Goal: Communication & Community: Answer question/provide support

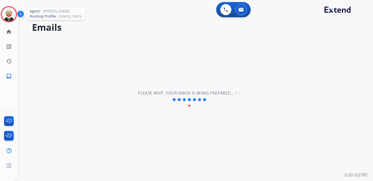
click at [8, 18] on img at bounding box center [9, 14] width 14 height 14
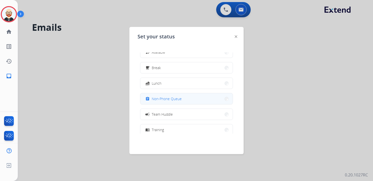
scroll to position [10, 0]
click at [177, 95] on div "assignment Non-Phone Queue" at bounding box center [162, 98] width 37 height 6
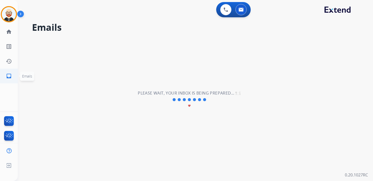
click at [9, 75] on mat-icon "inbox" at bounding box center [9, 76] width 6 height 6
click at [10, 59] on mat-icon "history" at bounding box center [9, 61] width 6 height 6
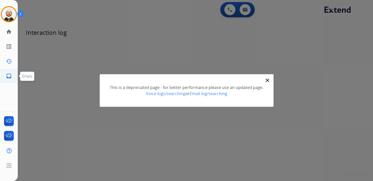
click at [9, 75] on mat-icon "inbox" at bounding box center [9, 76] width 6 height 6
select select "**********"
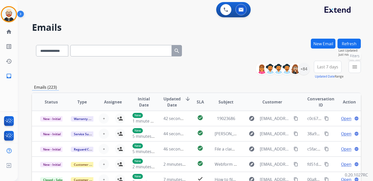
click at [355, 66] on mat-icon "menu" at bounding box center [355, 67] width 6 height 6
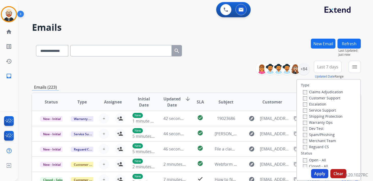
click at [319, 111] on label "Service Support" at bounding box center [319, 110] width 33 height 5
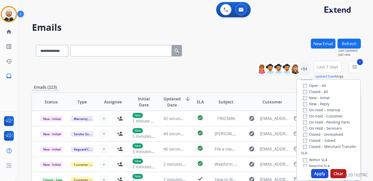
scroll to position [89, 0]
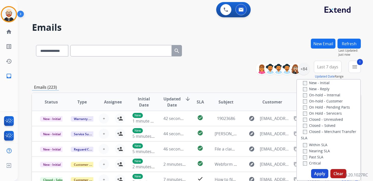
click at [307, 84] on label "New - Initial" at bounding box center [316, 82] width 27 height 5
click at [307, 89] on label "New - Reply" at bounding box center [316, 88] width 26 height 5
click at [313, 173] on button "Apply" at bounding box center [319, 173] width 17 height 9
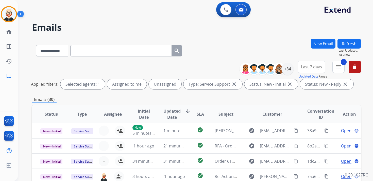
click at [307, 67] on span "Last 7 days" at bounding box center [311, 67] width 21 height 2
click at [305, 127] on div "Last 90 days" at bounding box center [310, 129] width 28 height 8
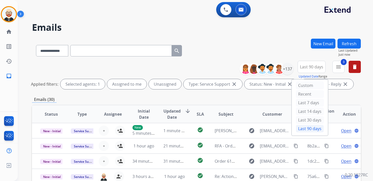
click at [207, 93] on div "**********" at bounding box center [196, 170] width 329 height 262
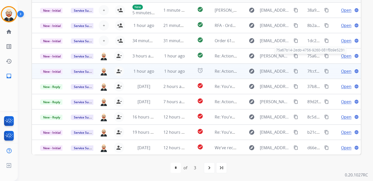
scroll to position [0, 0]
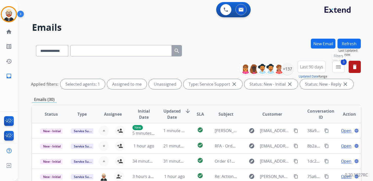
click at [341, 67] on mat-icon "menu" at bounding box center [338, 67] width 6 height 6
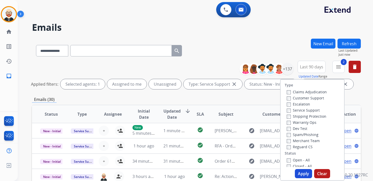
click at [297, 173] on button "Apply" at bounding box center [303, 173] width 17 height 9
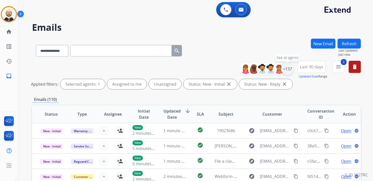
click at [289, 69] on div "+137" at bounding box center [287, 69] width 12 height 12
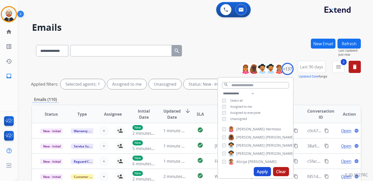
click at [236, 117] on span "Unassigned" at bounding box center [238, 118] width 17 height 4
click at [256, 171] on button "Apply" at bounding box center [262, 171] width 17 height 9
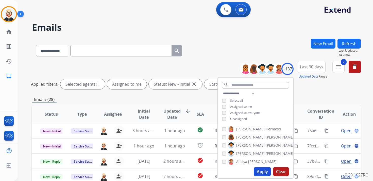
click at [308, 90] on div "**********" at bounding box center [196, 76] width 329 height 30
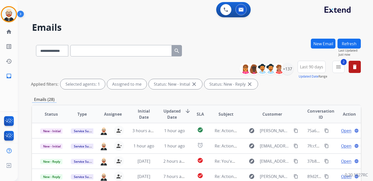
click at [168, 112] on span "Updated Date" at bounding box center [171, 114] width 17 height 12
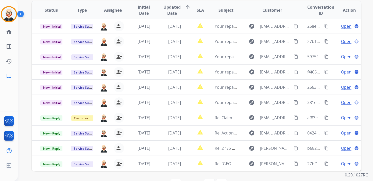
scroll to position [103, 0]
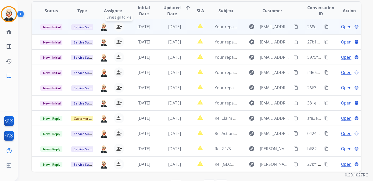
click at [120, 27] on mat-icon "person_remove" at bounding box center [119, 27] width 6 height 6
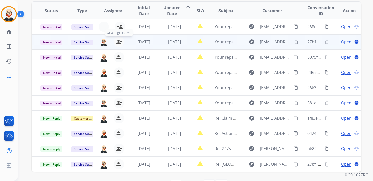
click at [118, 43] on mat-icon "person_remove" at bounding box center [119, 42] width 6 height 6
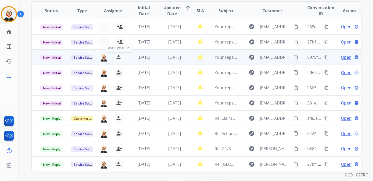
click at [118, 56] on mat-icon "person_remove" at bounding box center [119, 57] width 6 height 6
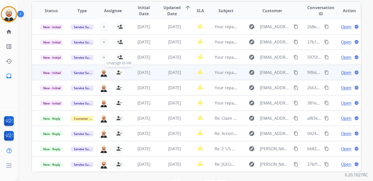
click at [118, 73] on mat-icon "person_remove" at bounding box center [119, 72] width 6 height 6
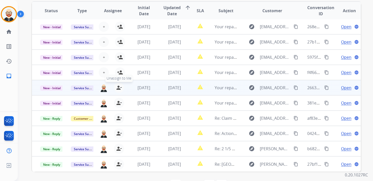
click at [117, 87] on mat-icon "person_remove" at bounding box center [119, 87] width 6 height 6
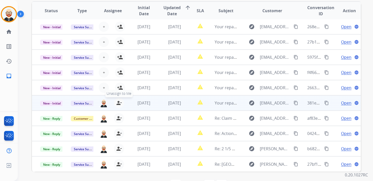
click at [117, 106] on button "person_remove [PERSON_NAME] to Me" at bounding box center [119, 103] width 10 height 10
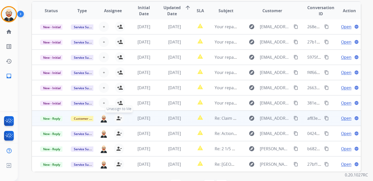
click at [117, 118] on mat-icon "person_remove" at bounding box center [119, 118] width 6 height 6
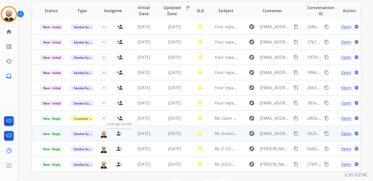
click at [118, 133] on mat-icon "person_remove" at bounding box center [119, 133] width 6 height 6
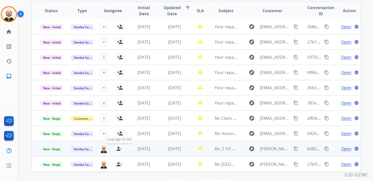
click at [118, 147] on mat-icon "person_remove" at bounding box center [119, 148] width 6 height 6
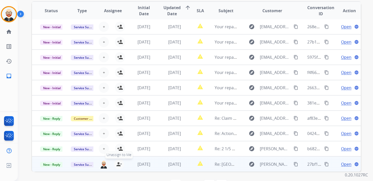
click at [118, 164] on mat-icon "person_remove" at bounding box center [119, 164] width 6 height 6
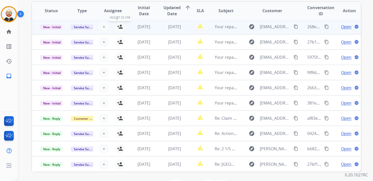
click at [119, 29] on mat-icon "person_add" at bounding box center [120, 27] width 6 height 6
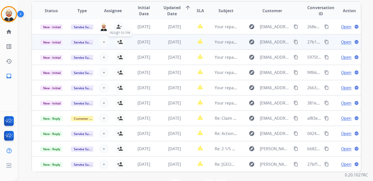
click at [119, 43] on mat-icon "person_add" at bounding box center [120, 42] width 6 height 6
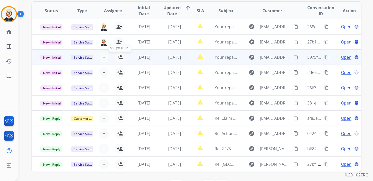
click at [119, 59] on mat-icon "person_add" at bounding box center [120, 57] width 6 height 6
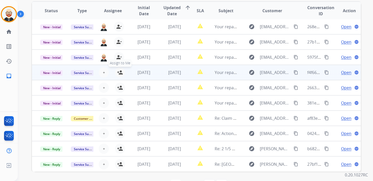
click at [119, 71] on mat-icon "person_add" at bounding box center [120, 72] width 6 height 6
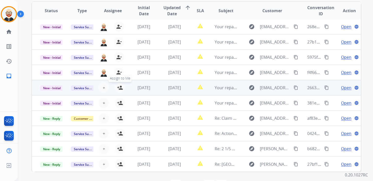
click at [121, 86] on mat-icon "person_add" at bounding box center [120, 87] width 6 height 6
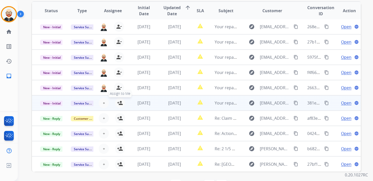
click at [119, 102] on mat-icon "person_add" at bounding box center [120, 103] width 6 height 6
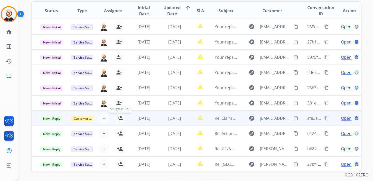
click at [118, 118] on mat-icon "person_add" at bounding box center [120, 118] width 6 height 6
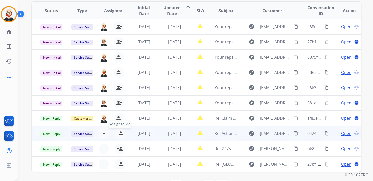
click at [119, 131] on mat-icon "person_add" at bounding box center [120, 133] width 6 height 6
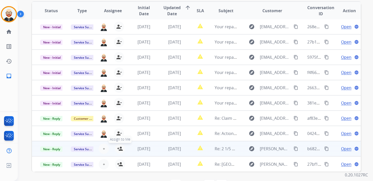
click at [120, 150] on mat-icon "person_add" at bounding box center [120, 148] width 6 height 6
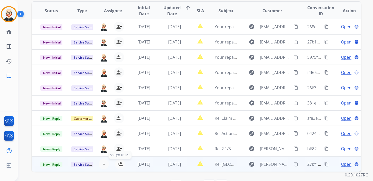
click at [120, 163] on mat-icon "person_add" at bounding box center [120, 164] width 6 height 6
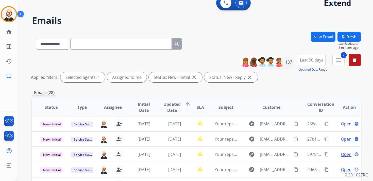
scroll to position [0, 0]
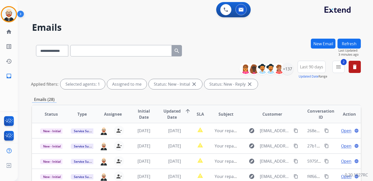
click at [347, 46] on button "Refresh" at bounding box center [348, 44] width 23 height 10
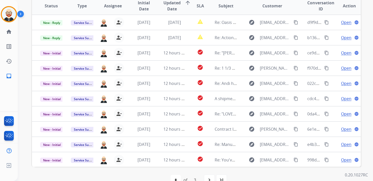
scroll to position [109, 0]
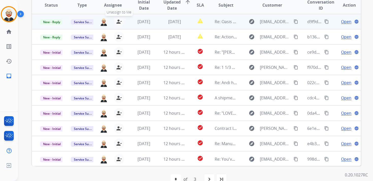
click at [117, 22] on mat-icon "person_remove" at bounding box center [119, 22] width 6 height 6
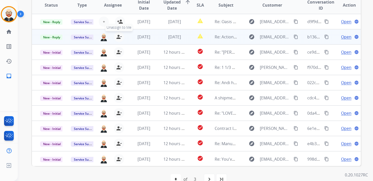
click at [117, 35] on mat-icon "person_remove" at bounding box center [119, 37] width 6 height 6
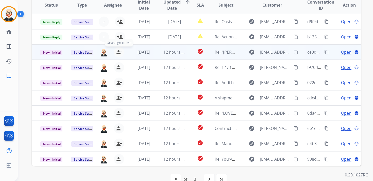
click at [117, 51] on mat-icon "person_remove" at bounding box center [119, 52] width 6 height 6
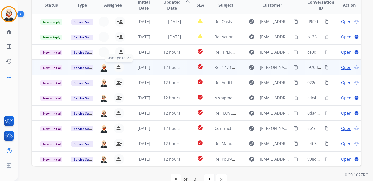
click at [119, 67] on mat-icon "person_remove" at bounding box center [119, 67] width 6 height 6
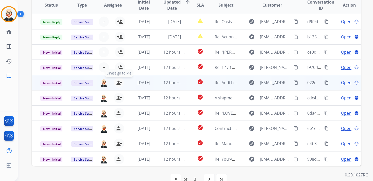
click at [118, 81] on mat-icon "person_remove" at bounding box center [119, 82] width 6 height 6
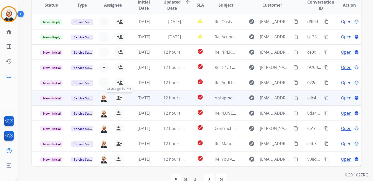
click at [118, 93] on button "person_remove [PERSON_NAME] to Me" at bounding box center [119, 98] width 10 height 10
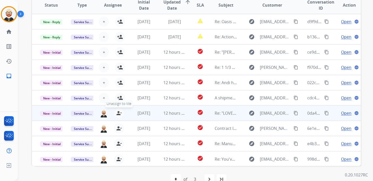
click at [119, 115] on mat-icon "person_remove" at bounding box center [119, 113] width 6 height 6
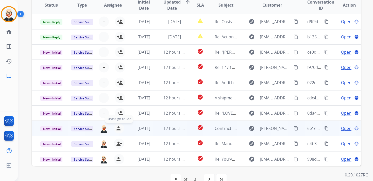
click at [119, 126] on mat-icon "person_remove" at bounding box center [119, 128] width 6 height 6
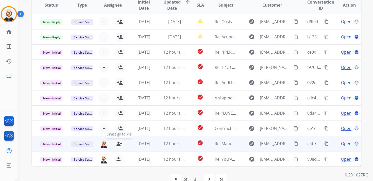
click at [117, 143] on mat-icon "person_remove" at bounding box center [119, 143] width 6 height 6
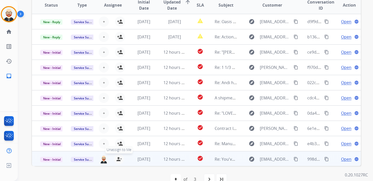
click at [117, 159] on mat-icon "person_remove" at bounding box center [119, 159] width 6 height 6
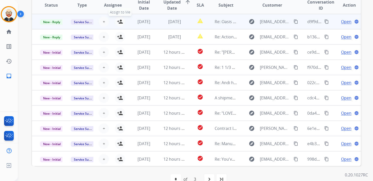
click at [118, 22] on mat-icon "person_add" at bounding box center [120, 22] width 6 height 6
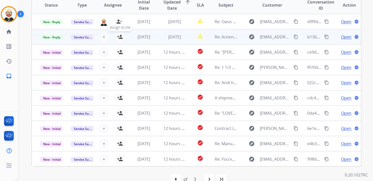
click at [119, 32] on button "person_add Assign to Me" at bounding box center [120, 37] width 10 height 10
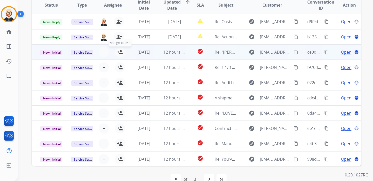
click at [119, 50] on mat-icon "person_add" at bounding box center [120, 52] width 6 height 6
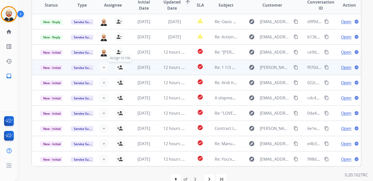
click at [119, 67] on mat-icon "person_add" at bounding box center [120, 67] width 6 height 6
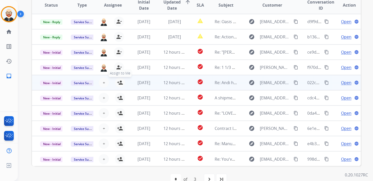
click at [119, 82] on mat-icon "person_add" at bounding box center [120, 82] width 6 height 6
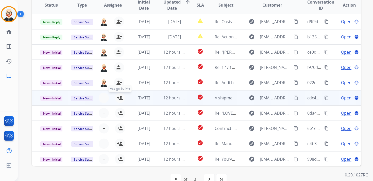
click at [119, 98] on mat-icon "person_add" at bounding box center [120, 98] width 6 height 6
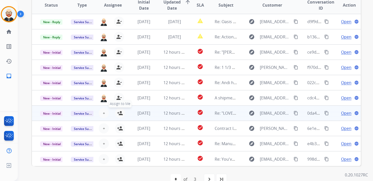
click at [120, 113] on mat-icon "person_add" at bounding box center [120, 113] width 6 height 6
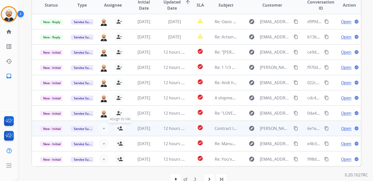
click at [120, 128] on mat-icon "person_add" at bounding box center [120, 128] width 6 height 6
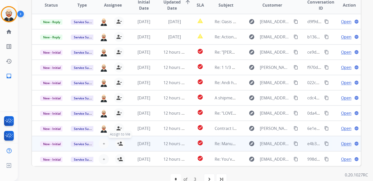
click at [120, 141] on mat-icon "person_add" at bounding box center [120, 143] width 6 height 6
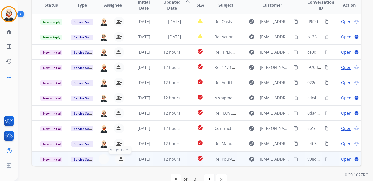
click at [119, 158] on mat-icon "person_add" at bounding box center [120, 159] width 6 height 6
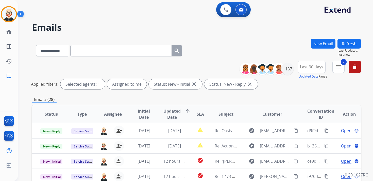
click at [342, 43] on button "Refresh" at bounding box center [348, 44] width 23 height 10
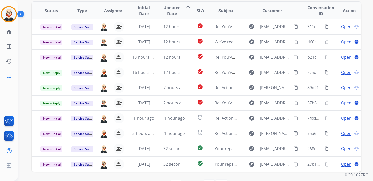
scroll to position [103, 0]
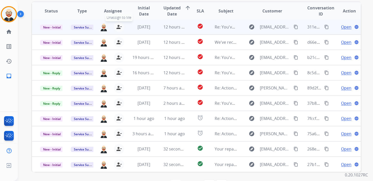
click at [118, 28] on mat-icon "person_remove" at bounding box center [119, 27] width 6 height 6
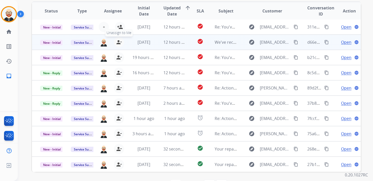
click at [117, 39] on button "person_remove [PERSON_NAME] to Me" at bounding box center [119, 42] width 10 height 10
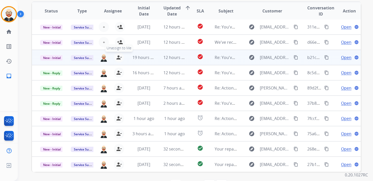
click at [119, 59] on mat-icon "person_remove" at bounding box center [119, 57] width 6 height 6
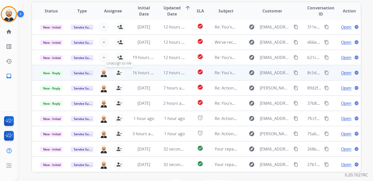
click at [118, 70] on mat-icon "person_remove" at bounding box center [119, 73] width 6 height 6
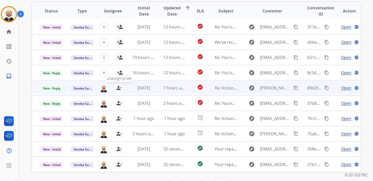
click at [118, 86] on mat-icon "person_remove" at bounding box center [119, 88] width 6 height 6
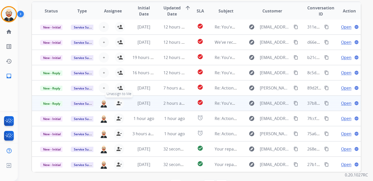
click at [117, 101] on mat-icon "person_remove" at bounding box center [119, 103] width 6 height 6
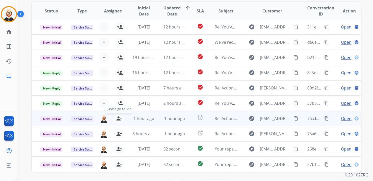
click at [117, 117] on mat-icon "person_remove" at bounding box center [119, 118] width 6 height 6
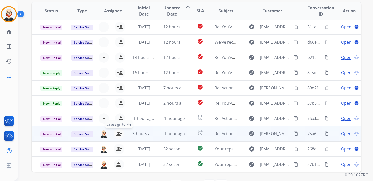
click at [118, 133] on mat-icon "person_remove" at bounding box center [119, 133] width 6 height 6
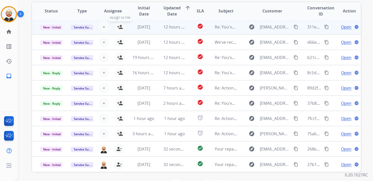
click at [118, 26] on mat-icon "person_add" at bounding box center [120, 27] width 6 height 6
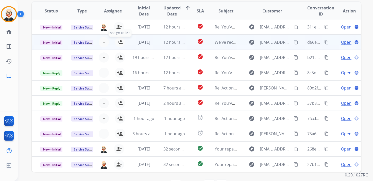
click at [118, 42] on mat-icon "person_add" at bounding box center [120, 42] width 6 height 6
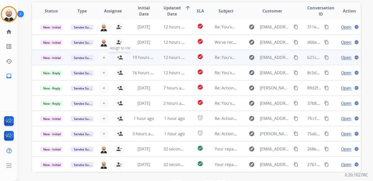
click at [119, 55] on mat-icon "person_add" at bounding box center [120, 57] width 6 height 6
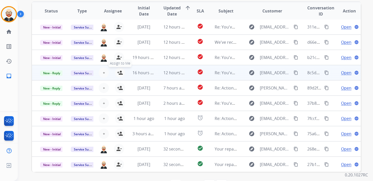
click at [119, 71] on mat-icon "person_add" at bounding box center [120, 73] width 6 height 6
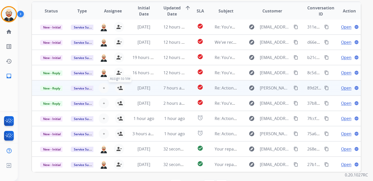
click at [119, 90] on mat-icon "person_add" at bounding box center [120, 88] width 6 height 6
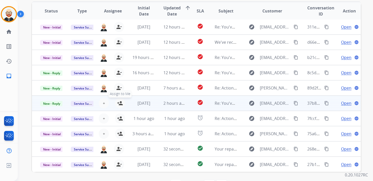
click at [119, 106] on mat-icon "person_add" at bounding box center [120, 103] width 6 height 6
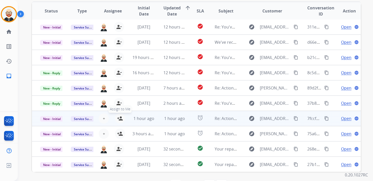
click at [119, 118] on mat-icon "person_add" at bounding box center [120, 118] width 6 height 6
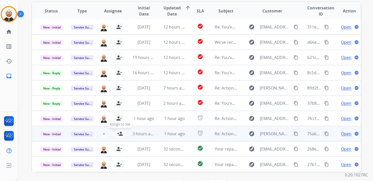
click at [119, 137] on button "person_add Assign to Me" at bounding box center [120, 133] width 10 height 10
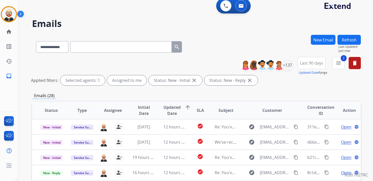
scroll to position [0, 0]
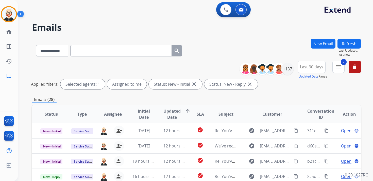
click at [346, 45] on button "Refresh" at bounding box center [348, 44] width 23 height 10
click at [82, 58] on div "**********" at bounding box center [109, 50] width 154 height 18
click at [83, 54] on input "text" at bounding box center [120, 50] width 101 height 11
paste input "**********"
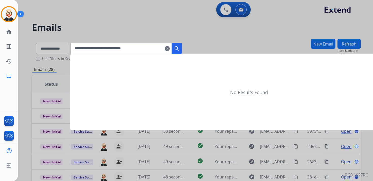
type input "**********"
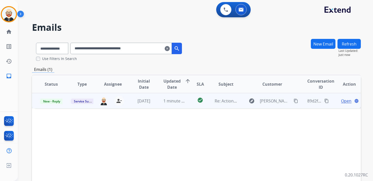
click at [344, 98] on span "Open" at bounding box center [346, 101] width 10 height 6
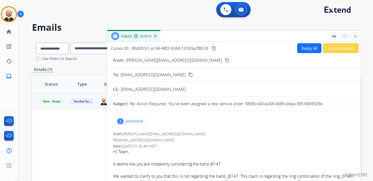
click at [305, 48] on button "Reply All" at bounding box center [309, 48] width 24 height 10
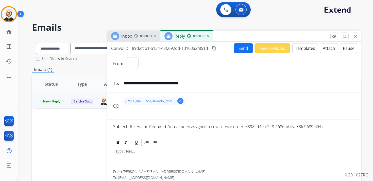
select select "**********"
click at [149, 161] on div at bounding box center [233, 158] width 241 height 23
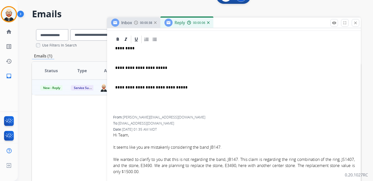
scroll to position [42, 0]
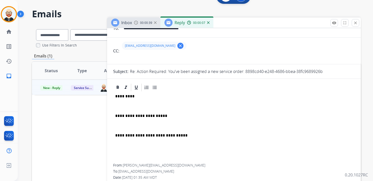
click at [124, 96] on p "*********" at bounding box center [231, 96] width 233 height 5
click at [125, 103] on div "**********" at bounding box center [233, 128] width 241 height 72
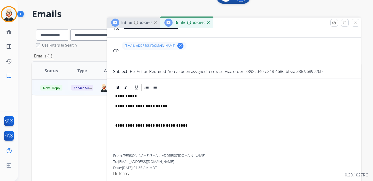
click at [125, 117] on p at bounding box center [233, 115] width 237 height 5
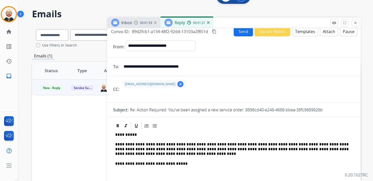
scroll to position [0, 0]
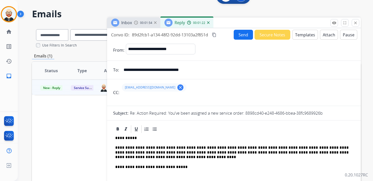
click at [214, 36] on mat-icon "content_copy" at bounding box center [214, 34] width 5 height 5
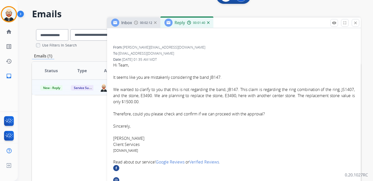
scroll to position [150, 0]
click at [229, 98] on div "It seems like you are mistakenly considering the band JB147. We wanted to clari…" at bounding box center [233, 95] width 241 height 43
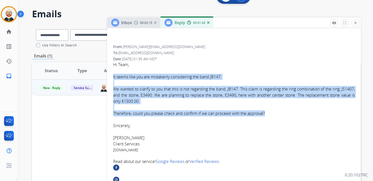
drag, startPoint x: 113, startPoint y: 77, endPoint x: 284, endPoint y: 121, distance: 176.8
copy font "It seems like you are mistakenly considering the band JB147. We wanted to clari…"
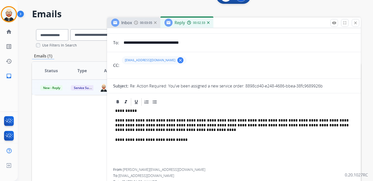
scroll to position [0, 0]
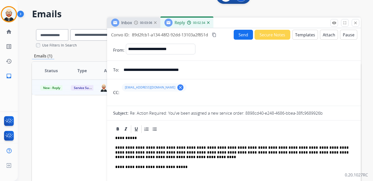
click at [239, 35] on button "Send" at bounding box center [243, 35] width 19 height 10
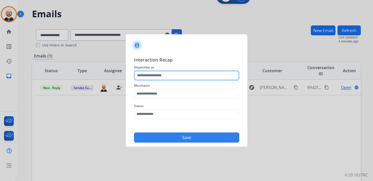
click at [160, 76] on input "text" at bounding box center [186, 75] width 105 height 10
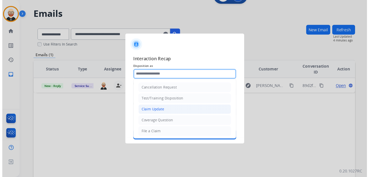
scroll to position [76, 0]
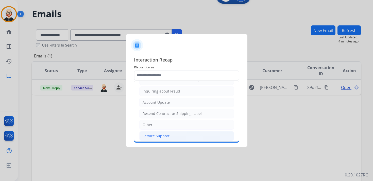
click at [151, 134] on div "Service Support" at bounding box center [156, 135] width 27 height 5
type input "**********"
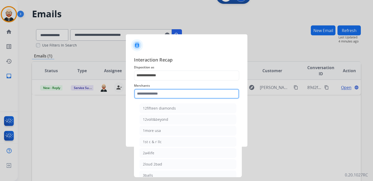
click at [150, 93] on input "text" at bounding box center [186, 94] width 105 height 10
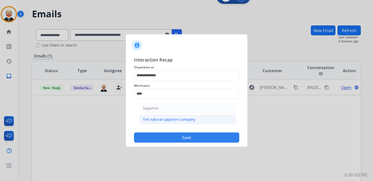
click at [150, 118] on div "The natural sapphire company" at bounding box center [169, 119] width 53 height 5
type input "**********"
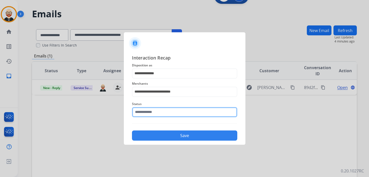
click at [148, 111] on input "text" at bounding box center [184, 112] width 105 height 10
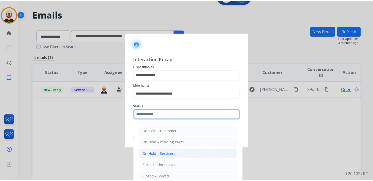
scroll to position [20, 0]
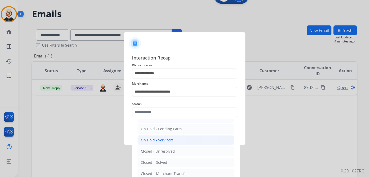
click at [163, 141] on li "On Hold - Servicers" at bounding box center [185, 140] width 97 height 10
type input "**********"
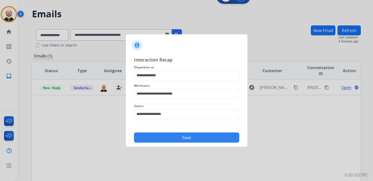
click at [165, 133] on button "Save" at bounding box center [186, 137] width 105 height 10
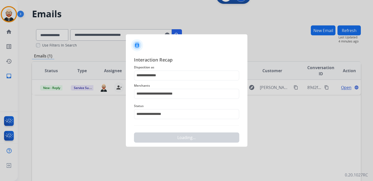
scroll to position [0, 0]
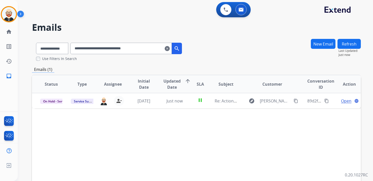
click at [170, 50] on mat-icon "clear" at bounding box center [167, 48] width 5 height 6
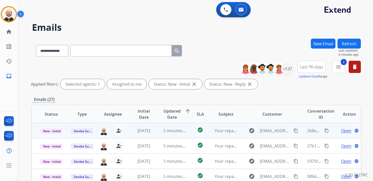
click at [342, 131] on span "Open" at bounding box center [346, 130] width 10 height 6
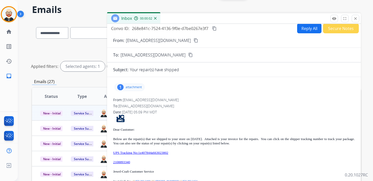
scroll to position [19, 0]
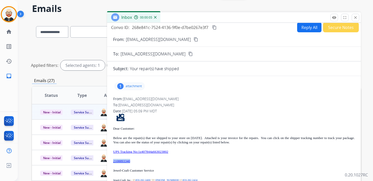
drag, startPoint x: 139, startPoint y: 160, endPoint x: 112, endPoint y: 159, distance: 26.4
click at [112, 159] on div "1 attachment From: [EMAIL_ADDRESS][DOMAIN_NAME] To: [EMAIL_ADDRESS][DOMAIN_NAME…" at bounding box center [234, 149] width 254 height 138
copy link "2108893340"
click at [215, 28] on mat-icon "content_copy" at bounding box center [214, 27] width 5 height 5
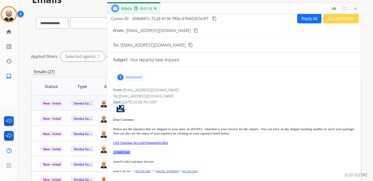
scroll to position [29, 0]
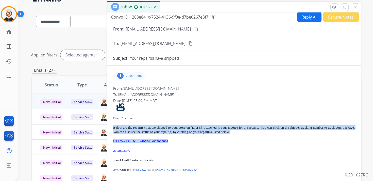
drag, startPoint x: 183, startPoint y: 142, endPoint x: 113, endPoint y: 127, distance: 71.6
click at [113, 127] on div "1 attachment From: [EMAIL_ADDRESS][DOMAIN_NAME] To: [EMAIL_ADDRESS][DOMAIN_NAME…" at bounding box center [234, 139] width 254 height 138
copy div "Below are the repair(s) that we shipped to your store on [DATE]. Attached is yo…"
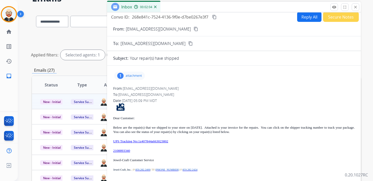
click at [138, 75] on p "attachment" at bounding box center [134, 76] width 16 height 4
click at [150, 90] on mat-icon "download" at bounding box center [148, 88] width 5 height 5
click at [355, 8] on mat-icon "close" at bounding box center [355, 7] width 5 height 5
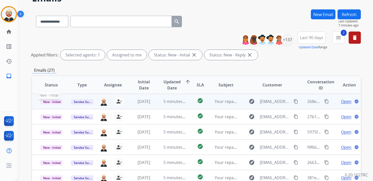
click at [43, 102] on span "New - Initial" at bounding box center [52, 101] width 24 height 5
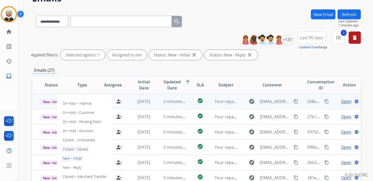
click at [80, 149] on p "Closed – Solved" at bounding box center [75, 148] width 29 height 7
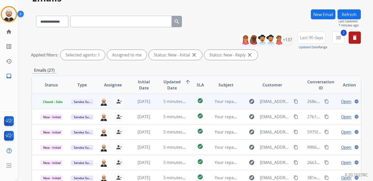
click at [354, 14] on button "Refresh" at bounding box center [348, 14] width 23 height 10
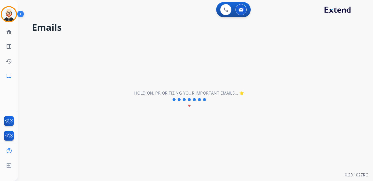
scroll to position [0, 0]
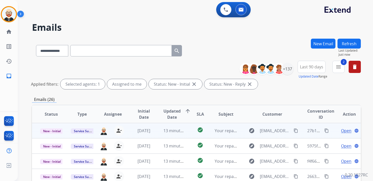
click at [344, 131] on span "Open" at bounding box center [346, 130] width 10 height 6
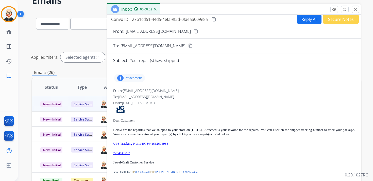
scroll to position [33, 0]
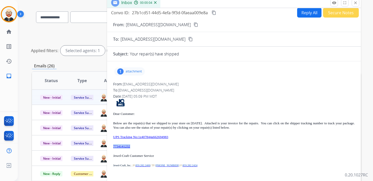
drag, startPoint x: 137, startPoint y: 149, endPoint x: 113, endPoint y: 146, distance: 24.5
click at [113, 146] on div "Dear Customer: Below are the repair(s) that we shipped to your store on [DATE].…" at bounding box center [233, 149] width 241 height 100
copy div "7734141232"
click at [215, 12] on mat-icon "content_copy" at bounding box center [214, 12] width 5 height 5
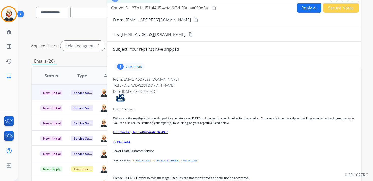
click at [198, 135] on div "Dear Customer: Below are the repair(s) that we shipped to your store on [DATE].…" at bounding box center [233, 144] width 241 height 100
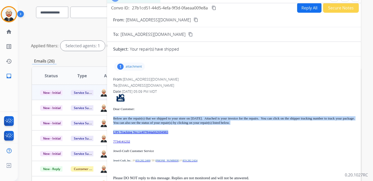
drag, startPoint x: 184, startPoint y: 131, endPoint x: 112, endPoint y: 118, distance: 73.7
click at [112, 118] on div "1 attachment From: [EMAIL_ADDRESS][DOMAIN_NAME] To: [EMAIL_ADDRESS][DOMAIN_NAME…" at bounding box center [234, 129] width 254 height 138
copy div "Below are the repair(s) that we shipped to your store on [DATE]. Attached is yo…"
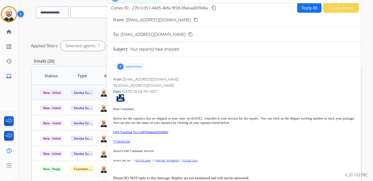
click at [135, 65] on p "attachment" at bounding box center [134, 66] width 16 height 4
click at [150, 80] on mat-icon "download" at bounding box center [148, 79] width 5 height 5
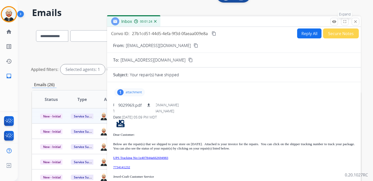
scroll to position [11, 0]
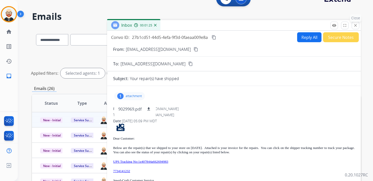
click at [356, 25] on mat-icon "close" at bounding box center [355, 25] width 5 height 5
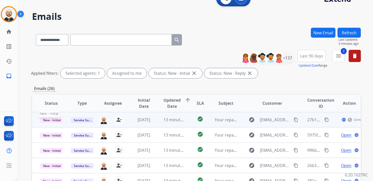
click at [51, 118] on span "New - Initial" at bounding box center [52, 119] width 24 height 5
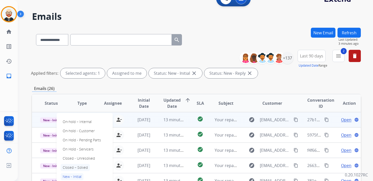
click at [77, 166] on p "Closed – Solved" at bounding box center [75, 167] width 29 height 7
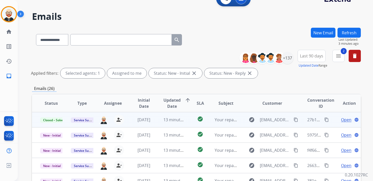
click at [356, 32] on button "Refresh" at bounding box center [348, 33] width 23 height 10
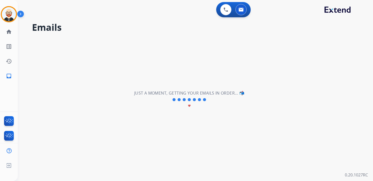
scroll to position [0, 0]
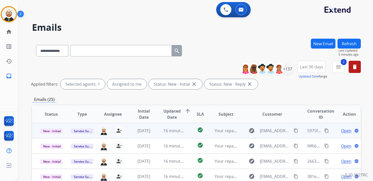
click at [341, 131] on span "Open" at bounding box center [346, 130] width 10 height 6
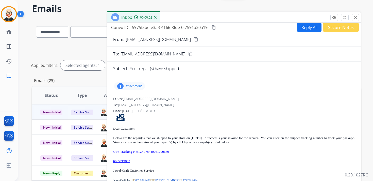
scroll to position [24, 0]
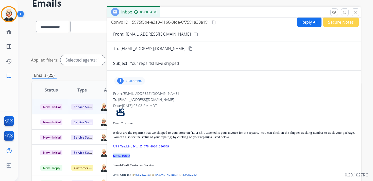
drag, startPoint x: 140, startPoint y: 156, endPoint x: 112, endPoint y: 155, distance: 27.1
click at [112, 155] on div "1 attachment From: [EMAIL_ADDRESS][DOMAIN_NAME] To: [EMAIL_ADDRESS][DOMAIN_NAME…" at bounding box center [234, 144] width 254 height 138
copy link "6085719853"
click at [214, 23] on mat-icon "content_copy" at bounding box center [213, 22] width 5 height 5
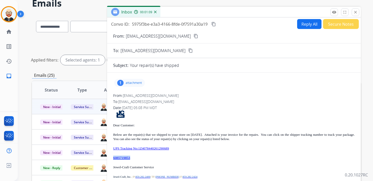
click at [214, 25] on mat-icon "content_copy" at bounding box center [213, 24] width 5 height 5
click at [140, 81] on p "attachment" at bounding box center [134, 83] width 16 height 4
click at [149, 95] on mat-icon "download" at bounding box center [148, 95] width 5 height 5
click at [191, 150] on div "Dear Customer: Below are the repair(s) that we shipped to your store on [DATE].…" at bounding box center [233, 160] width 241 height 100
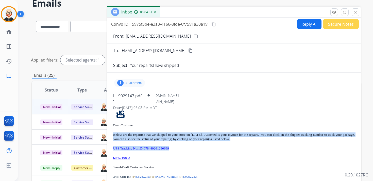
drag, startPoint x: 187, startPoint y: 148, endPoint x: 113, endPoint y: 134, distance: 76.1
click at [113, 134] on div "1 attachment 9029147.pdf download From: [EMAIL_ADDRESS][DOMAIN_NAME] To: [EMAIL…" at bounding box center [234, 146] width 254 height 138
copy div "Below are the repair(s) that we shipped to your store on [DATE]. Attached is yo…"
click at [354, 12] on mat-icon "close" at bounding box center [355, 12] width 5 height 5
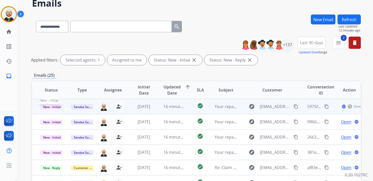
click at [50, 106] on span "New - Initial" at bounding box center [52, 106] width 24 height 5
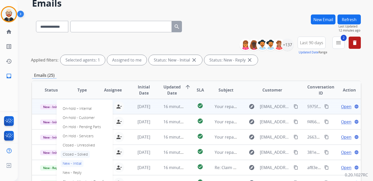
click at [80, 153] on p "Closed – Solved" at bounding box center [75, 153] width 29 height 7
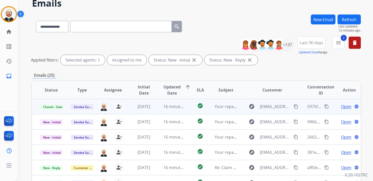
click at [347, 17] on button "Refresh" at bounding box center [348, 19] width 23 height 10
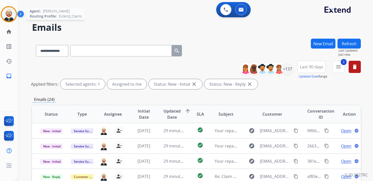
click at [7, 15] on img at bounding box center [9, 14] width 14 height 14
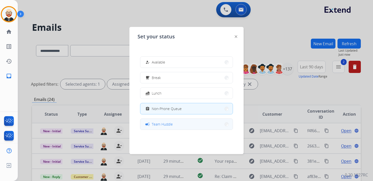
click at [164, 122] on span "Team Huddle" at bounding box center [162, 123] width 21 height 5
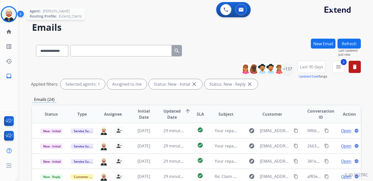
click at [8, 13] on img at bounding box center [9, 14] width 14 height 14
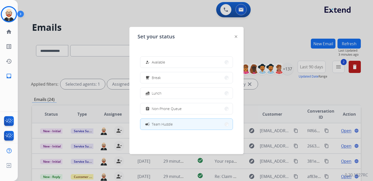
click at [236, 36] on img at bounding box center [236, 36] width 3 height 3
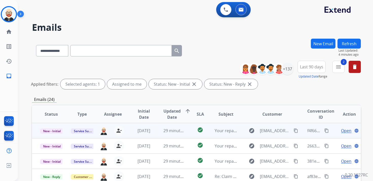
click at [341, 130] on span "Open" at bounding box center [346, 130] width 10 height 6
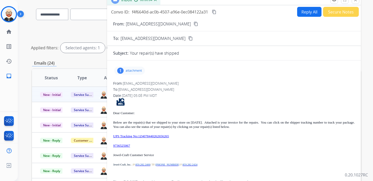
scroll to position [36, 0]
drag, startPoint x: 136, startPoint y: 145, endPoint x: 113, endPoint y: 147, distance: 22.6
click at [113, 147] on p "9736525067" at bounding box center [233, 145] width 241 height 4
copy link "9736525067"
click at [214, 13] on mat-icon "content_copy" at bounding box center [214, 12] width 5 height 5
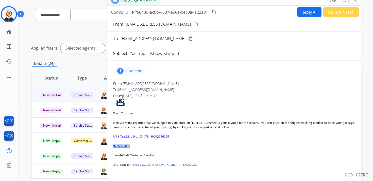
scroll to position [2, 0]
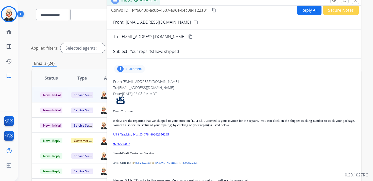
click at [210, 129] on div "Dear Customer: Below are the repair(s) that we shipped to your store on [DATE].…" at bounding box center [233, 146] width 241 height 100
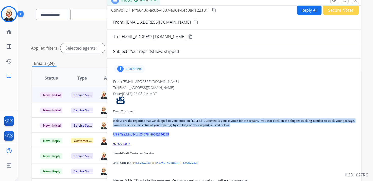
drag, startPoint x: 187, startPoint y: 135, endPoint x: 113, endPoint y: 120, distance: 75.0
click at [113, 120] on div "Dear Customer: Below are the repair(s) that we shipped to your store on [DATE].…" at bounding box center [233, 146] width 241 height 100
copy div "Below are the repair(s) that we shipped to your store on [DATE]. Attached is yo…"
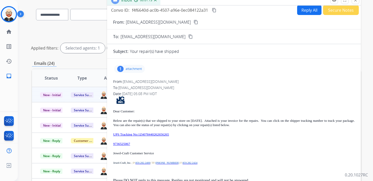
click at [134, 67] on p "attachment" at bounding box center [134, 69] width 16 height 4
click at [148, 82] on mat-icon "download" at bounding box center [148, 81] width 5 height 5
click at [354, 1] on mat-icon "close" at bounding box center [355, 0] width 5 height 5
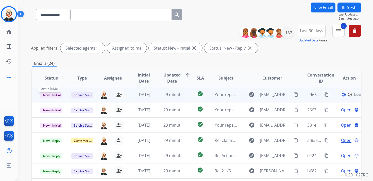
click at [53, 93] on span "New - Initial" at bounding box center [52, 94] width 24 height 5
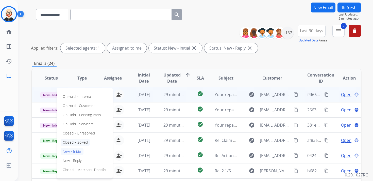
click at [75, 144] on p "Closed – Solved" at bounding box center [75, 142] width 29 height 7
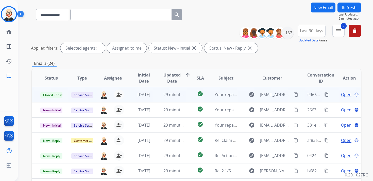
click at [346, 9] on button "Refresh" at bounding box center [348, 8] width 23 height 10
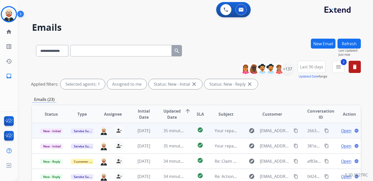
click at [341, 132] on span "Open" at bounding box center [346, 130] width 10 height 6
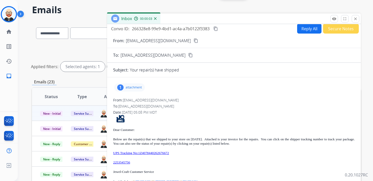
scroll to position [18, 0]
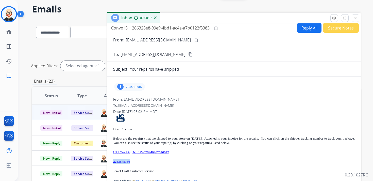
drag, startPoint x: 141, startPoint y: 161, endPoint x: 109, endPoint y: 163, distance: 32.5
click at [109, 163] on div "1 attachment From: [EMAIL_ADDRESS][DOMAIN_NAME] To: [EMAIL_ADDRESS][DOMAIN_NAME…" at bounding box center [234, 149] width 254 height 138
copy link "2253545756"
click at [215, 29] on mat-icon "content_copy" at bounding box center [215, 28] width 5 height 5
click at [190, 156] on div "Dear Customer: Below are the repair(s) that we shipped to your store on [DATE].…" at bounding box center [233, 164] width 241 height 100
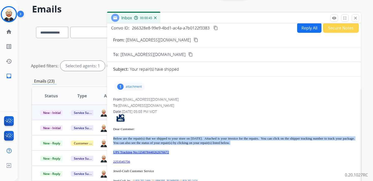
drag, startPoint x: 190, startPoint y: 152, endPoint x: 109, endPoint y: 135, distance: 82.7
click at [109, 135] on div "1 attachment From: [EMAIL_ADDRESS][DOMAIN_NAME] To: [EMAIL_ADDRESS][DOMAIN_NAME…" at bounding box center [234, 149] width 254 height 138
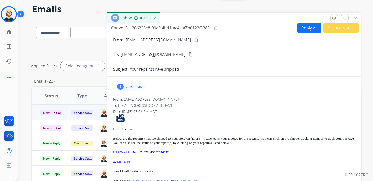
click at [139, 86] on p "attachment" at bounding box center [134, 86] width 16 height 4
click at [148, 98] on mat-icon "download" at bounding box center [148, 99] width 5 height 5
click at [355, 17] on mat-icon "close" at bounding box center [355, 18] width 5 height 5
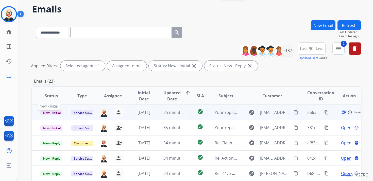
click at [60, 112] on span "New - Initial" at bounding box center [52, 112] width 24 height 5
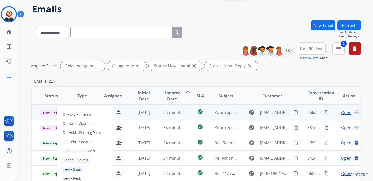
click at [81, 161] on p "Closed – Solved" at bounding box center [75, 159] width 29 height 7
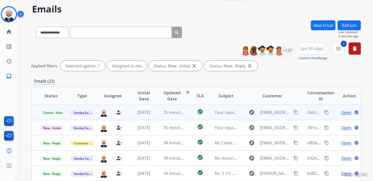
click at [356, 23] on button "Refresh" at bounding box center [348, 25] width 23 height 10
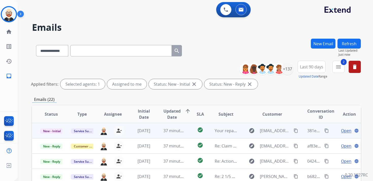
click at [342, 130] on span "Open" at bounding box center [346, 130] width 10 height 6
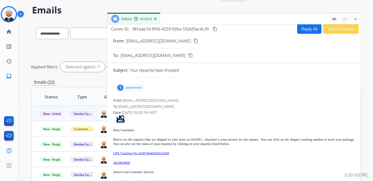
scroll to position [28, 0]
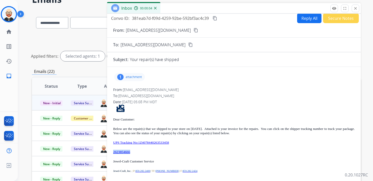
drag, startPoint x: 142, startPoint y: 153, endPoint x: 110, endPoint y: 151, distance: 32.5
click at [110, 151] on div "1 attachment From: [EMAIL_ADDRESS][DOMAIN_NAME] To: [EMAIL_ADDRESS][DOMAIN_NAME…" at bounding box center [234, 140] width 254 height 138
click at [217, 18] on mat-icon "content_copy" at bounding box center [215, 18] width 5 height 5
click at [185, 142] on p "UPS Tracking No:1Z4078440263533458" at bounding box center [233, 142] width 241 height 4
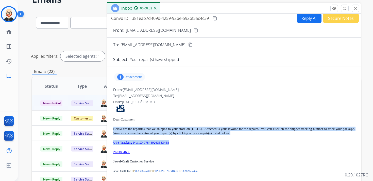
drag, startPoint x: 185, startPoint y: 142, endPoint x: 116, endPoint y: 128, distance: 69.9
click at [116, 128] on div "Dear Customer: Below are the repair(s) that we shipped to your store on [DATE].…" at bounding box center [233, 154] width 241 height 100
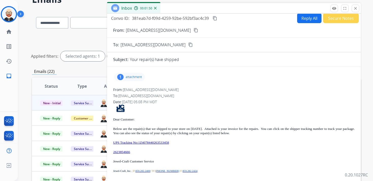
click at [135, 76] on p "attachment" at bounding box center [134, 77] width 16 height 4
click at [152, 89] on button "download" at bounding box center [149, 90] width 6 height 6
click at [354, 11] on button "close Close" at bounding box center [356, 9] width 8 height 8
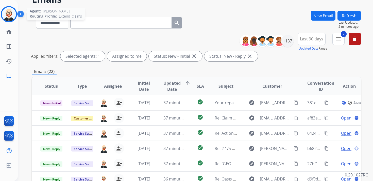
click at [11, 14] on img at bounding box center [9, 14] width 14 height 14
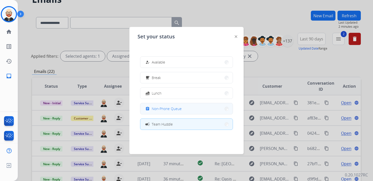
click at [159, 107] on span "Non-Phone Queue" at bounding box center [167, 108] width 30 height 5
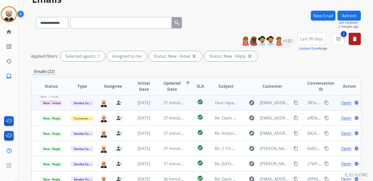
click at [53, 102] on span "New - Initial" at bounding box center [52, 102] width 24 height 5
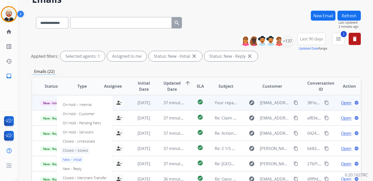
click at [74, 148] on p "Closed – Solved" at bounding box center [75, 150] width 29 height 7
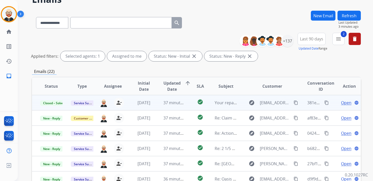
click at [348, 17] on button "Refresh" at bounding box center [348, 16] width 23 height 10
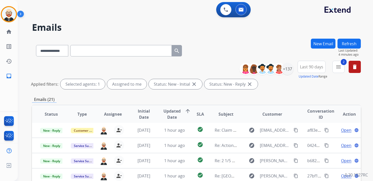
scroll to position [120, 0]
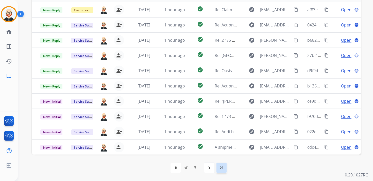
click at [219, 167] on mat-icon "last_page" at bounding box center [221, 167] width 6 height 6
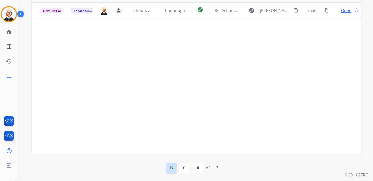
click at [174, 169] on mat-icon "first_page" at bounding box center [171, 167] width 6 height 6
select select "*"
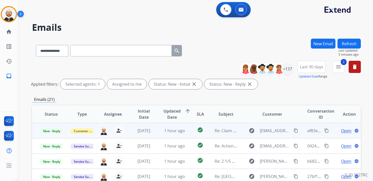
click at [341, 131] on span "Open" at bounding box center [346, 130] width 10 height 6
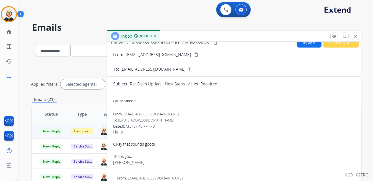
scroll to position [6, 0]
click at [194, 54] on mat-icon "content_copy" at bounding box center [196, 54] width 5 height 5
click at [304, 45] on button "Reply All" at bounding box center [309, 42] width 24 height 10
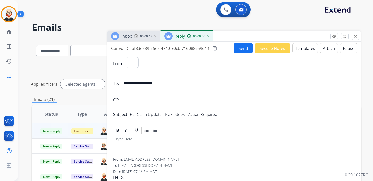
select select "**********"
click at [171, 140] on p at bounding box center [233, 139] width 237 height 5
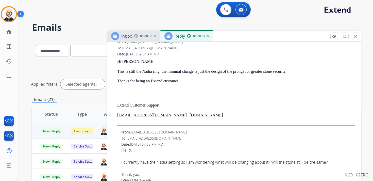
scroll to position [182, 0]
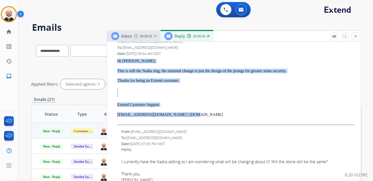
drag, startPoint x: 197, startPoint y: 115, endPoint x: 112, endPoint y: 60, distance: 100.8
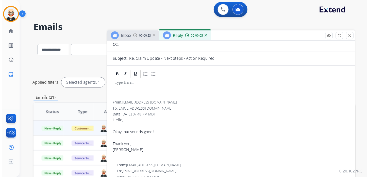
scroll to position [0, 0]
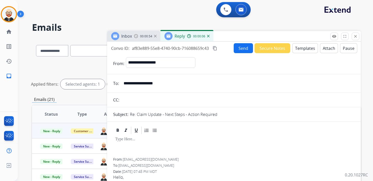
click at [123, 140] on p at bounding box center [233, 139] width 237 height 5
paste div
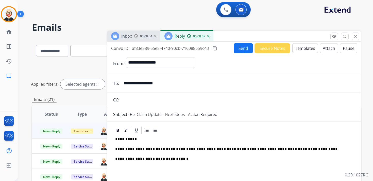
click at [127, 148] on p "**********" at bounding box center [231, 148] width 233 height 5
click at [237, 49] on button "Send" at bounding box center [243, 48] width 19 height 10
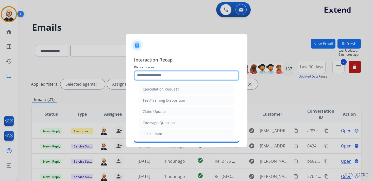
click at [163, 75] on input "text" at bounding box center [186, 75] width 105 height 10
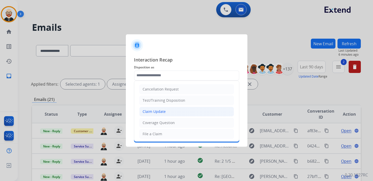
click at [153, 112] on div "Claim Update" at bounding box center [154, 111] width 23 height 5
type input "**********"
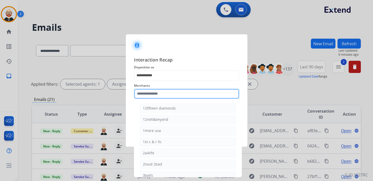
click at [143, 89] on input "text" at bounding box center [186, 94] width 105 height 10
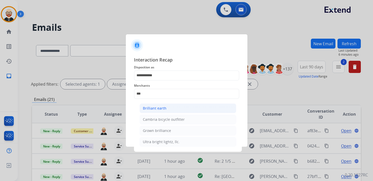
click at [147, 106] on div "Brilliant earth" at bounding box center [155, 108] width 24 height 5
type input "**********"
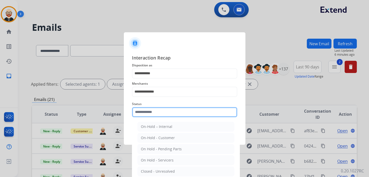
click at [146, 112] on input "text" at bounding box center [184, 112] width 105 height 10
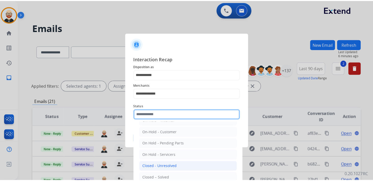
scroll to position [13, 0]
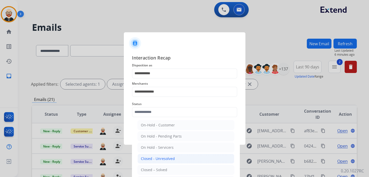
click at [151, 167] on div "Closed – Solved" at bounding box center [154, 169] width 26 height 5
type input "**********"
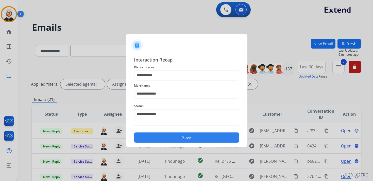
click at [171, 140] on button "Save" at bounding box center [186, 137] width 105 height 10
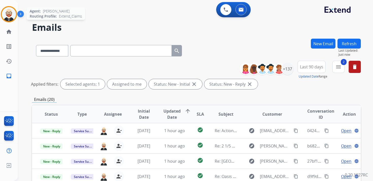
click at [8, 18] on img at bounding box center [9, 14] width 14 height 14
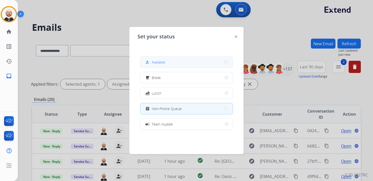
click at [158, 62] on span "Available" at bounding box center [158, 61] width 13 height 5
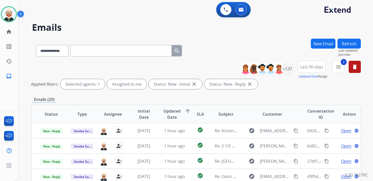
click at [216, 57] on div "**********" at bounding box center [196, 50] width 329 height 22
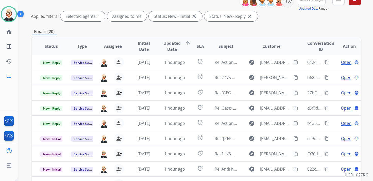
scroll to position [68, 0]
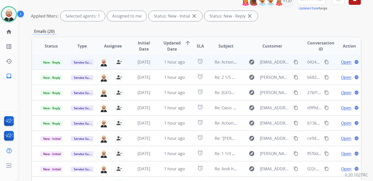
click at [341, 62] on span "Open" at bounding box center [346, 62] width 10 height 6
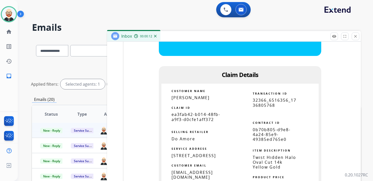
scroll to position [538, 0]
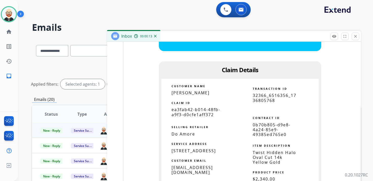
click at [200, 107] on span "ea3fab42-b014-48fb-a9f3-d0cfe1aff372" at bounding box center [195, 112] width 49 height 10
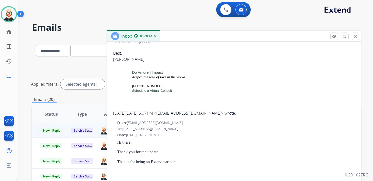
scroll to position [0, 0]
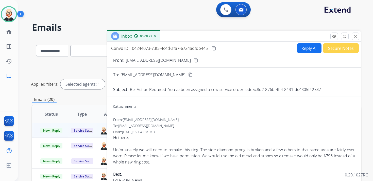
click at [216, 49] on mat-icon "content_copy" at bounding box center [214, 48] width 5 height 5
click at [155, 157] on div "Unfortunately we will need to remake this ring. The side diamond prong is broke…" at bounding box center [233, 161] width 241 height 30
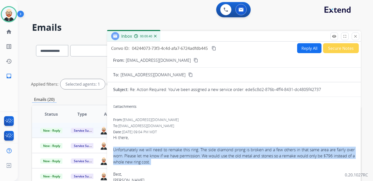
click at [155, 157] on div "Unfortunately we will need to remake this ring. The side diamond prong is broke…" at bounding box center [233, 161] width 241 height 30
click at [302, 50] on button "Reply All" at bounding box center [309, 48] width 24 height 10
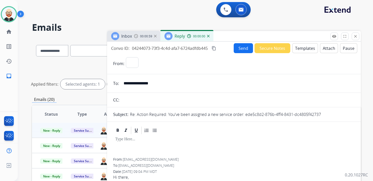
select select "**********"
click at [155, 145] on div at bounding box center [233, 146] width 241 height 23
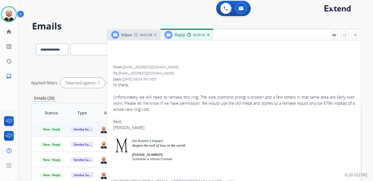
scroll to position [133, 0]
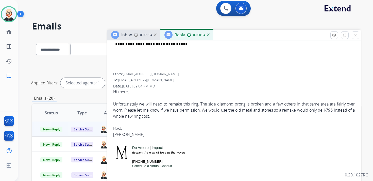
click at [118, 134] on div "[PERSON_NAME]" at bounding box center [233, 134] width 241 height 6
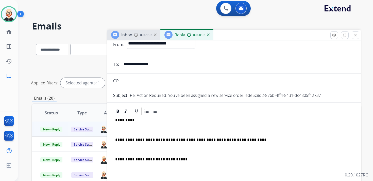
scroll to position [0, 0]
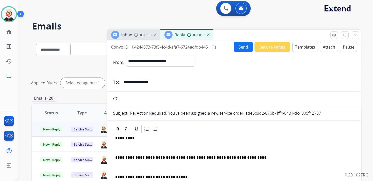
click at [123, 137] on p "*********" at bounding box center [231, 137] width 233 height 5
click at [123, 150] on p at bounding box center [233, 147] width 237 height 5
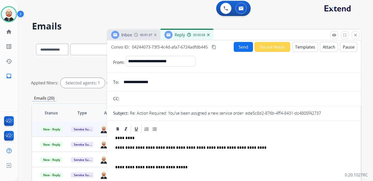
click at [125, 157] on p at bounding box center [233, 157] width 237 height 5
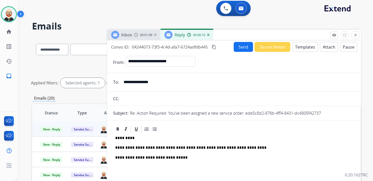
click at [237, 146] on p "**********" at bounding box center [231, 147] width 233 height 5
click at [236, 47] on button "Send" at bounding box center [243, 47] width 19 height 10
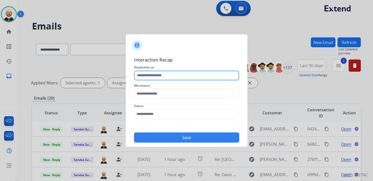
click at [168, 73] on input "text" at bounding box center [186, 75] width 105 height 10
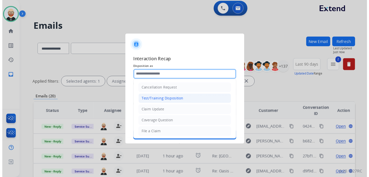
scroll to position [76, 0]
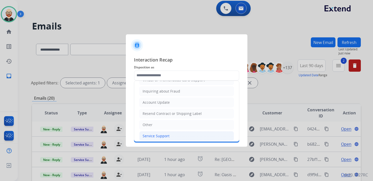
click at [161, 133] on div "Service Support" at bounding box center [156, 135] width 27 height 5
type input "**********"
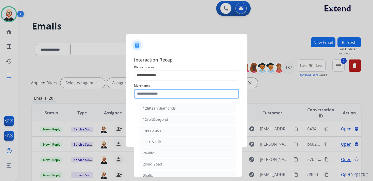
click at [152, 94] on input "text" at bounding box center [186, 94] width 105 height 10
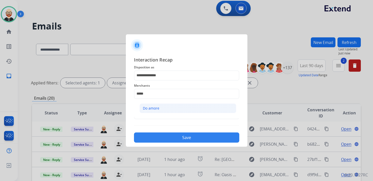
click at [150, 108] on div "Do amore" at bounding box center [151, 108] width 16 height 5
type input "********"
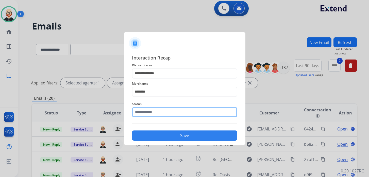
click at [149, 112] on input "text" at bounding box center [184, 112] width 105 height 10
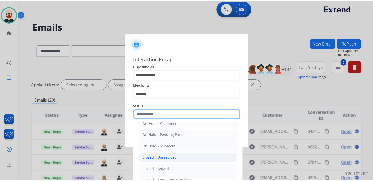
scroll to position [19, 0]
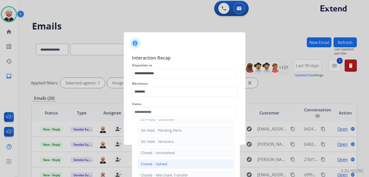
click at [150, 163] on div "Closed – Solved" at bounding box center [154, 163] width 26 height 5
type input "**********"
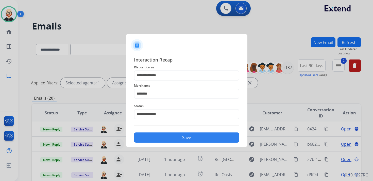
click at [169, 137] on button "Save" at bounding box center [186, 137] width 105 height 10
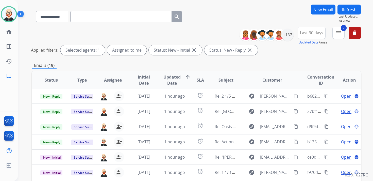
scroll to position [34, 0]
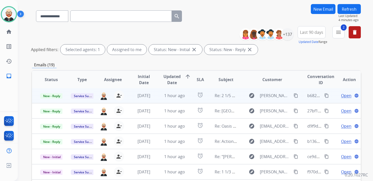
click at [344, 95] on span "Open" at bounding box center [346, 95] width 10 height 6
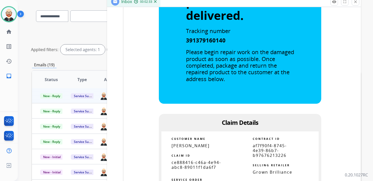
scroll to position [515, 0]
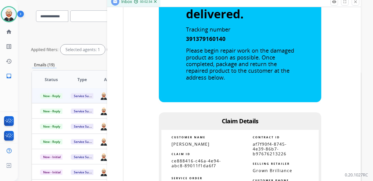
click at [196, 161] on span "ce888416-c46a-4e94-abc8-89011f1da6f7" at bounding box center [195, 163] width 49 height 10
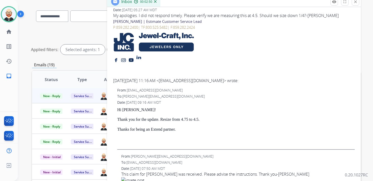
scroll to position [0, 0]
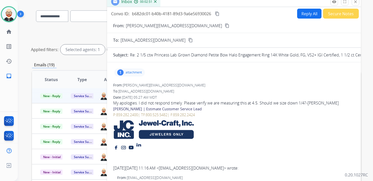
click at [216, 15] on mat-icon "content_copy" at bounding box center [217, 13] width 5 height 5
click at [175, 102] on div "My apologies. I did not respond timely. Please verify we are measuring this at …" at bounding box center [233, 103] width 241 height 6
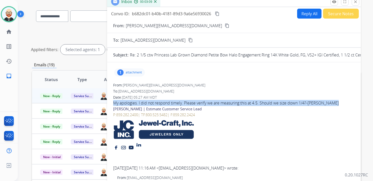
click at [175, 102] on div "My apologies. I did not respond timely. Please verify we are measuring this at …" at bounding box center [233, 103] width 241 height 6
click at [356, 2] on mat-icon "close" at bounding box center [355, 1] width 5 height 5
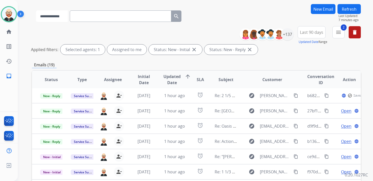
click at [68, 17] on select "**********" at bounding box center [52, 15] width 32 height 11
select select "**********"
click at [36, 10] on select "**********" at bounding box center [52, 15] width 32 height 11
click at [91, 19] on input "text" at bounding box center [120, 15] width 101 height 11
paste input "**********"
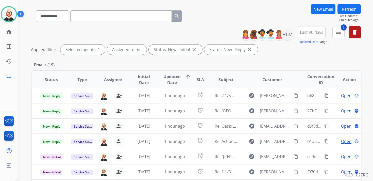
type input "**********"
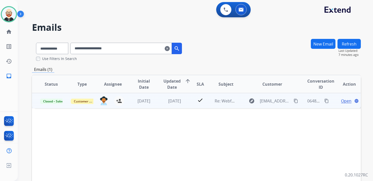
click at [341, 101] on span "Open" at bounding box center [346, 101] width 10 height 6
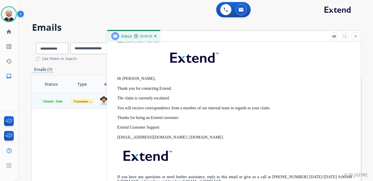
scroll to position [123, 0]
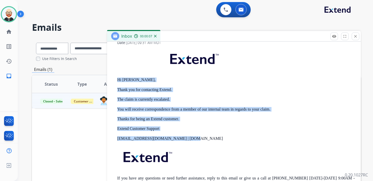
drag, startPoint x: 200, startPoint y: 140, endPoint x: 117, endPoint y: 81, distance: 102.4
click at [117, 80] on div "From: [EMAIL_ADDRESS][DOMAIN_NAME] To: [EMAIL_ADDRESS][DOMAIN_NAME] Date: [DATE…" at bounding box center [233, 110] width 241 height 165
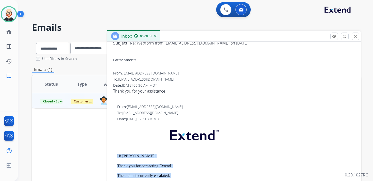
scroll to position [0, 0]
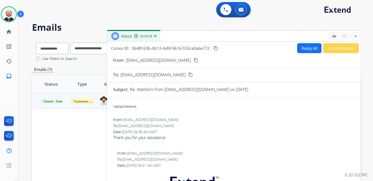
click at [303, 48] on button "Reply All" at bounding box center [309, 48] width 24 height 10
select select "**********"
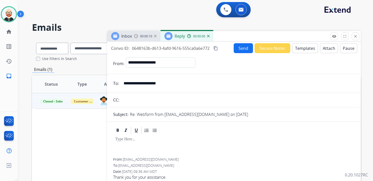
click at [144, 143] on div at bounding box center [233, 146] width 241 height 23
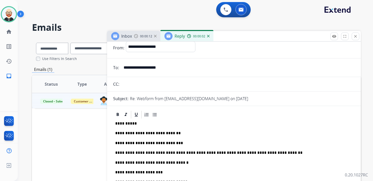
scroll to position [20, 0]
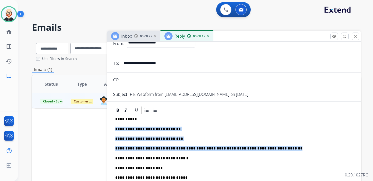
drag, startPoint x: 290, startPoint y: 149, endPoint x: 110, endPoint y: 129, distance: 181.2
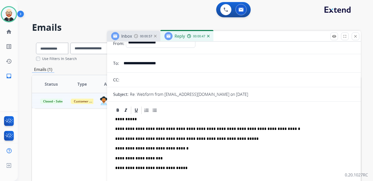
click at [182, 138] on p "**********" at bounding box center [231, 138] width 233 height 5
click at [199, 140] on p "**********" at bounding box center [231, 138] width 233 height 5
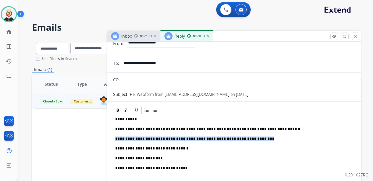
click at [199, 140] on p "**********" at bounding box center [231, 138] width 233 height 5
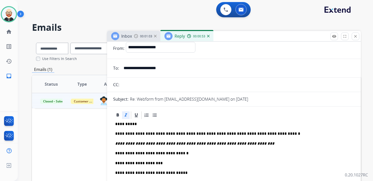
scroll to position [0, 0]
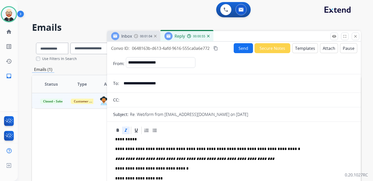
click at [216, 48] on mat-icon "content_copy" at bounding box center [215, 48] width 5 height 5
click at [244, 49] on button "Send" at bounding box center [243, 48] width 19 height 10
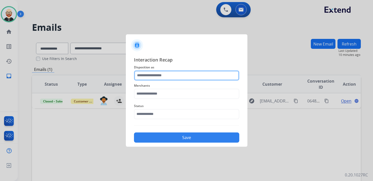
click at [149, 78] on input "text" at bounding box center [186, 75] width 105 height 10
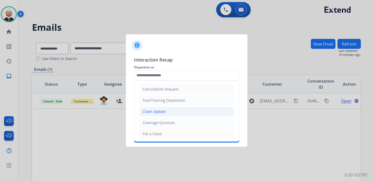
click at [156, 113] on div "Claim Update" at bounding box center [154, 111] width 23 height 5
type input "**********"
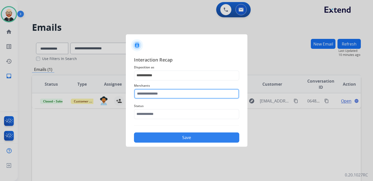
click at [151, 98] on input "text" at bounding box center [186, 94] width 105 height 10
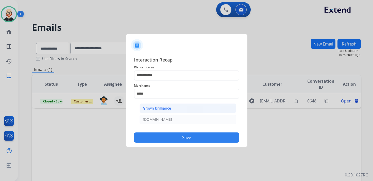
click at [152, 107] on div "Grown brilliance" at bounding box center [157, 108] width 28 height 5
type input "**********"
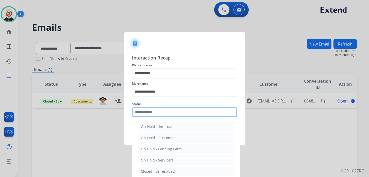
click at [152, 114] on input "text" at bounding box center [184, 112] width 105 height 10
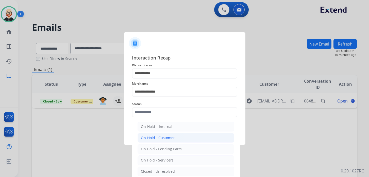
click at [157, 136] on div "On-Hold - Customer" at bounding box center [158, 137] width 34 height 5
type input "**********"
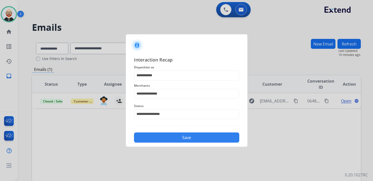
click at [181, 137] on button "Save" at bounding box center [186, 137] width 105 height 10
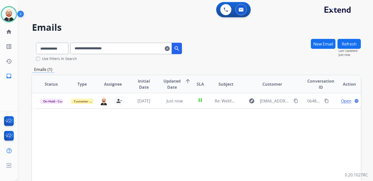
click at [170, 48] on mat-icon "clear" at bounding box center [167, 48] width 5 height 6
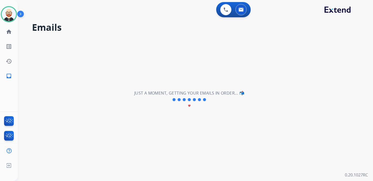
select select "**********"
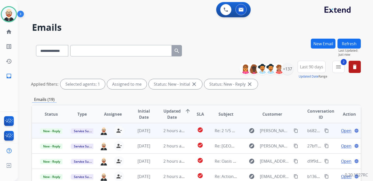
click at [341, 129] on span "Open" at bounding box center [346, 130] width 10 height 6
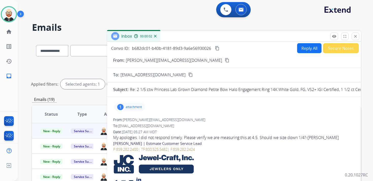
click at [301, 51] on button "Reply All" at bounding box center [309, 48] width 24 height 10
select select "**********"
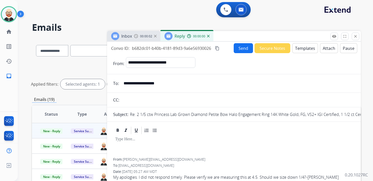
click at [143, 145] on div at bounding box center [233, 146] width 241 height 23
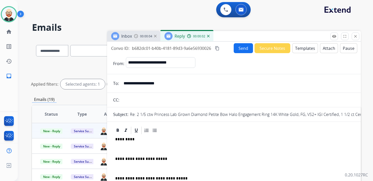
scroll to position [1, 0]
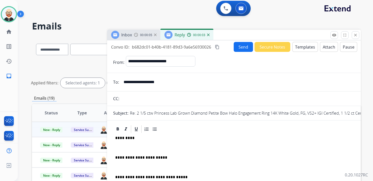
click at [126, 140] on p "*********" at bounding box center [231, 137] width 233 height 5
click at [125, 147] on p at bounding box center [233, 147] width 237 height 5
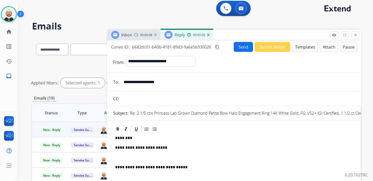
click at [128, 154] on div "**********" at bounding box center [233, 164] width 241 height 62
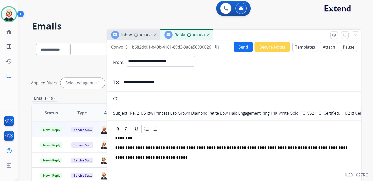
click at [241, 44] on button "Send" at bounding box center [243, 47] width 19 height 10
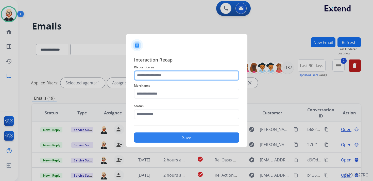
click at [147, 74] on input "text" at bounding box center [186, 75] width 105 height 10
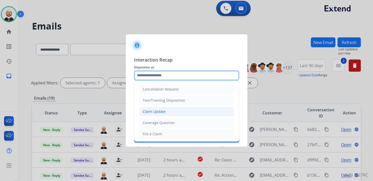
scroll to position [76, 0]
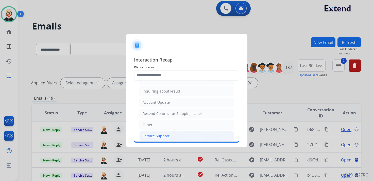
click at [155, 135] on div "Service Support" at bounding box center [156, 135] width 27 height 5
type input "**********"
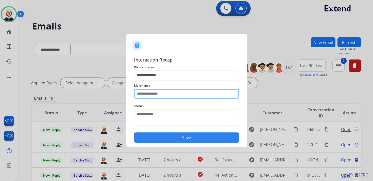
click at [156, 93] on input "text" at bounding box center [186, 94] width 105 height 10
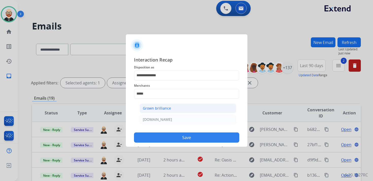
click at [155, 107] on div "Grown brilliance" at bounding box center [157, 108] width 28 height 5
type input "**********"
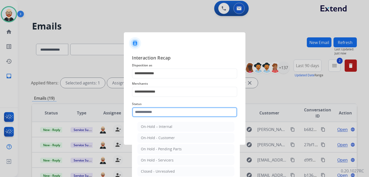
click at [154, 115] on input "text" at bounding box center [184, 112] width 105 height 10
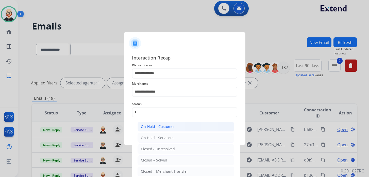
click at [157, 125] on div "On-Hold - Customer" at bounding box center [158, 126] width 34 height 5
type input "**********"
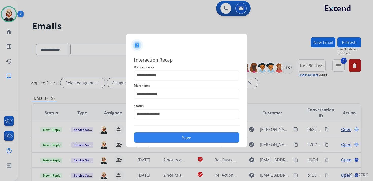
click at [177, 137] on button "Save" at bounding box center [186, 137] width 105 height 10
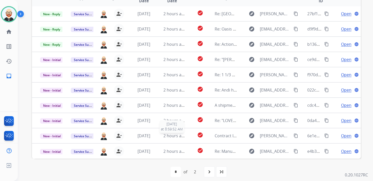
scroll to position [0, 0]
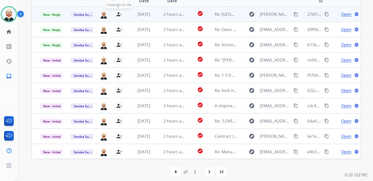
click at [118, 16] on mat-icon "person_remove" at bounding box center [119, 14] width 6 height 6
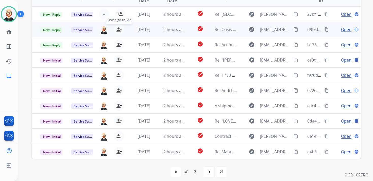
click at [118, 30] on mat-icon "person_remove" at bounding box center [119, 29] width 6 height 6
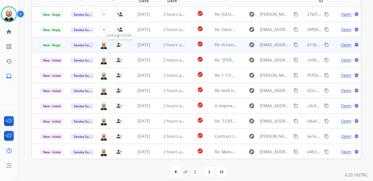
click at [117, 45] on mat-icon "person_remove" at bounding box center [119, 45] width 6 height 6
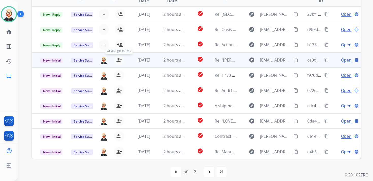
click at [117, 60] on mat-icon "person_remove" at bounding box center [119, 60] width 6 height 6
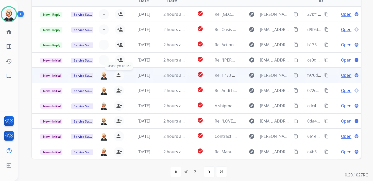
click at [117, 77] on mat-icon "person_remove" at bounding box center [119, 75] width 6 height 6
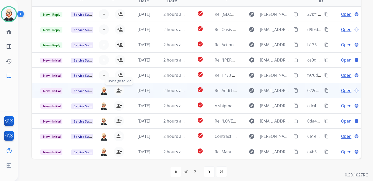
click at [117, 90] on mat-icon "person_remove" at bounding box center [119, 90] width 6 height 6
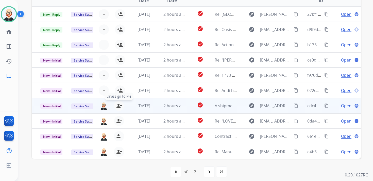
click at [117, 108] on mat-icon "person_remove" at bounding box center [119, 105] width 6 height 6
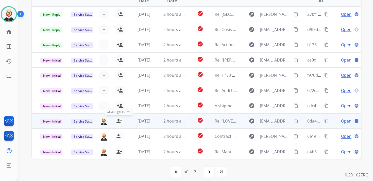
click at [117, 122] on mat-icon "person_remove" at bounding box center [119, 121] width 6 height 6
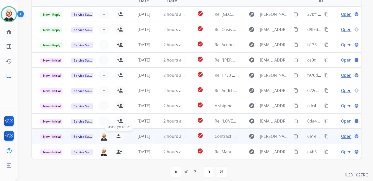
click at [117, 137] on mat-icon "person_remove" at bounding box center [119, 136] width 6 height 6
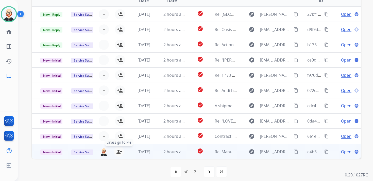
click at [117, 151] on mat-icon "person_remove" at bounding box center [119, 151] width 6 height 6
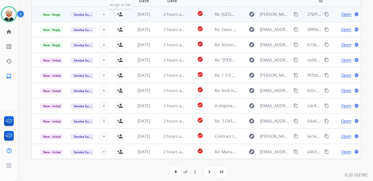
click at [118, 15] on mat-icon "person_add" at bounding box center [120, 14] width 6 height 6
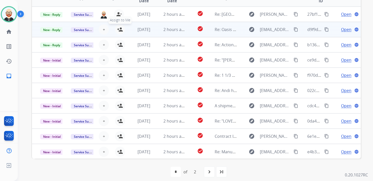
click at [119, 27] on mat-icon "person_add" at bounding box center [120, 29] width 6 height 6
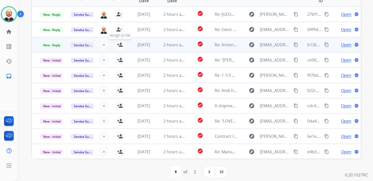
click at [119, 46] on mat-icon "person_add" at bounding box center [120, 45] width 6 height 6
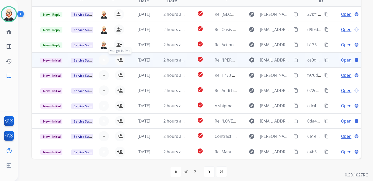
click at [119, 60] on mat-icon "person_add" at bounding box center [120, 60] width 6 height 6
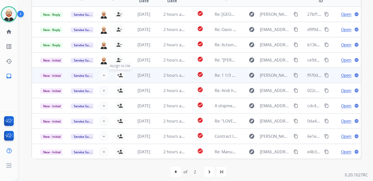
click at [119, 76] on mat-icon "person_add" at bounding box center [120, 75] width 6 height 6
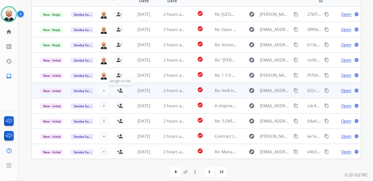
click at [119, 91] on mat-icon "person_add" at bounding box center [120, 90] width 6 height 6
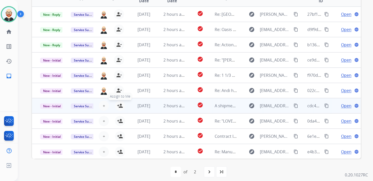
click at [119, 105] on mat-icon "person_add" at bounding box center [120, 105] width 6 height 6
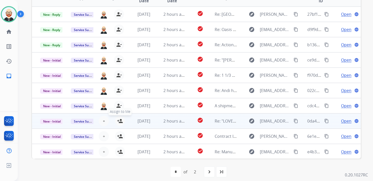
click at [119, 120] on mat-icon "person_add" at bounding box center [120, 121] width 6 height 6
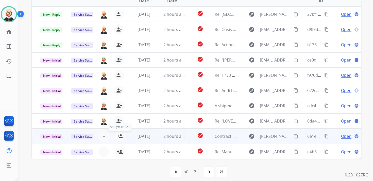
click at [119, 134] on mat-icon "person_add" at bounding box center [120, 136] width 6 height 6
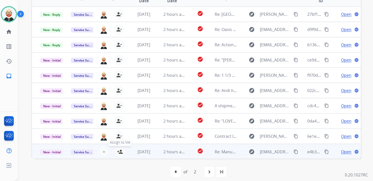
click at [120, 152] on mat-icon "person_add" at bounding box center [120, 151] width 6 height 6
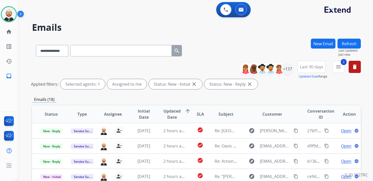
click at [350, 42] on button "Refresh" at bounding box center [348, 44] width 23 height 10
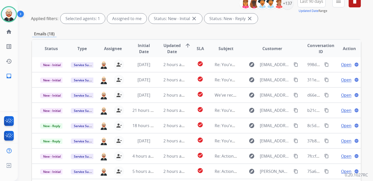
scroll to position [65, 0]
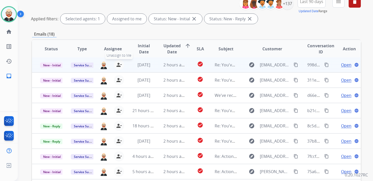
click at [118, 65] on mat-icon "person_remove" at bounding box center [119, 65] width 6 height 6
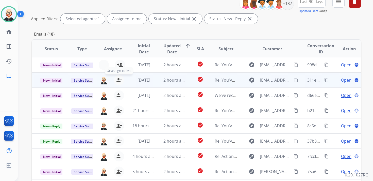
click at [118, 76] on button "person_remove [PERSON_NAME] to Me" at bounding box center [119, 80] width 10 height 10
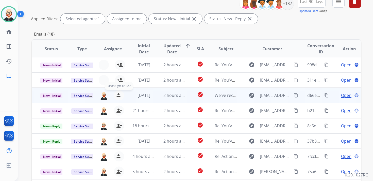
click at [118, 94] on mat-icon "person_remove" at bounding box center [119, 95] width 6 height 6
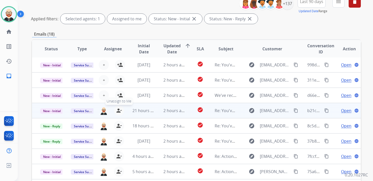
click at [118, 110] on mat-icon "person_remove" at bounding box center [119, 110] width 6 height 6
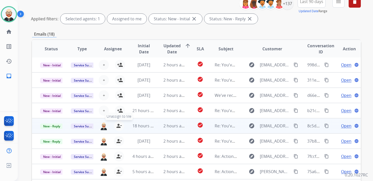
click at [118, 128] on mat-icon "person_remove" at bounding box center [119, 126] width 6 height 6
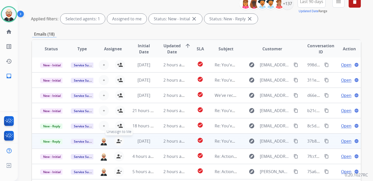
click at [118, 142] on mat-icon "person_remove" at bounding box center [119, 141] width 6 height 6
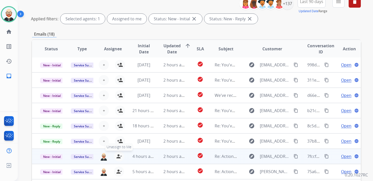
click at [118, 155] on mat-icon "person_remove" at bounding box center [119, 156] width 6 height 6
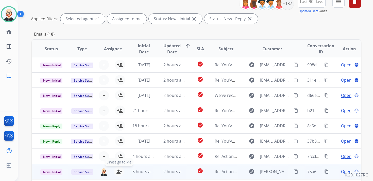
click at [118, 172] on mat-icon "person_remove" at bounding box center [119, 171] width 6 height 6
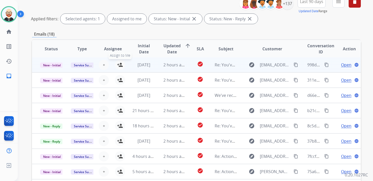
click at [121, 64] on mat-icon "person_add" at bounding box center [120, 65] width 6 height 6
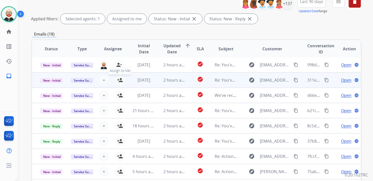
click at [121, 80] on mat-icon "person_add" at bounding box center [120, 80] width 6 height 6
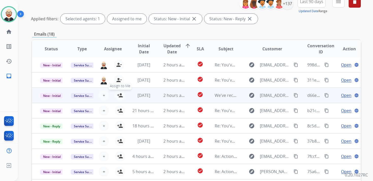
click at [119, 99] on button "person_add Assign to Me" at bounding box center [120, 95] width 10 height 10
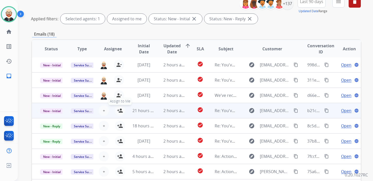
click at [119, 110] on mat-icon "person_add" at bounding box center [120, 110] width 6 height 6
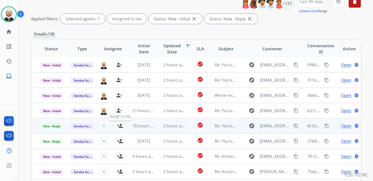
click at [119, 123] on mat-icon "person_add" at bounding box center [120, 126] width 6 height 6
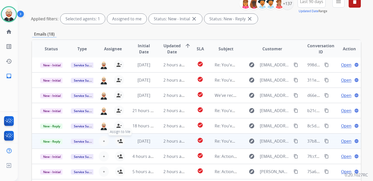
click at [118, 139] on mat-icon "person_add" at bounding box center [120, 141] width 6 height 6
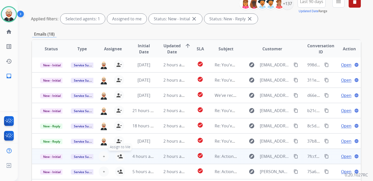
click at [119, 154] on mat-icon "person_add" at bounding box center [120, 156] width 6 height 6
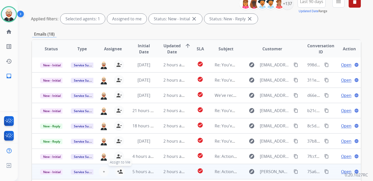
click at [119, 172] on mat-icon "person_add" at bounding box center [120, 171] width 6 height 6
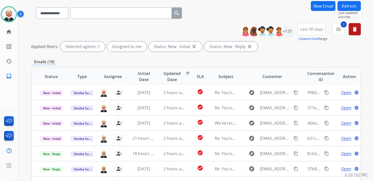
scroll to position [0, 0]
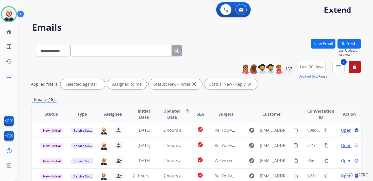
click at [355, 41] on button "Refresh" at bounding box center [348, 44] width 23 height 10
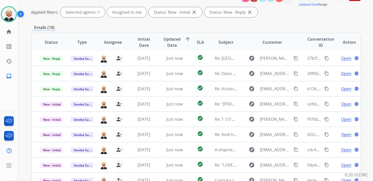
scroll to position [73, 0]
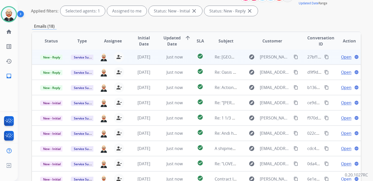
click at [341, 57] on span "Open" at bounding box center [346, 57] width 10 height 6
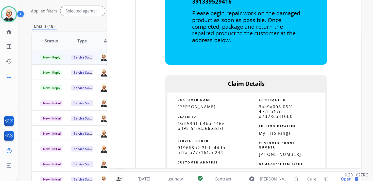
scroll to position [905, 0]
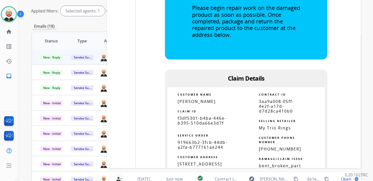
click at [203, 118] on span "f3df5301-b4ba-446e-b395-510da66e3d7f" at bounding box center [202, 120] width 49 height 10
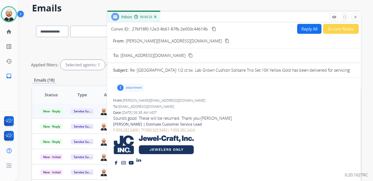
scroll to position [0, 0]
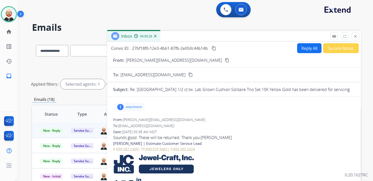
click at [307, 45] on button "Reply All" at bounding box center [309, 48] width 24 height 10
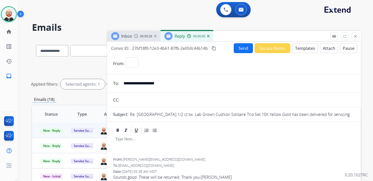
select select "**********"
click at [152, 147] on div at bounding box center [233, 146] width 241 height 23
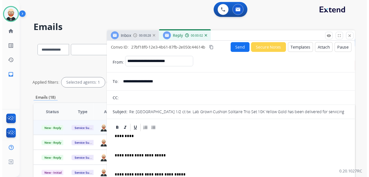
scroll to position [1, 0]
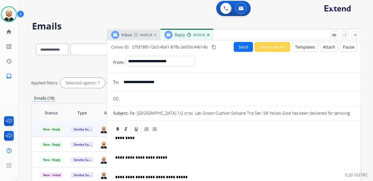
click at [126, 139] on p "*********" at bounding box center [231, 137] width 233 height 5
click at [122, 144] on div "**********" at bounding box center [233, 169] width 241 height 72
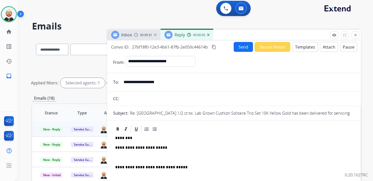
click at [129, 158] on p at bounding box center [233, 157] width 237 height 5
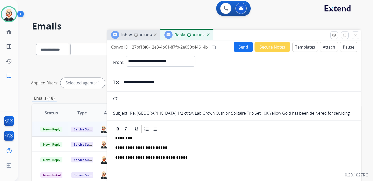
click at [239, 47] on button "Send" at bounding box center [243, 47] width 19 height 10
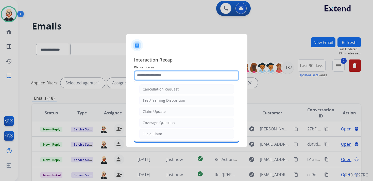
click at [203, 77] on input "text" at bounding box center [186, 75] width 105 height 10
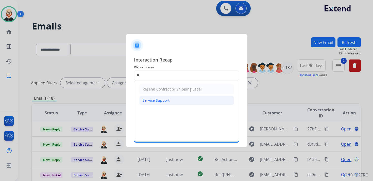
click at [185, 98] on li "Service Support" at bounding box center [186, 100] width 95 height 10
type input "**********"
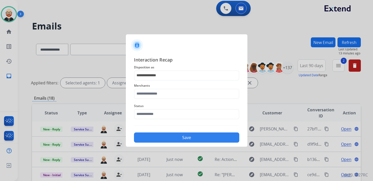
click at [174, 99] on div "Merchants" at bounding box center [186, 90] width 105 height 20
click at [173, 95] on input "text" at bounding box center [186, 94] width 105 height 10
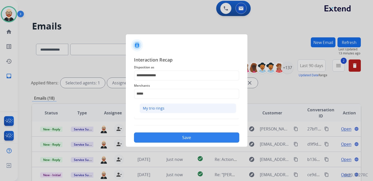
click at [167, 105] on li "My trio rings" at bounding box center [188, 108] width 97 height 10
type input "**********"
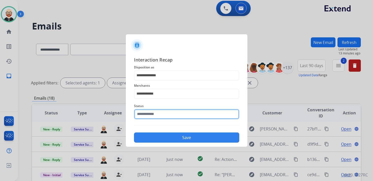
click at [163, 109] on input "text" at bounding box center [186, 114] width 105 height 10
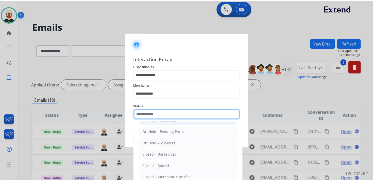
scroll to position [21, 0]
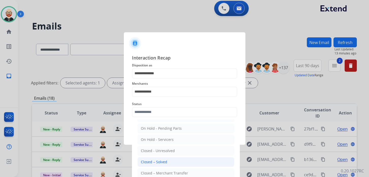
click at [160, 160] on div "Closed – Solved" at bounding box center [154, 161] width 26 height 5
type input "**********"
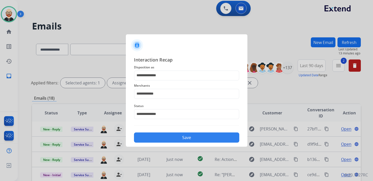
click at [169, 136] on button "Save" at bounding box center [186, 137] width 105 height 10
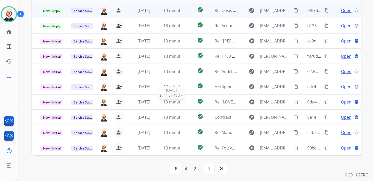
scroll to position [120, 0]
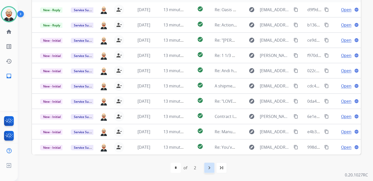
click at [208, 166] on mat-icon "navigate_next" at bounding box center [209, 167] width 6 height 6
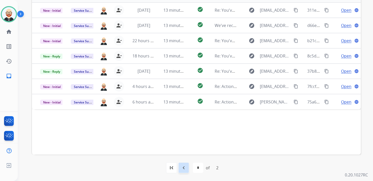
click at [184, 167] on mat-icon "navigate_before" at bounding box center [184, 167] width 6 height 6
select select "*"
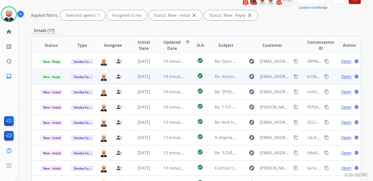
scroll to position [83, 0]
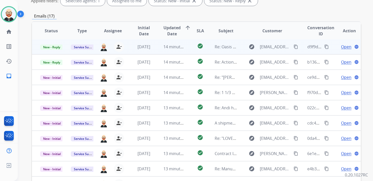
click at [341, 47] on span "Open" at bounding box center [346, 47] width 10 height 6
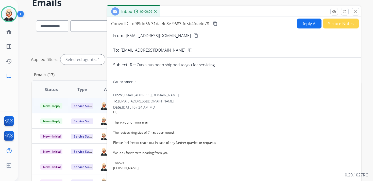
scroll to position [0, 0]
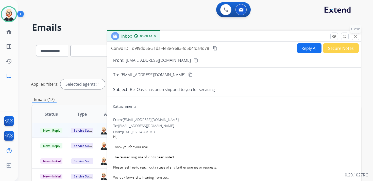
click at [356, 38] on mat-icon "close" at bounding box center [355, 36] width 5 height 5
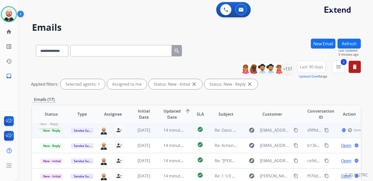
click at [51, 131] on span "New - Reply" at bounding box center [51, 130] width 23 height 5
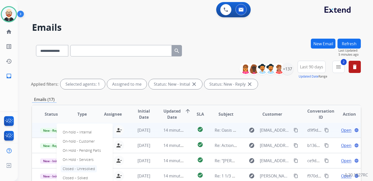
scroll to position [1, 0]
click at [78, 177] on p "Closed – Solved" at bounding box center [75, 177] width 29 height 7
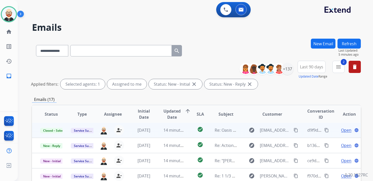
click at [351, 44] on button "Refresh" at bounding box center [348, 44] width 23 height 10
click at [345, 128] on span "Open" at bounding box center [346, 130] width 10 height 6
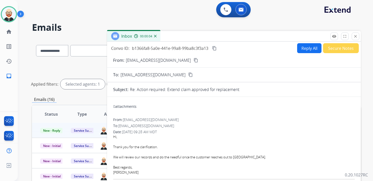
click at [304, 47] on button "Reply All" at bounding box center [309, 48] width 24 height 10
select select "**********"
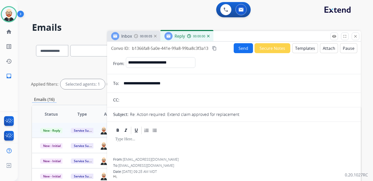
click at [150, 142] on div at bounding box center [233, 146] width 241 height 23
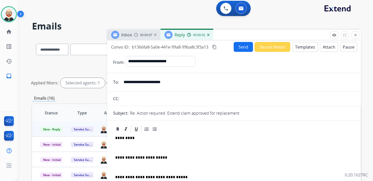
click at [149, 148] on p at bounding box center [233, 147] width 237 height 5
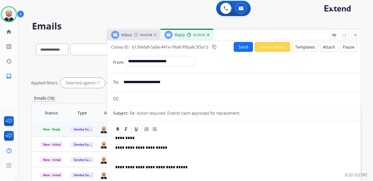
click at [140, 161] on div "**********" at bounding box center [233, 164] width 241 height 62
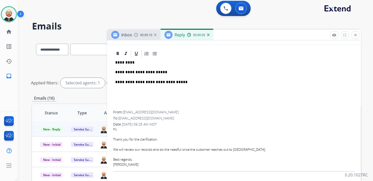
scroll to position [77, 0]
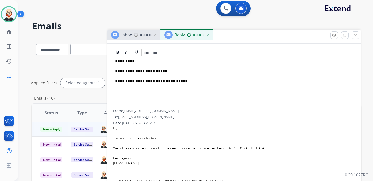
click at [120, 164] on div "[PERSON_NAME]" at bounding box center [233, 163] width 241 height 5
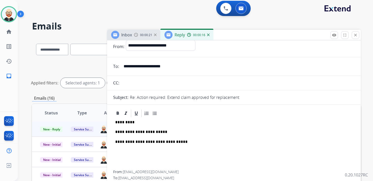
scroll to position [13, 0]
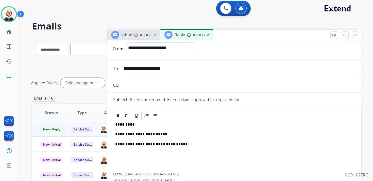
click at [124, 124] on p "*********" at bounding box center [231, 124] width 233 height 5
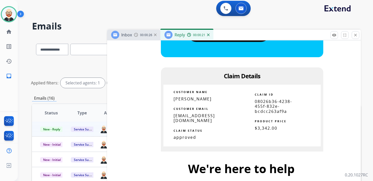
scroll to position [874, 0]
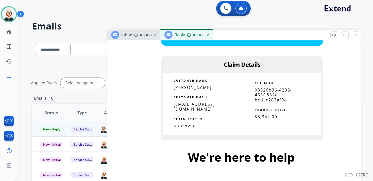
click at [261, 95] on span "08026b36-4238-455f-832e-bcdcc263af9a" at bounding box center [273, 94] width 37 height 15
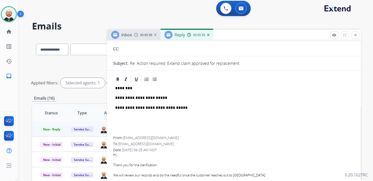
scroll to position [0, 0]
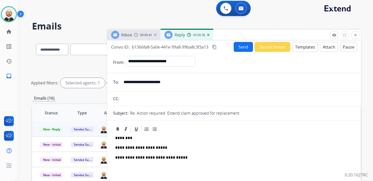
click at [242, 45] on button "Send" at bounding box center [243, 47] width 19 height 10
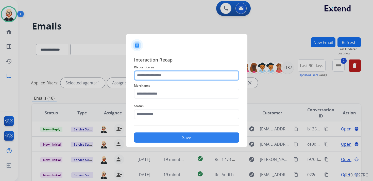
click at [180, 77] on input "text" at bounding box center [186, 75] width 105 height 10
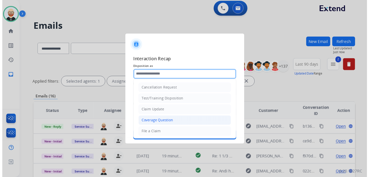
scroll to position [76, 0]
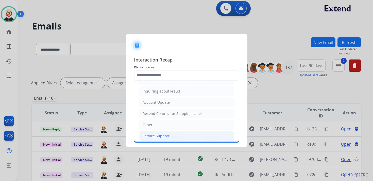
click at [160, 133] on div "Service Support" at bounding box center [156, 135] width 27 height 5
type input "**********"
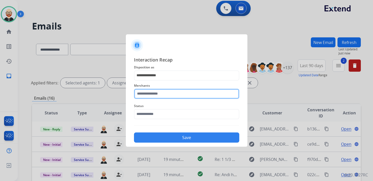
click at [158, 96] on input "text" at bounding box center [186, 94] width 105 height 10
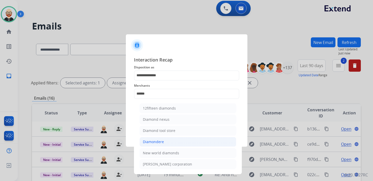
click at [163, 139] on div "Diamondere" at bounding box center [153, 141] width 21 height 5
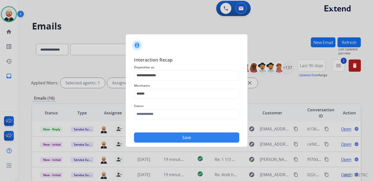
type input "**********"
click at [160, 117] on div "Status" at bounding box center [186, 111] width 105 height 20
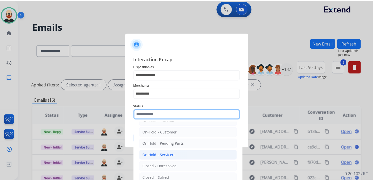
scroll to position [11, 0]
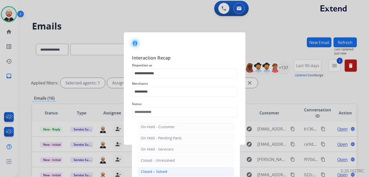
click at [157, 170] on div "Closed – Solved" at bounding box center [154, 171] width 26 height 5
type input "**********"
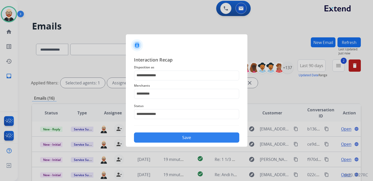
click at [215, 138] on button "Save" at bounding box center [186, 137] width 105 height 10
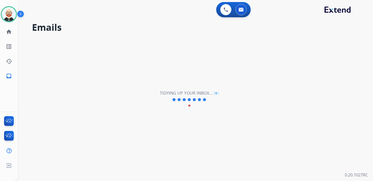
scroll to position [0, 0]
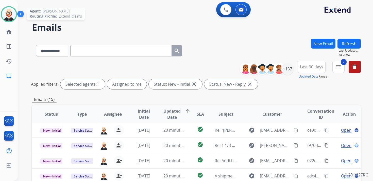
click at [5, 14] on img at bounding box center [9, 14] width 14 height 14
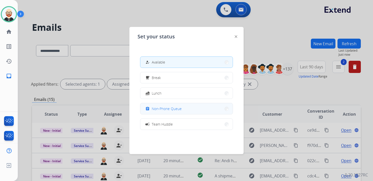
click at [166, 106] on span "Non-Phone Queue" at bounding box center [167, 108] width 30 height 5
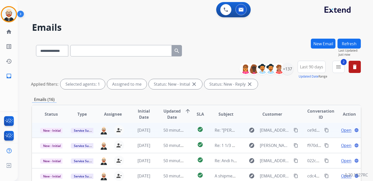
click at [343, 132] on span "Open" at bounding box center [346, 130] width 10 height 6
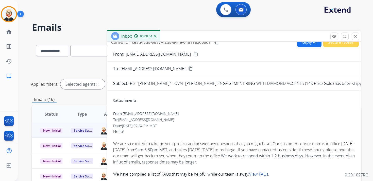
scroll to position [9, 0]
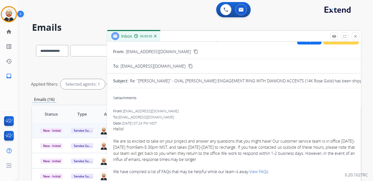
click at [348, 79] on p "Re: "[PERSON_NAME]" - OVAL [PERSON_NAME] ENGAGEMENT RING WITH DIAMOND ACCENTS (…" at bounding box center [266, 81] width 272 height 6
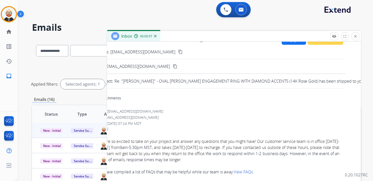
drag, startPoint x: 331, startPoint y: 81, endPoint x: 335, endPoint y: 81, distance: 4.1
click at [333, 81] on p "Re: "[PERSON_NAME]" - OVAL [PERSON_NAME] ENGAGEMENT RING WITH DIAMOND ACCENTS (…" at bounding box center [250, 81] width 272 height 6
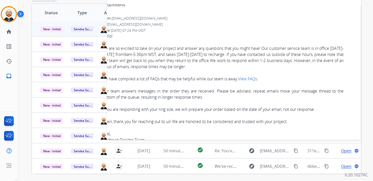
scroll to position [0, 0]
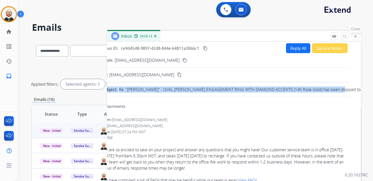
click at [355, 35] on mat-icon "close" at bounding box center [355, 36] width 5 height 5
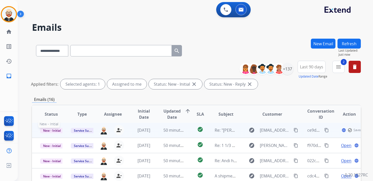
click at [50, 132] on span "New - Initial" at bounding box center [52, 130] width 24 height 5
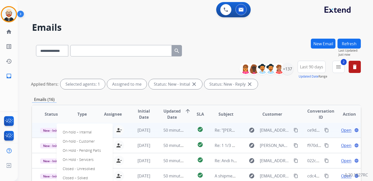
scroll to position [1, 0]
click at [79, 179] on p "Closed – Solved" at bounding box center [75, 177] width 29 height 7
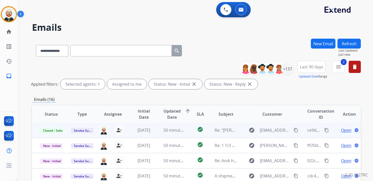
click at [349, 43] on button "Refresh" at bounding box center [348, 44] width 23 height 10
click at [343, 132] on span "Open" at bounding box center [346, 130] width 10 height 6
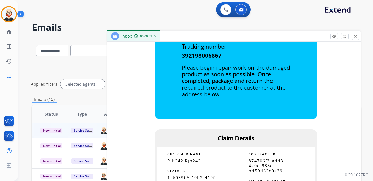
scroll to position [277, 0]
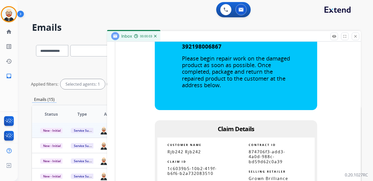
click at [182, 172] on span "1c6039b5-10b2-419f-b6f6-b2a732083510" at bounding box center [191, 170] width 49 height 10
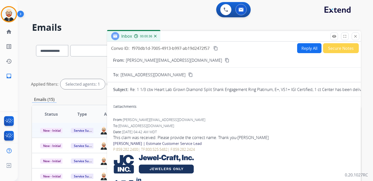
click at [218, 47] on mat-icon "content_copy" at bounding box center [215, 48] width 5 height 5
click at [299, 48] on button "Reply All" at bounding box center [309, 48] width 24 height 10
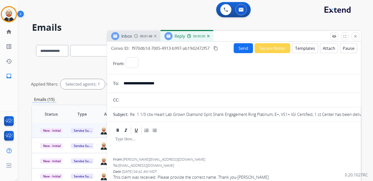
select select "**********"
click at [142, 148] on div at bounding box center [233, 146] width 241 height 23
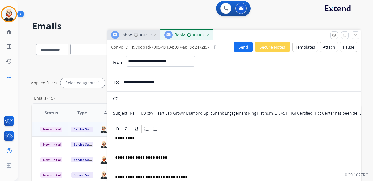
click at [125, 137] on p "*********" at bounding box center [231, 137] width 233 height 5
click at [124, 146] on p at bounding box center [233, 147] width 237 height 5
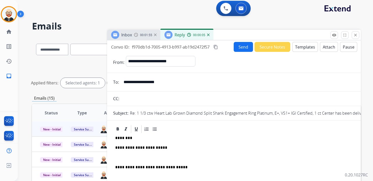
click at [120, 155] on p at bounding box center [233, 157] width 237 height 5
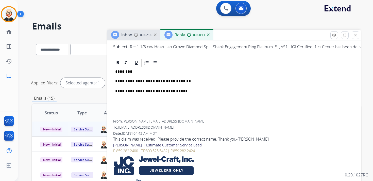
scroll to position [0, 0]
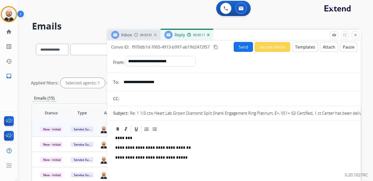
click at [239, 45] on button "Send" at bounding box center [243, 47] width 19 height 10
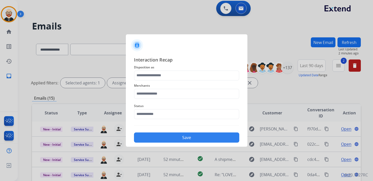
click at [154, 80] on div "Merchants" at bounding box center [186, 90] width 105 height 20
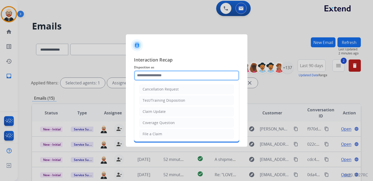
click at [154, 73] on input "text" at bounding box center [186, 75] width 105 height 10
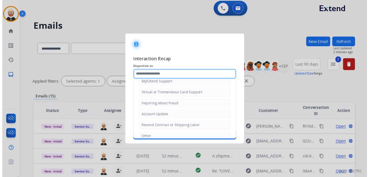
scroll to position [76, 0]
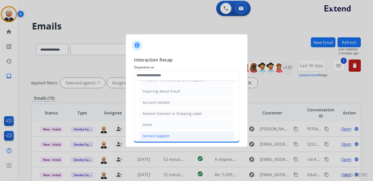
click at [152, 133] on div "Service Support" at bounding box center [156, 135] width 27 height 5
type input "**********"
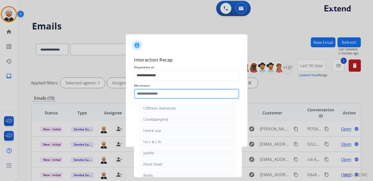
click at [153, 92] on input "text" at bounding box center [186, 94] width 105 height 10
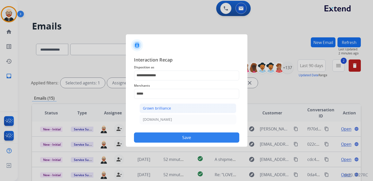
click at [158, 107] on div "Grown brilliance" at bounding box center [157, 108] width 28 height 5
type input "**********"
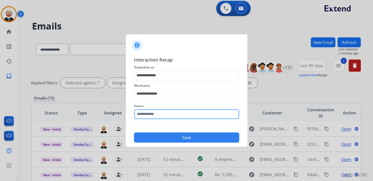
click at [156, 109] on input "text" at bounding box center [186, 114] width 105 height 10
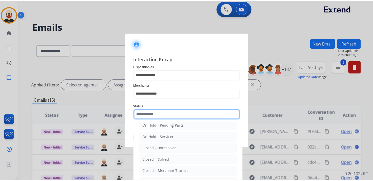
scroll to position [28, 0]
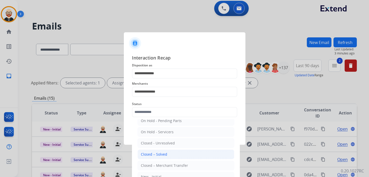
click at [157, 152] on div "Closed – Solved" at bounding box center [154, 153] width 26 height 5
type input "**********"
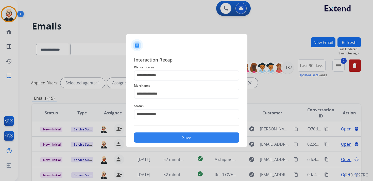
click at [166, 135] on button "Save" at bounding box center [186, 137] width 105 height 10
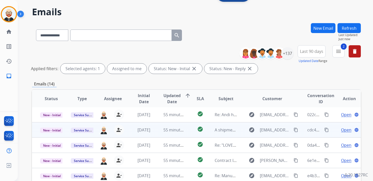
scroll to position [19, 0]
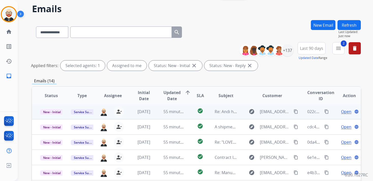
click at [342, 110] on span "Open" at bounding box center [346, 111] width 10 height 6
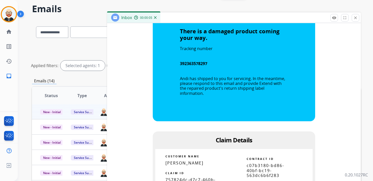
scroll to position [326, 0]
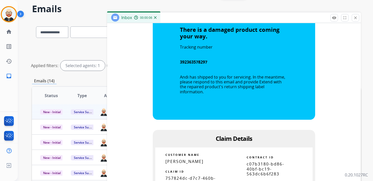
click at [183, 175] on span "757824dc-d7c7-460b-90be-096ce951eb3f" at bounding box center [190, 180] width 50 height 10
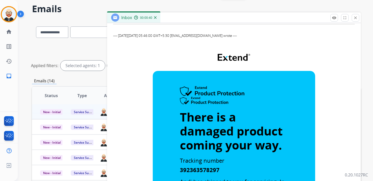
scroll to position [0, 0]
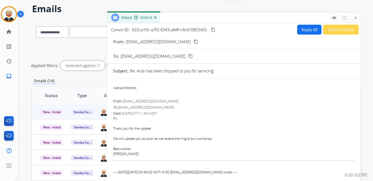
click at [215, 30] on mat-icon "content_copy" at bounding box center [213, 29] width 5 height 5
click at [304, 28] on button "Reply All" at bounding box center [309, 30] width 24 height 10
select select "**********"
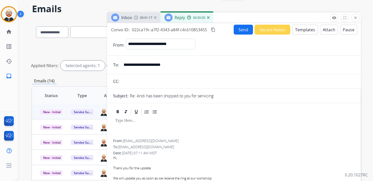
click at [132, 119] on p at bounding box center [233, 120] width 237 height 5
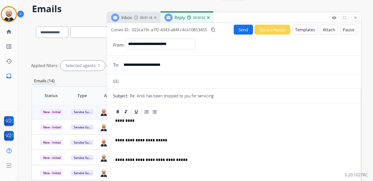
click at [128, 125] on div "**********" at bounding box center [233, 152] width 241 height 72
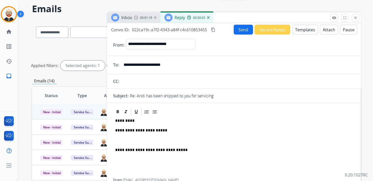
click at [129, 139] on p at bounding box center [233, 140] width 237 height 5
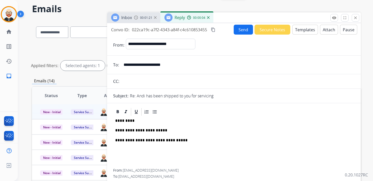
click at [125, 120] on p "*********" at bounding box center [231, 120] width 233 height 5
drag, startPoint x: 125, startPoint y: 120, endPoint x: 128, endPoint y: 114, distance: 6.9
click at [125, 120] on p "*********" at bounding box center [231, 120] width 233 height 5
click at [243, 27] on button "Send" at bounding box center [243, 30] width 19 height 10
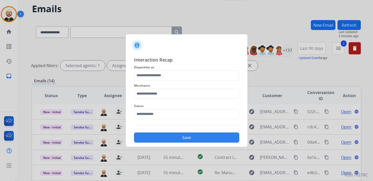
click at [177, 81] on div "Merchants" at bounding box center [186, 90] width 105 height 20
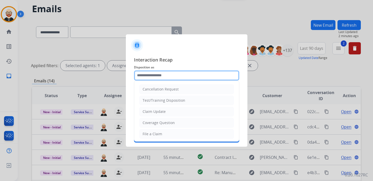
click at [179, 71] on input "text" at bounding box center [186, 75] width 105 height 10
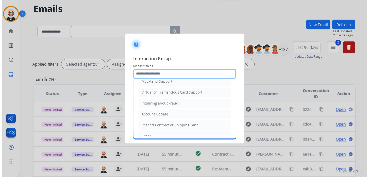
scroll to position [76, 0]
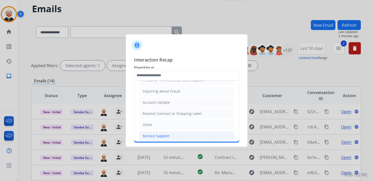
click at [162, 133] on div "Service Support" at bounding box center [156, 135] width 27 height 5
type input "**********"
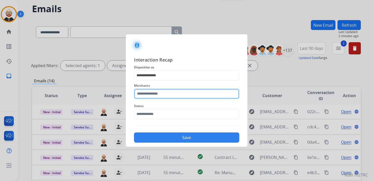
click at [160, 93] on input "text" at bounding box center [186, 94] width 105 height 10
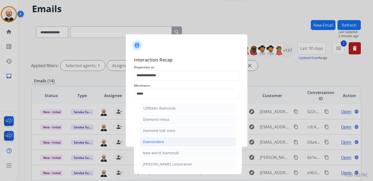
click at [162, 137] on li "Diamondere" at bounding box center [188, 142] width 97 height 10
type input "**********"
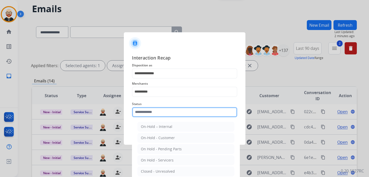
click at [157, 116] on input "text" at bounding box center [184, 112] width 105 height 10
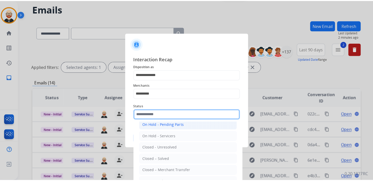
scroll to position [28, 0]
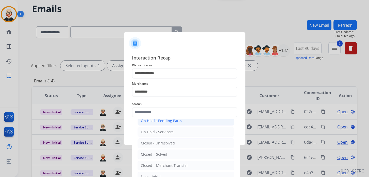
click at [157, 149] on li "Closed – Solved" at bounding box center [185, 154] width 97 height 10
type input "**********"
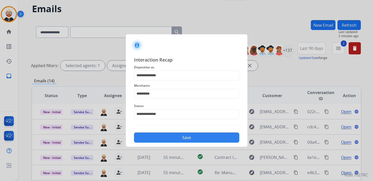
click at [178, 136] on button "Save" at bounding box center [186, 137] width 105 height 10
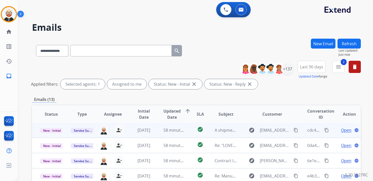
scroll to position [120, 0]
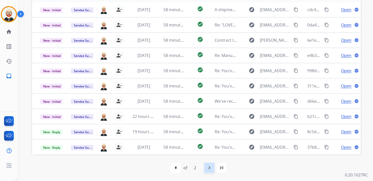
click at [209, 169] on mat-icon "navigate_next" at bounding box center [209, 167] width 6 height 6
select select "*"
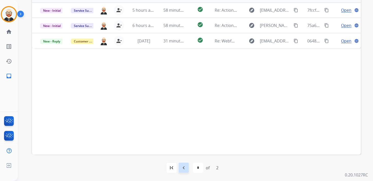
click at [185, 168] on mat-icon "navigate_before" at bounding box center [184, 167] width 6 height 6
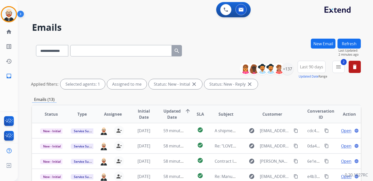
scroll to position [1, 0]
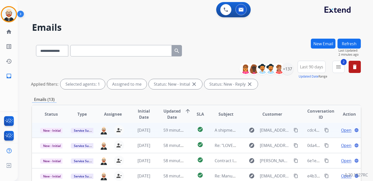
click at [341, 130] on span "Open" at bounding box center [346, 130] width 10 height 6
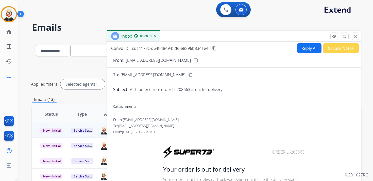
scroll to position [7, 0]
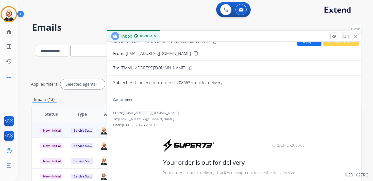
click at [354, 38] on mat-icon "close" at bounding box center [355, 36] width 5 height 5
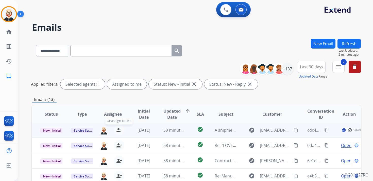
click at [120, 130] on mat-icon "person_remove" at bounding box center [119, 130] width 6 height 6
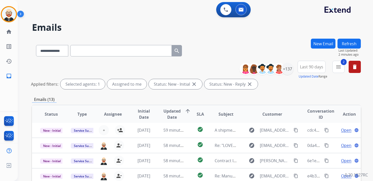
click at [353, 43] on button "Refresh" at bounding box center [348, 44] width 23 height 10
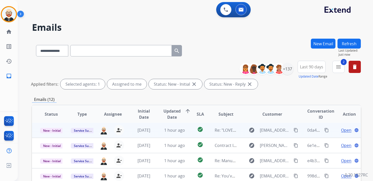
click at [342, 129] on span "Open" at bounding box center [346, 130] width 10 height 6
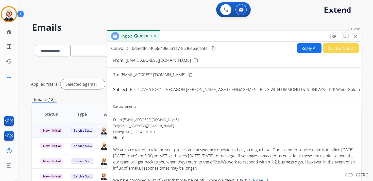
click at [356, 38] on mat-icon "close" at bounding box center [355, 36] width 5 height 5
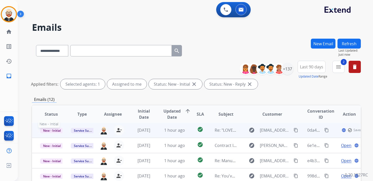
click at [56, 131] on span "New - Initial" at bounding box center [52, 130] width 24 height 5
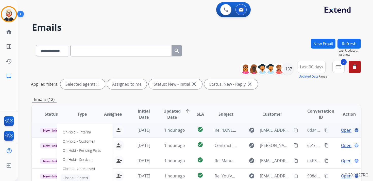
click at [77, 175] on p "Closed – Solved" at bounding box center [75, 177] width 29 height 7
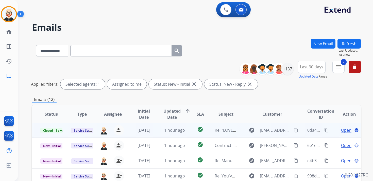
click at [346, 45] on button "Refresh" at bounding box center [348, 44] width 23 height 10
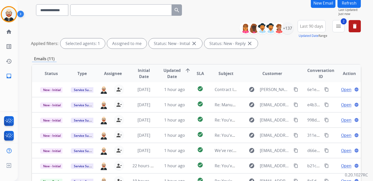
scroll to position [45, 0]
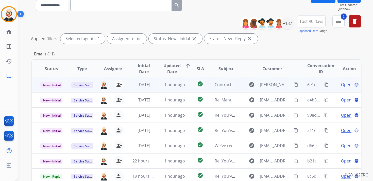
click at [341, 87] on span "Open" at bounding box center [346, 84] width 10 height 6
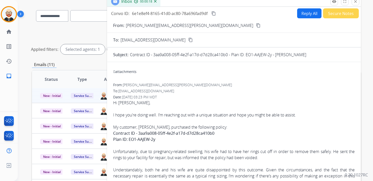
scroll to position [34, 0]
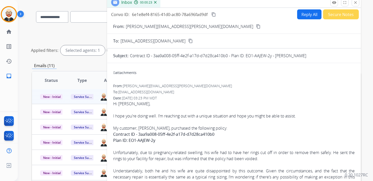
click at [298, 17] on button "Reply All" at bounding box center [309, 14] width 24 height 10
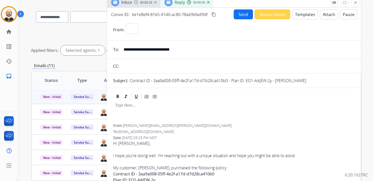
select select "**********"
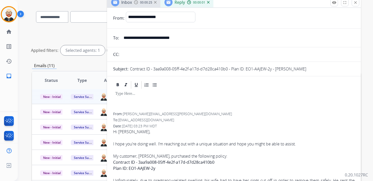
scroll to position [13, 0]
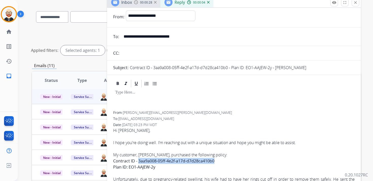
drag, startPoint x: 215, startPoint y: 160, endPoint x: 137, endPoint y: 160, distance: 77.6
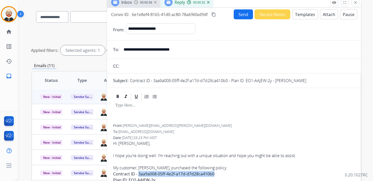
click at [240, 14] on button "Send" at bounding box center [243, 14] width 19 height 10
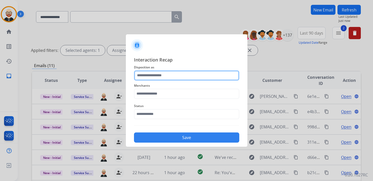
click at [157, 76] on input "text" at bounding box center [186, 75] width 105 height 10
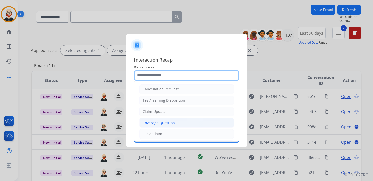
scroll to position [76, 0]
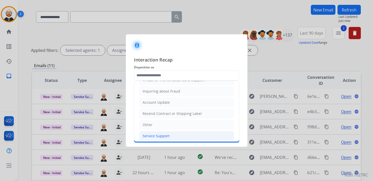
click at [154, 133] on div "Service Support" at bounding box center [156, 135] width 27 height 5
type input "**********"
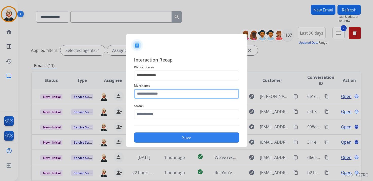
click at [156, 92] on input "text" at bounding box center [186, 94] width 105 height 10
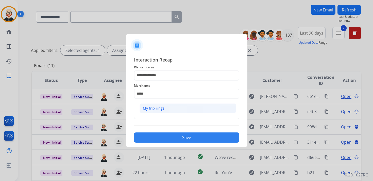
click at [153, 108] on div "My trio rings" at bounding box center [154, 108] width 22 height 5
type input "**********"
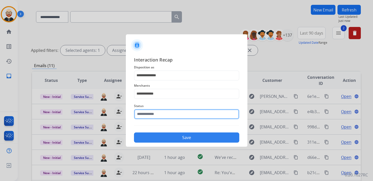
click at [148, 115] on input "text" at bounding box center [186, 114] width 105 height 10
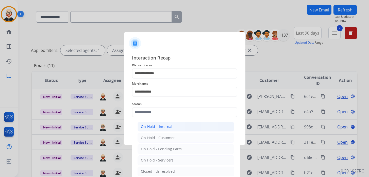
click at [151, 127] on div "On-Hold – Internal" at bounding box center [156, 126] width 31 height 5
type input "**********"
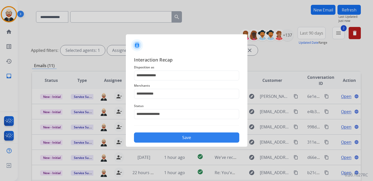
click at [160, 143] on div "**********" at bounding box center [187, 99] width 122 height 95
click at [165, 136] on button "Save" at bounding box center [186, 137] width 105 height 10
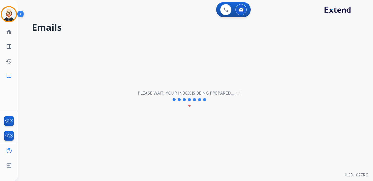
scroll to position [0, 0]
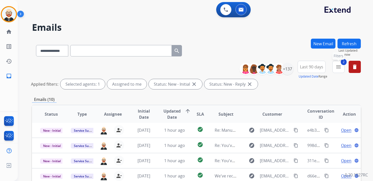
click at [337, 70] on button "2 menu Filters" at bounding box center [338, 67] width 12 height 12
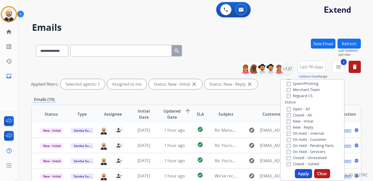
scroll to position [52, 0]
click at [293, 131] on label "On-hold – Internal" at bounding box center [305, 132] width 37 height 5
click at [299, 172] on button "Apply" at bounding box center [303, 173] width 17 height 9
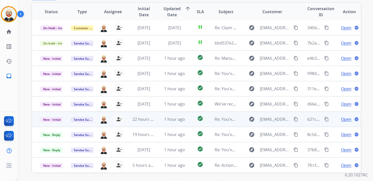
scroll to position [120, 0]
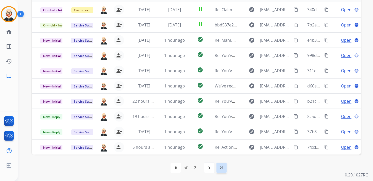
click at [221, 168] on mat-icon "last_page" at bounding box center [221, 167] width 6 height 6
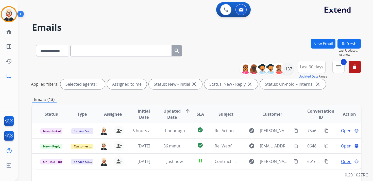
scroll to position [0, 0]
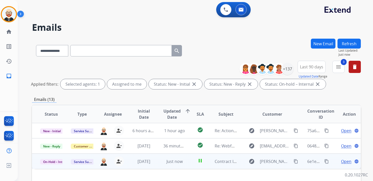
click at [341, 161] on span "Open" at bounding box center [346, 161] width 10 height 6
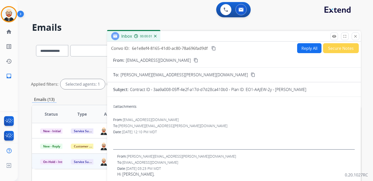
click at [304, 50] on button "Reply All" at bounding box center [309, 48] width 24 height 10
select select "**********"
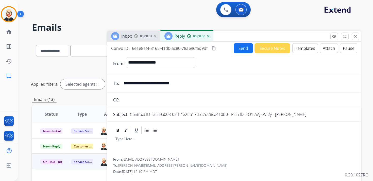
click at [128, 143] on div at bounding box center [233, 146] width 241 height 23
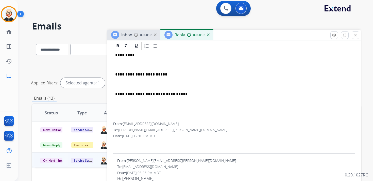
scroll to position [56, 0]
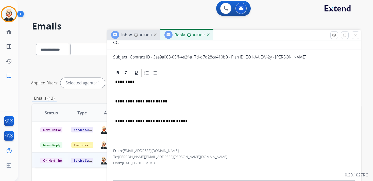
click at [126, 82] on p "*********" at bounding box center [231, 81] width 233 height 5
click at [126, 80] on p "**********" at bounding box center [231, 81] width 233 height 5
click at [126, 90] on p at bounding box center [233, 91] width 237 height 5
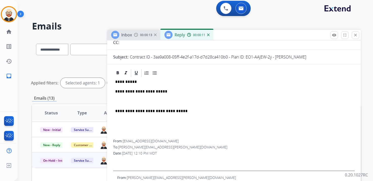
click at [124, 103] on p at bounding box center [233, 101] width 237 height 5
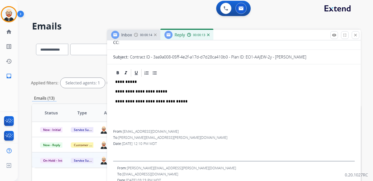
click at [127, 93] on p "**********" at bounding box center [231, 91] width 233 height 5
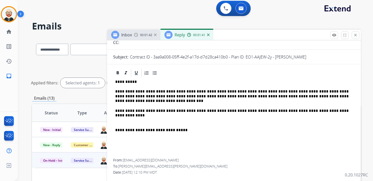
drag, startPoint x: 233, startPoint y: 96, endPoint x: 319, endPoint y: 2, distance: 127.7
click at [0, 0] on div "**********" at bounding box center [186, 90] width 373 height 181
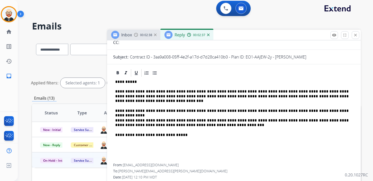
click at [115, 109] on div "**********" at bounding box center [233, 120] width 241 height 86
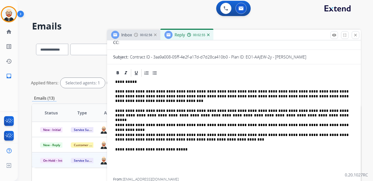
click at [348, 124] on p "**********" at bounding box center [231, 125] width 233 height 5
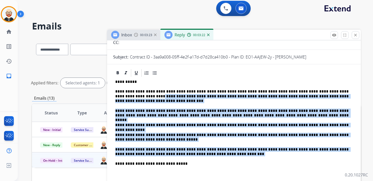
drag, startPoint x: 205, startPoint y: 153, endPoint x: 134, endPoint y: 97, distance: 91.2
click at [134, 97] on div "**********" at bounding box center [233, 134] width 241 height 114
click at [149, 102] on p "**********" at bounding box center [231, 96] width 233 height 14
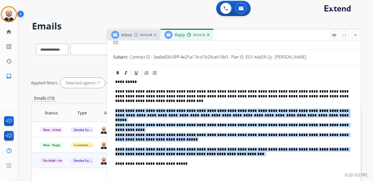
drag, startPoint x: 207, startPoint y: 154, endPoint x: 113, endPoint y: 111, distance: 103.9
click at [113, 111] on div "**********" at bounding box center [233, 134] width 241 height 114
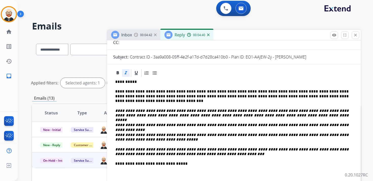
click at [152, 101] on p "**********" at bounding box center [231, 96] width 233 height 14
click at [131, 96] on p "**********" at bounding box center [231, 96] width 233 height 14
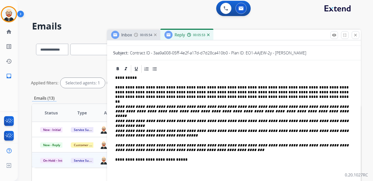
scroll to position [0, 0]
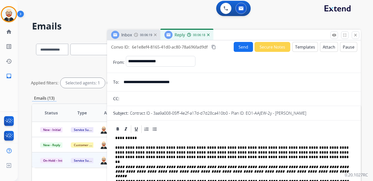
click at [237, 47] on button "Send" at bounding box center [243, 47] width 19 height 10
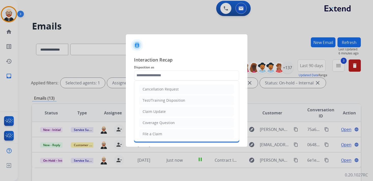
click at [168, 73] on input "text" at bounding box center [186, 75] width 105 height 10
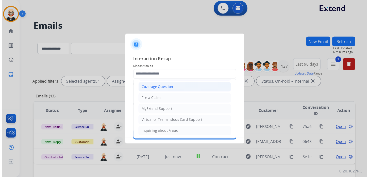
scroll to position [76, 0]
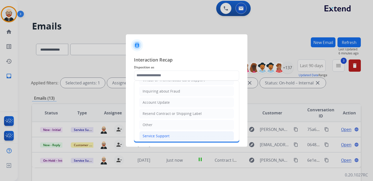
click at [159, 133] on div "Service Support" at bounding box center [156, 135] width 27 height 5
type input "**********"
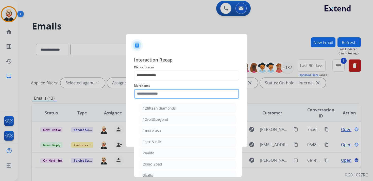
click at [151, 96] on input "text" at bounding box center [186, 94] width 105 height 10
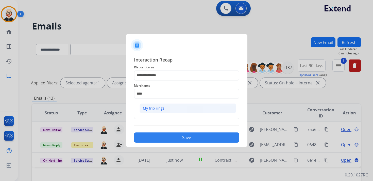
click at [151, 106] on div "My trio rings" at bounding box center [154, 108] width 22 height 5
type input "**********"
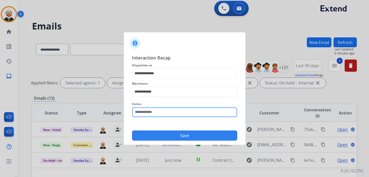
click at [151, 117] on div "Status" at bounding box center [184, 109] width 105 height 20
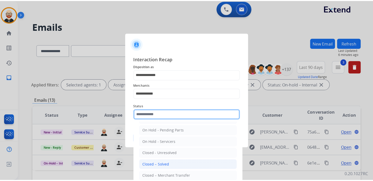
scroll to position [21, 0]
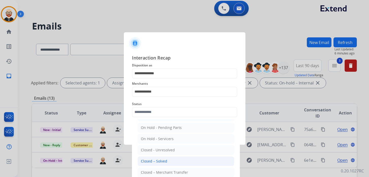
click at [154, 161] on div "Closed – Solved" at bounding box center [154, 160] width 26 height 5
type input "**********"
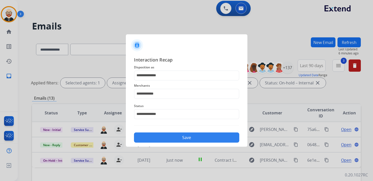
click at [175, 139] on button "Save" at bounding box center [186, 137] width 105 height 10
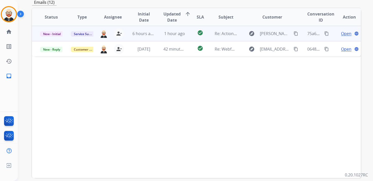
scroll to position [120, 0]
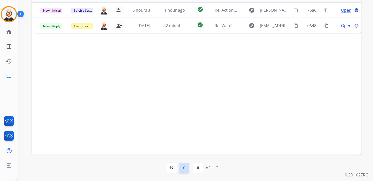
click at [186, 167] on mat-icon "navigate_before" at bounding box center [184, 167] width 6 height 6
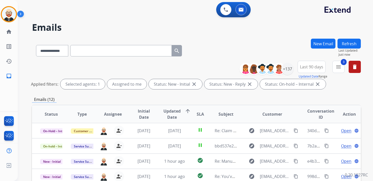
scroll to position [1, 0]
click at [337, 65] on mat-icon "menu" at bounding box center [338, 67] width 6 height 6
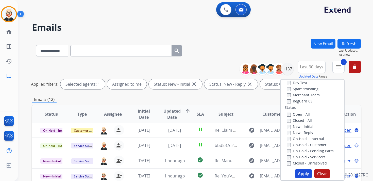
scroll to position [49, 0]
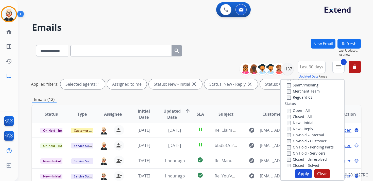
click at [304, 134] on label "On-hold – Internal" at bounding box center [305, 134] width 37 height 5
click at [296, 174] on button "Apply" at bounding box center [303, 173] width 17 height 9
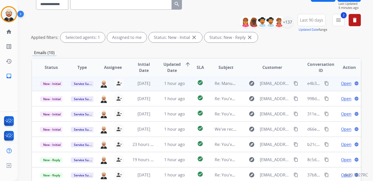
scroll to position [58, 0]
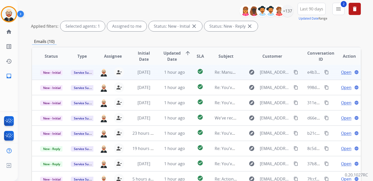
click at [341, 73] on span "Open" at bounding box center [346, 72] width 10 height 6
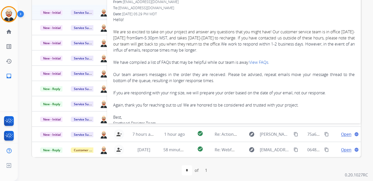
scroll to position [0, 0]
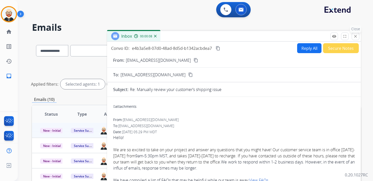
click at [356, 38] on mat-icon "close" at bounding box center [355, 36] width 5 height 5
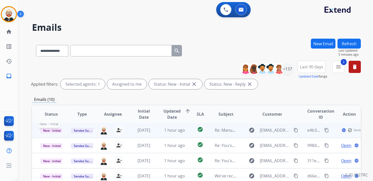
click at [51, 130] on span "New - Initial" at bounding box center [52, 130] width 24 height 5
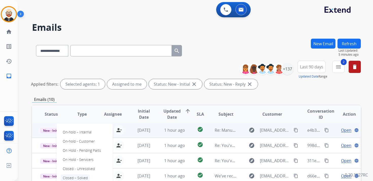
click at [81, 176] on p "Closed – Solved" at bounding box center [75, 177] width 29 height 7
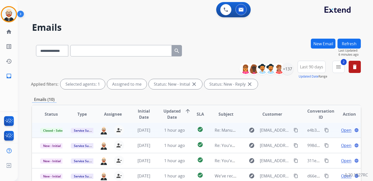
click at [346, 44] on button "Refresh" at bounding box center [348, 44] width 23 height 10
click at [341, 131] on span "Open" at bounding box center [346, 130] width 10 height 6
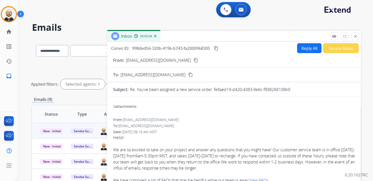
drag, startPoint x: 296, startPoint y: 88, endPoint x: 215, endPoint y: 92, distance: 81.0
click at [215, 92] on div "Re: You've been assigned a new service order: fe8aed19-d420-4383-9e6c-f89826810…" at bounding box center [242, 89] width 225 height 6
click at [216, 47] on mat-icon "content_copy" at bounding box center [216, 48] width 5 height 5
click at [355, 37] on mat-icon "close" at bounding box center [355, 36] width 5 height 5
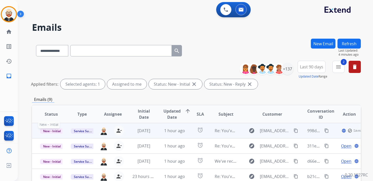
click at [57, 130] on span "New - Initial" at bounding box center [52, 130] width 24 height 5
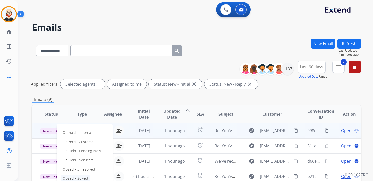
click at [72, 177] on p "Closed – Solved" at bounding box center [75, 178] width 29 height 7
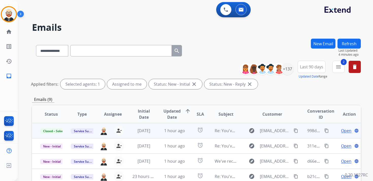
click at [349, 45] on button "Refresh" at bounding box center [348, 44] width 23 height 10
click at [342, 131] on span "Open" at bounding box center [346, 130] width 10 height 6
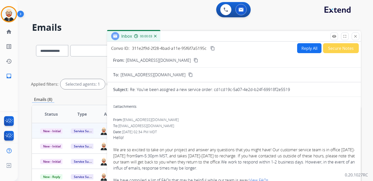
drag, startPoint x: 294, startPoint y: 91, endPoint x: 215, endPoint y: 92, distance: 79.2
click at [215, 92] on div "Re: You've been assigned a new service order: cd1cd19c-5a07-4e2d-b24f-69918f2e5…" at bounding box center [242, 89] width 225 height 6
click at [214, 48] on mat-icon "content_copy" at bounding box center [212, 48] width 5 height 5
click at [356, 36] on mat-icon "close" at bounding box center [355, 36] width 5 height 5
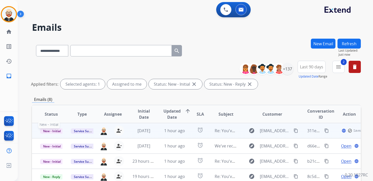
click at [50, 131] on span "New - Initial" at bounding box center [52, 130] width 24 height 5
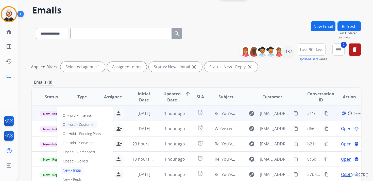
scroll to position [18, 0]
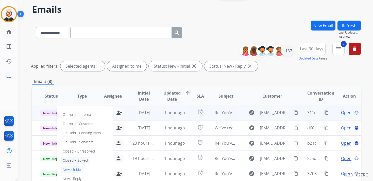
click at [84, 162] on p "Closed – Solved" at bounding box center [75, 160] width 29 height 7
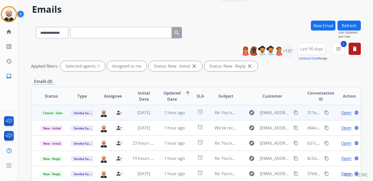
click at [342, 25] on button "Refresh" at bounding box center [348, 26] width 23 height 10
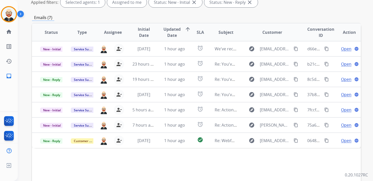
scroll to position [0, 0]
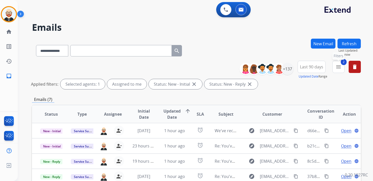
click at [339, 65] on mat-icon "menu" at bounding box center [338, 67] width 6 height 6
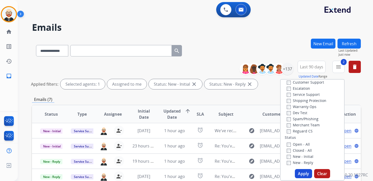
scroll to position [15, 0]
click at [292, 94] on label "Service Support" at bounding box center [303, 94] width 33 height 5
click at [299, 172] on button "Apply" at bounding box center [303, 173] width 17 height 9
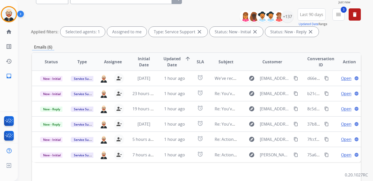
scroll to position [28, 0]
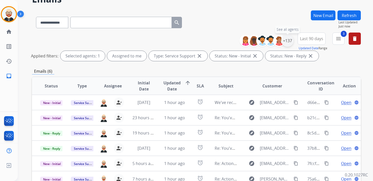
click at [285, 39] on div "+137" at bounding box center [287, 40] width 12 height 12
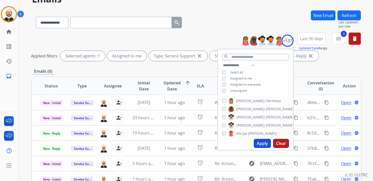
click at [241, 90] on span "Unassigned" at bounding box center [238, 90] width 17 height 4
click at [257, 142] on button "Apply" at bounding box center [262, 143] width 17 height 9
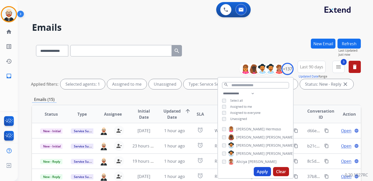
click at [298, 98] on div "Emails (15)" at bounding box center [196, 99] width 329 height 6
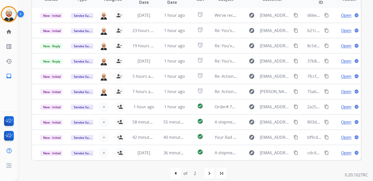
scroll to position [120, 0]
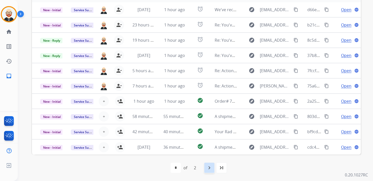
click at [209, 168] on mat-icon "navigate_next" at bounding box center [209, 167] width 6 height 6
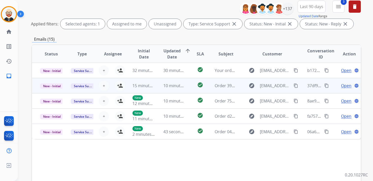
scroll to position [61, 0]
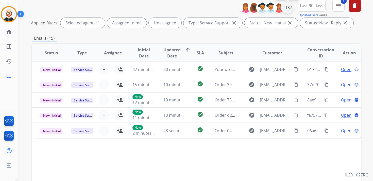
click at [287, 6] on div "+137" at bounding box center [287, 8] width 12 height 12
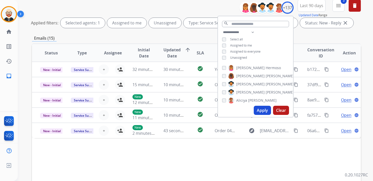
click at [235, 58] on span "Unassigned" at bounding box center [238, 57] width 17 height 4
click at [256, 110] on button "Apply" at bounding box center [262, 110] width 17 height 9
select select "*"
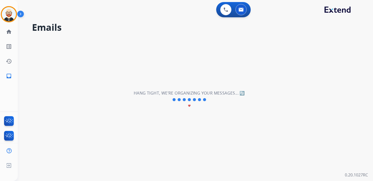
scroll to position [0, 0]
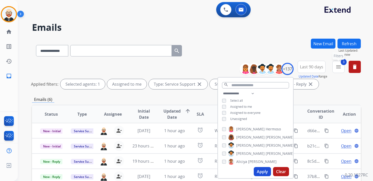
click at [335, 68] on button "3 menu Filters" at bounding box center [338, 67] width 12 height 12
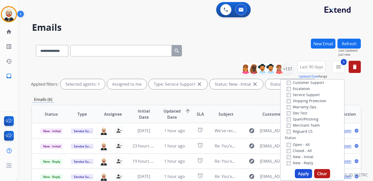
click at [293, 96] on label "Service Support" at bounding box center [303, 94] width 33 height 5
click at [298, 174] on button "Apply" at bounding box center [303, 173] width 17 height 9
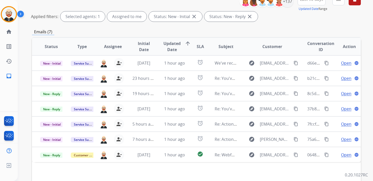
scroll to position [66, 0]
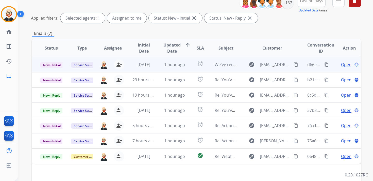
click at [341, 64] on span "Open" at bounding box center [346, 64] width 10 height 6
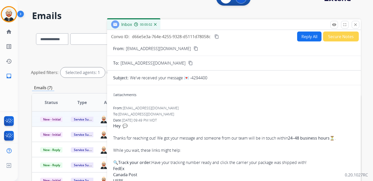
scroll to position [0, 0]
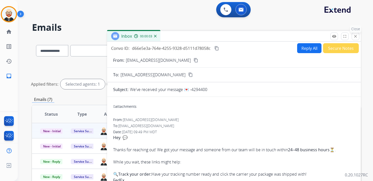
click at [354, 36] on mat-icon "close" at bounding box center [355, 36] width 5 height 5
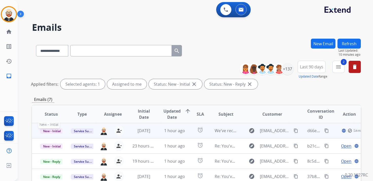
click at [58, 131] on span "New - Initial" at bounding box center [52, 130] width 24 height 5
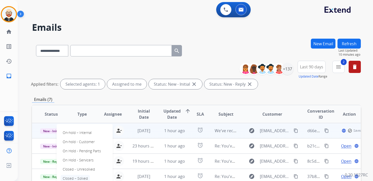
click at [80, 175] on p "Closed – Solved" at bounding box center [75, 178] width 29 height 7
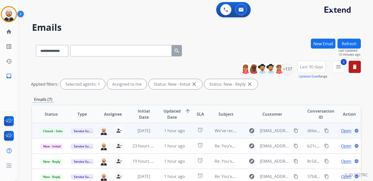
click at [346, 41] on button "Refresh" at bounding box center [348, 44] width 23 height 10
click at [341, 131] on span "Open" at bounding box center [346, 130] width 10 height 6
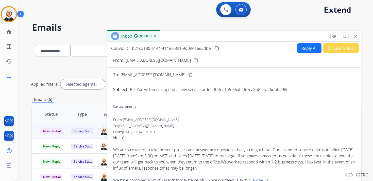
drag, startPoint x: 293, startPoint y: 91, endPoint x: 215, endPoint y: 91, distance: 78.1
click at [215, 91] on div "Re: You've been assigned a new service order: fb4ea1e5-55af-4fd5-a8b8-cfd26db09…" at bounding box center [242, 89] width 225 height 6
click at [218, 48] on mat-icon "content_copy" at bounding box center [217, 48] width 5 height 5
click at [356, 36] on mat-icon "close" at bounding box center [355, 36] width 5 height 5
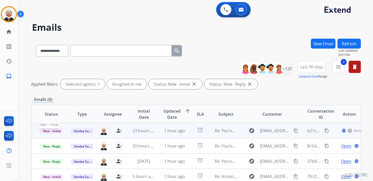
click at [59, 131] on span "New - Initial" at bounding box center [52, 130] width 24 height 5
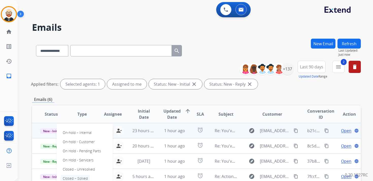
click at [81, 178] on p "Closed – Solved" at bounding box center [75, 178] width 29 height 7
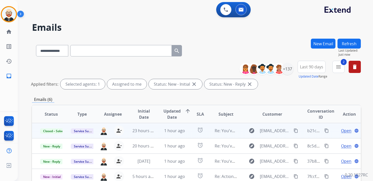
click at [342, 46] on button "Refresh" at bounding box center [348, 44] width 23 height 10
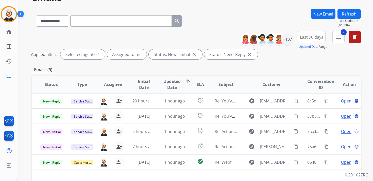
scroll to position [30, 0]
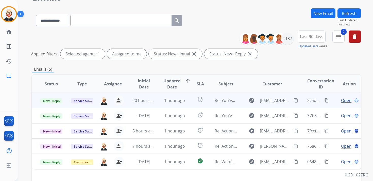
click at [341, 100] on span "Open" at bounding box center [346, 100] width 10 height 6
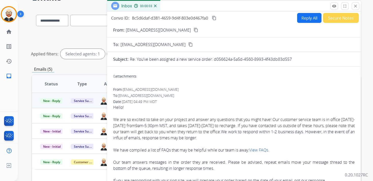
drag, startPoint x: 297, startPoint y: 58, endPoint x: 214, endPoint y: 62, distance: 83.3
click at [214, 62] on div "Re: You've been assigned a new service order: d056624a-5a5d-4560-8993-4f43db83d…" at bounding box center [242, 59] width 225 height 6
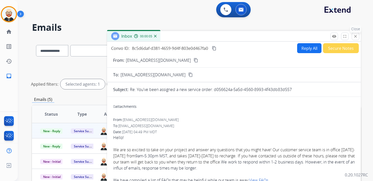
click at [354, 37] on mat-icon "close" at bounding box center [355, 36] width 5 height 5
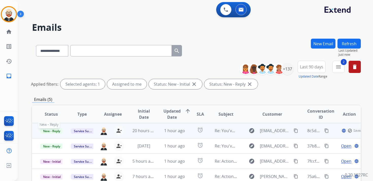
click at [61, 131] on span "New - Reply" at bounding box center [51, 130] width 23 height 5
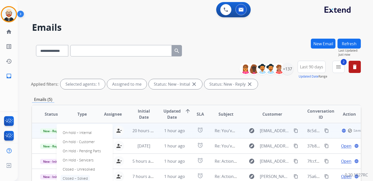
click at [85, 176] on p "Closed – Solved" at bounding box center [75, 178] width 29 height 7
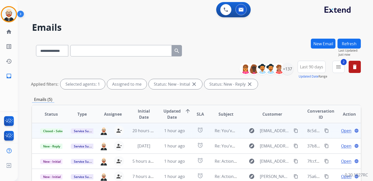
click at [357, 42] on button "Refresh" at bounding box center [348, 44] width 23 height 10
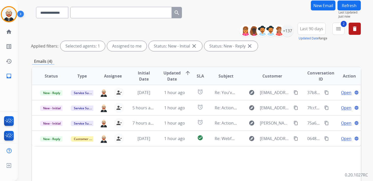
scroll to position [40, 0]
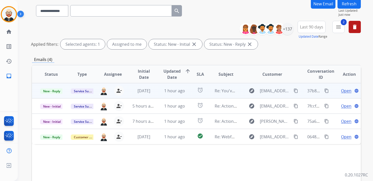
click at [341, 92] on span "Open" at bounding box center [346, 91] width 10 height 6
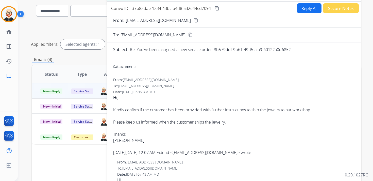
scroll to position [0, 0]
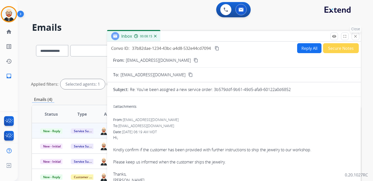
click at [354, 38] on mat-icon "close" at bounding box center [355, 36] width 5 height 5
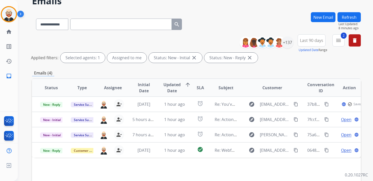
scroll to position [30, 0]
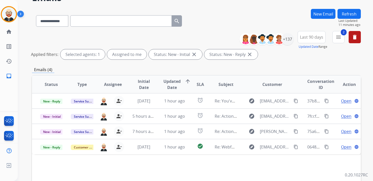
click at [347, 13] on button "Refresh" at bounding box center [348, 14] width 23 height 10
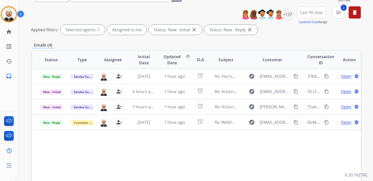
scroll to position [56, 0]
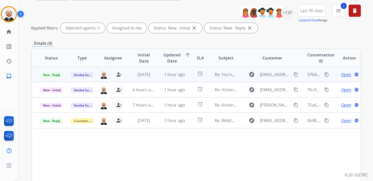
click at [341, 73] on span "Open" at bounding box center [346, 74] width 10 height 6
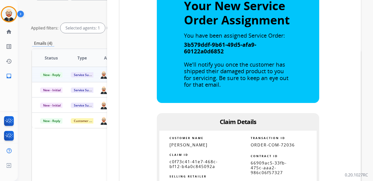
scroll to position [282, 0]
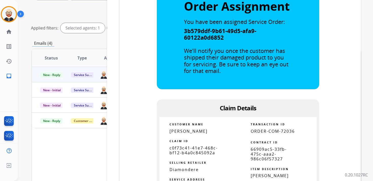
click at [190, 151] on span "c0f73c41-41e7-468c-bf12-b4a0c845092a" at bounding box center [193, 150] width 48 height 10
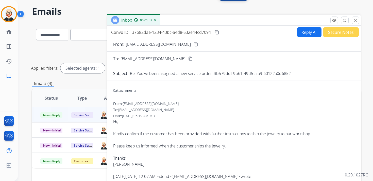
scroll to position [1, 0]
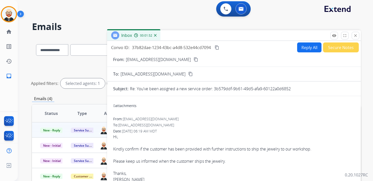
click at [218, 46] on mat-icon "content_copy" at bounding box center [217, 47] width 5 height 5
click at [187, 147] on div "Hi, Kindly confirm if the customer has been provided with further instructions …" at bounding box center [233, 163] width 241 height 61
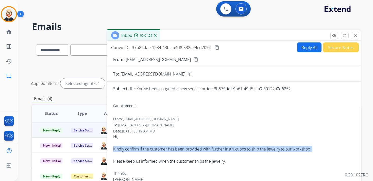
click at [187, 147] on div "Hi, Kindly confirm if the customer has been provided with further instructions …" at bounding box center [233, 163] width 241 height 61
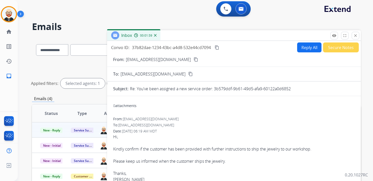
click at [217, 155] on div "Hi, Kindly confirm if the customer has been provided with further instructions …" at bounding box center [233, 163] width 241 height 61
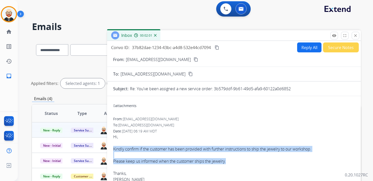
drag, startPoint x: 228, startPoint y: 161, endPoint x: 111, endPoint y: 148, distance: 117.2
click at [301, 48] on button "Reply All" at bounding box center [309, 47] width 24 height 10
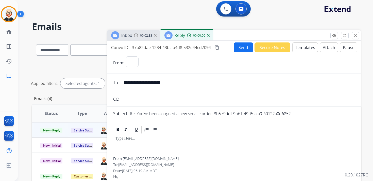
select select "**********"
click at [153, 140] on p at bounding box center [233, 138] width 237 height 5
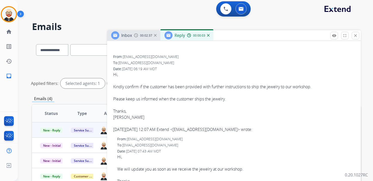
scroll to position [152, 0]
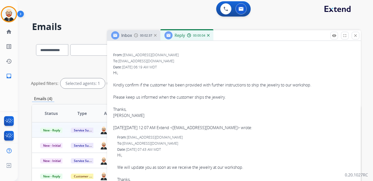
click at [118, 116] on div "Hi, Kindly confirm if the customer has been provided with further instructions …" at bounding box center [233, 100] width 241 height 61
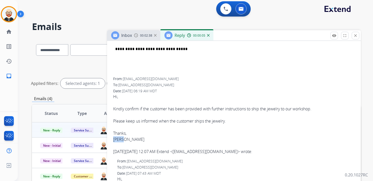
scroll to position [59, 0]
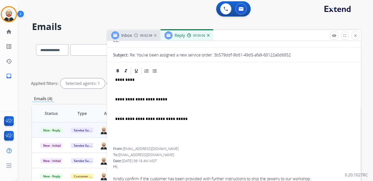
click at [122, 82] on p "*********" at bounding box center [231, 79] width 233 height 5
click at [120, 89] on p at bounding box center [233, 89] width 237 height 5
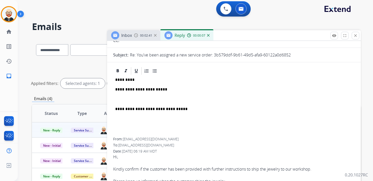
click at [123, 97] on p at bounding box center [233, 99] width 237 height 5
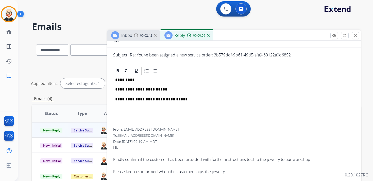
click at [145, 87] on p "**********" at bounding box center [231, 89] width 233 height 5
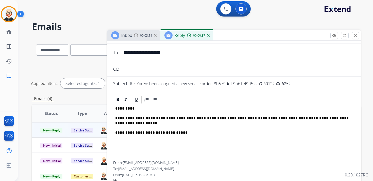
scroll to position [0, 0]
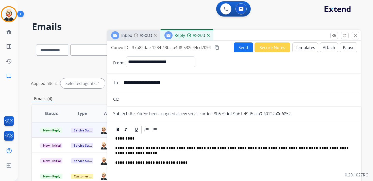
click at [236, 48] on button "Send" at bounding box center [243, 47] width 19 height 10
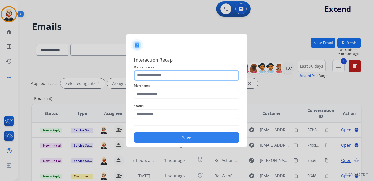
click at [154, 75] on input "text" at bounding box center [186, 75] width 105 height 10
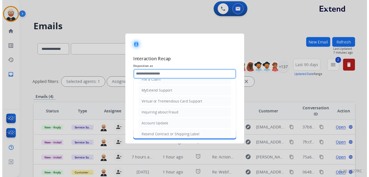
scroll to position [76, 0]
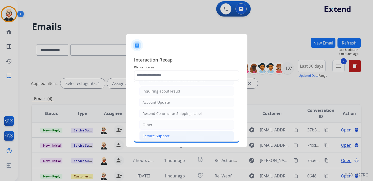
click at [157, 133] on div "Service Support" at bounding box center [156, 135] width 27 height 5
type input "**********"
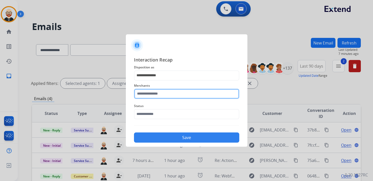
click at [152, 93] on input "text" at bounding box center [186, 94] width 105 height 10
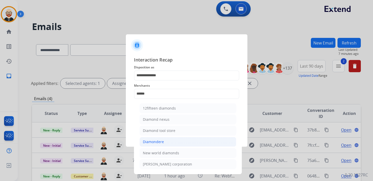
click at [161, 139] on div "Diamondere" at bounding box center [153, 141] width 21 height 5
type input "**********"
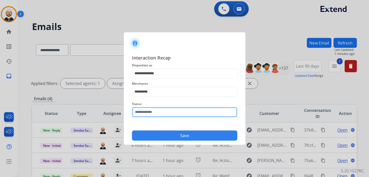
click at [156, 114] on input "text" at bounding box center [184, 112] width 105 height 10
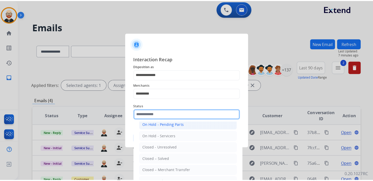
scroll to position [28, 0]
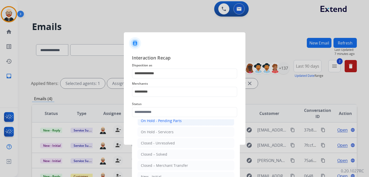
click at [158, 149] on li "Closed – Solved" at bounding box center [185, 154] width 97 height 10
type input "**********"
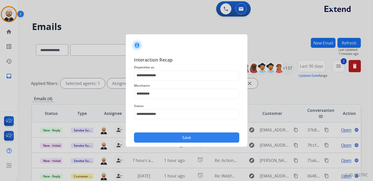
click at [163, 138] on button "Save" at bounding box center [186, 137] width 105 height 10
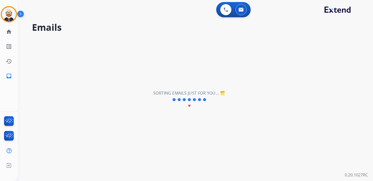
scroll to position [0, 0]
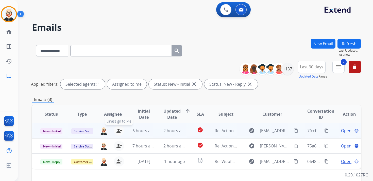
click at [119, 130] on mat-icon "person_remove" at bounding box center [119, 130] width 6 height 6
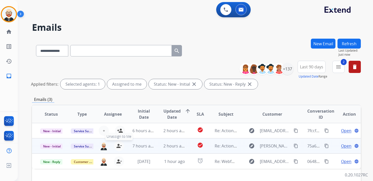
click at [116, 145] on mat-icon "person_remove" at bounding box center [119, 146] width 6 height 6
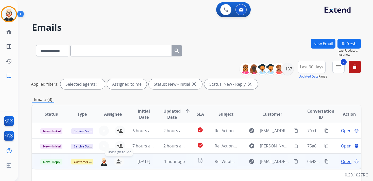
click at [116, 159] on mat-icon "person_remove" at bounding box center [119, 161] width 6 height 6
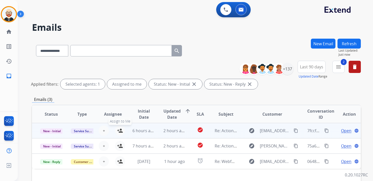
click at [118, 129] on mat-icon "person_add" at bounding box center [120, 130] width 6 height 6
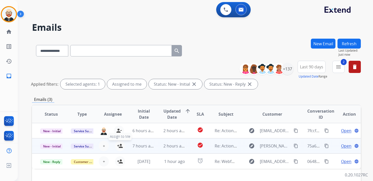
click at [118, 144] on mat-icon "person_add" at bounding box center [120, 146] width 6 height 6
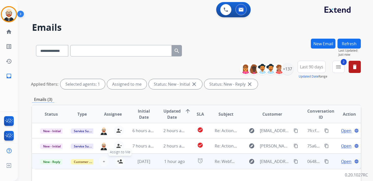
click at [120, 160] on mat-icon "person_add" at bounding box center [120, 161] width 6 height 6
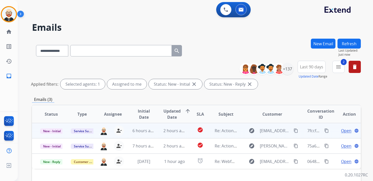
click at [341, 131] on span "Open" at bounding box center [346, 130] width 10 height 6
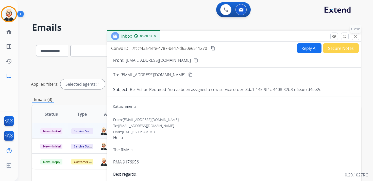
click at [357, 36] on mat-icon "close" at bounding box center [355, 36] width 5 height 5
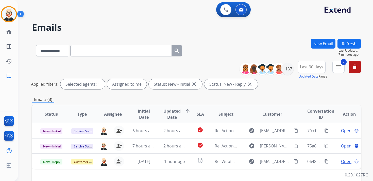
click at [343, 43] on button "Refresh" at bounding box center [348, 44] width 23 height 10
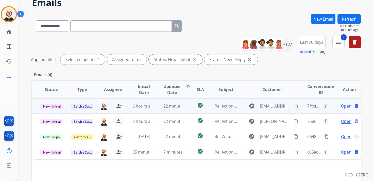
scroll to position [25, 0]
click at [341, 105] on span "Open" at bounding box center [346, 105] width 10 height 6
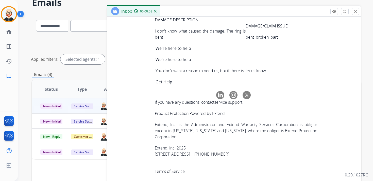
scroll to position [1863, 0]
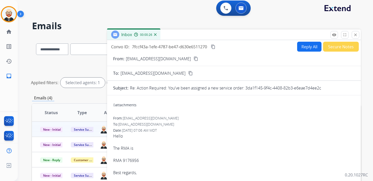
scroll to position [0, 0]
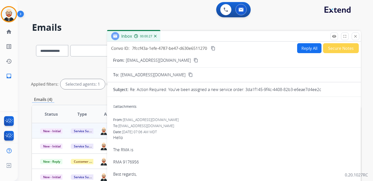
click at [215, 49] on mat-icon "content_copy" at bounding box center [213, 48] width 5 height 5
click at [133, 161] on link "RMA 9176956" at bounding box center [126, 162] width 26 height 6
drag, startPoint x: 142, startPoint y: 162, endPoint x: 123, endPoint y: 164, distance: 18.9
click at [123, 164] on div "Hello The RMA is RMA 9176956 Best regards," at bounding box center [233, 155] width 241 height 43
click at [214, 49] on mat-icon "content_copy" at bounding box center [213, 48] width 5 height 5
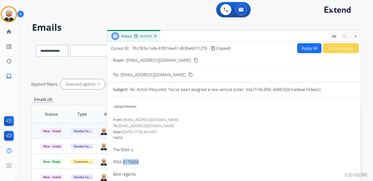
click at [214, 49] on mat-icon "content_copy" at bounding box center [213, 48] width 5 height 5
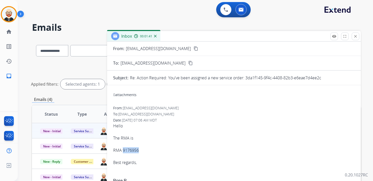
scroll to position [14, 0]
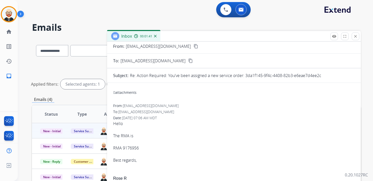
click at [152, 154] on div "Hello The RMA is RMA 9176956 Best regards," at bounding box center [233, 141] width 241 height 43
drag, startPoint x: 144, startPoint y: 148, endPoint x: 112, endPoint y: 149, distance: 32.5
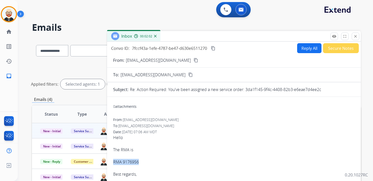
click at [304, 48] on button "Reply All" at bounding box center [309, 48] width 24 height 10
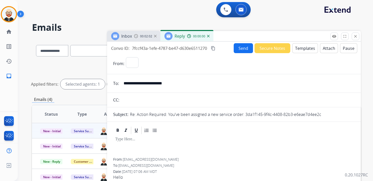
select select "**********"
click at [131, 150] on div at bounding box center [233, 146] width 241 height 23
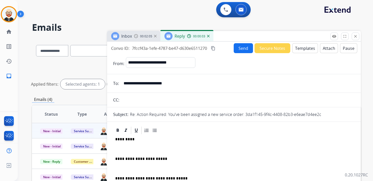
scroll to position [1, 0]
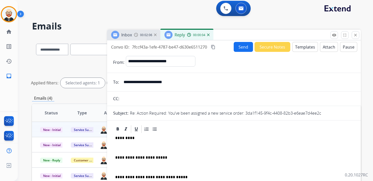
click at [133, 146] on p at bounding box center [233, 147] width 237 height 5
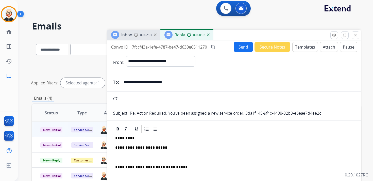
drag, startPoint x: 128, startPoint y: 157, endPoint x: 129, endPoint y: 153, distance: 3.7
click at [128, 157] on p at bounding box center [233, 157] width 237 height 5
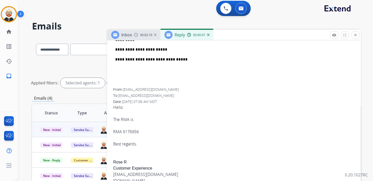
scroll to position [100, 0]
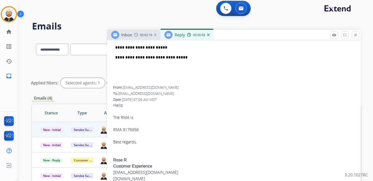
click at [117, 160] on div "Hello The RMA is RMA 9176956 Best regards, [PERSON_NAME] Customer Experience [E…" at bounding box center [233, 174] width 241 height 145
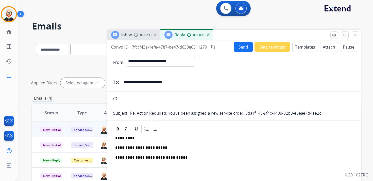
click at [124, 135] on p "*********" at bounding box center [231, 137] width 233 height 5
click at [240, 49] on button "Send" at bounding box center [243, 47] width 19 height 10
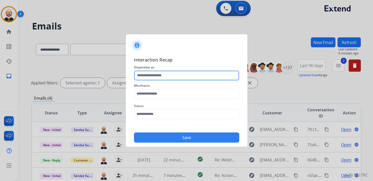
click at [170, 77] on input "text" at bounding box center [186, 75] width 105 height 10
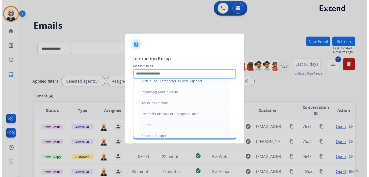
scroll to position [76, 0]
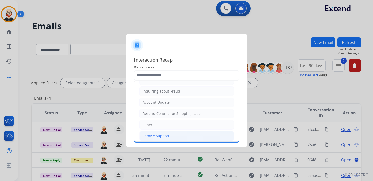
click at [163, 133] on div "Service Support" at bounding box center [156, 135] width 27 height 5
type input "**********"
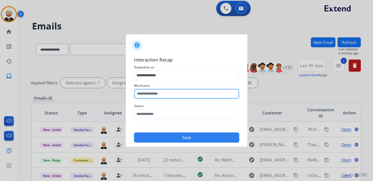
click at [153, 97] on input "text" at bounding box center [186, 94] width 105 height 10
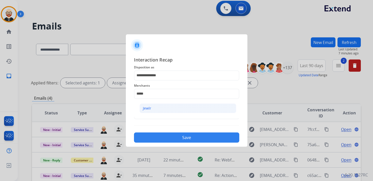
click at [147, 109] on div "Jewlr" at bounding box center [147, 108] width 8 height 5
type input "*****"
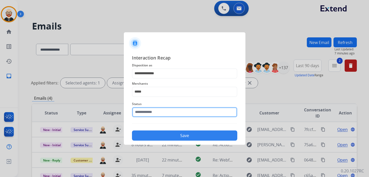
click at [148, 114] on input "text" at bounding box center [184, 112] width 105 height 10
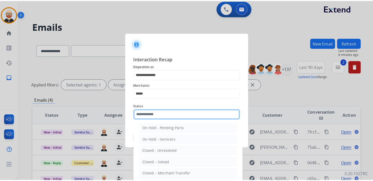
scroll to position [28, 0]
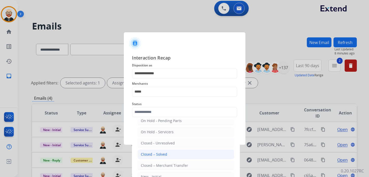
click at [155, 151] on div "Closed – Solved" at bounding box center [154, 153] width 26 height 5
type input "**********"
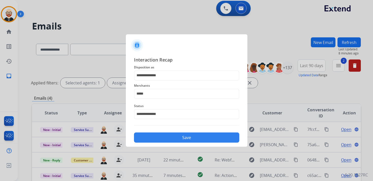
click at [170, 137] on button "Save" at bounding box center [186, 137] width 105 height 10
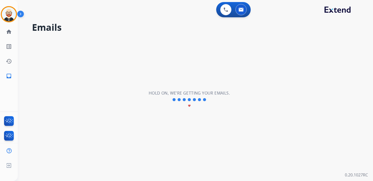
scroll to position [0, 0]
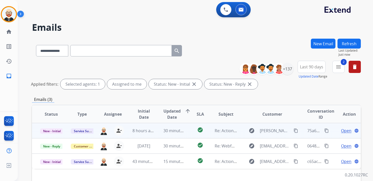
click at [341, 129] on span "Open" at bounding box center [346, 130] width 10 height 6
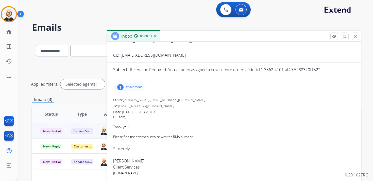
scroll to position [34, 0]
click at [355, 38] on mat-icon "close" at bounding box center [355, 36] width 5 height 5
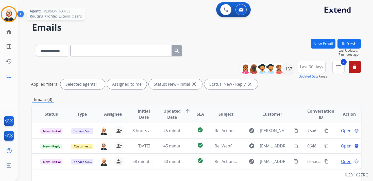
click at [11, 16] on img at bounding box center [9, 14] width 14 height 14
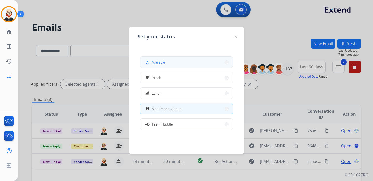
click at [149, 61] on mat-icon "how_to_reg" at bounding box center [147, 62] width 4 height 4
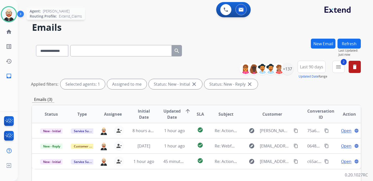
click at [10, 20] on img at bounding box center [9, 14] width 14 height 14
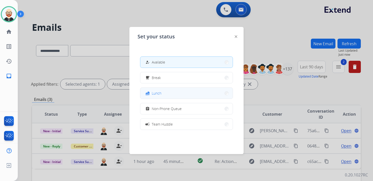
click at [174, 93] on button "fastfood Lunch" at bounding box center [186, 93] width 92 height 11
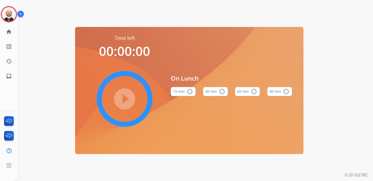
click at [224, 93] on button "30 min radio_button_unchecked" at bounding box center [215, 91] width 25 height 9
click at [126, 97] on mat-icon "play_circle_filled" at bounding box center [125, 99] width 6 height 6
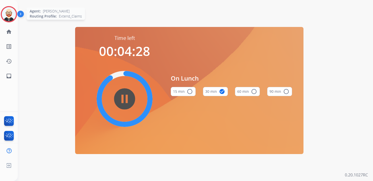
click at [12, 16] on img at bounding box center [9, 14] width 14 height 14
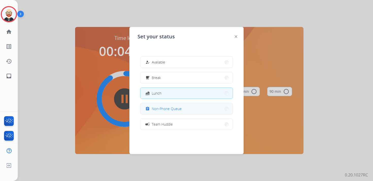
click at [179, 105] on button "assignment Non-Phone Queue" at bounding box center [186, 108] width 92 height 11
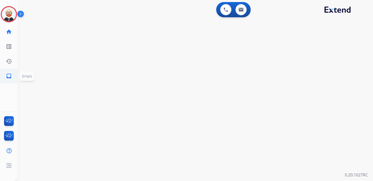
click at [8, 72] on link "inbox Emails" at bounding box center [9, 76] width 14 height 14
select select "**********"
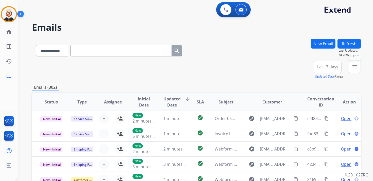
click at [353, 69] on mat-icon "menu" at bounding box center [355, 67] width 6 height 6
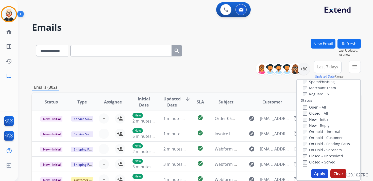
scroll to position [61, 0]
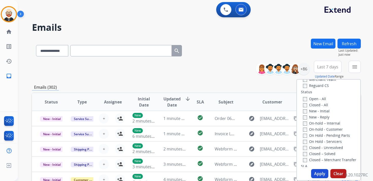
click at [305, 111] on label "New - Initial" at bounding box center [316, 110] width 27 height 5
click at [305, 119] on label "New - Reply" at bounding box center [316, 116] width 26 height 5
click at [320, 173] on button "Apply" at bounding box center [319, 173] width 17 height 9
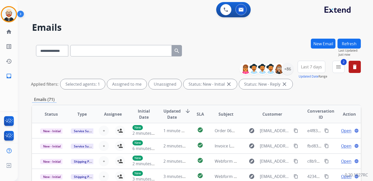
click at [317, 66] on span "Last 7 days" at bounding box center [311, 67] width 21 height 2
click at [309, 127] on div "Last 90 days" at bounding box center [310, 129] width 28 height 8
click at [287, 70] on div "+86" at bounding box center [287, 69] width 12 height 12
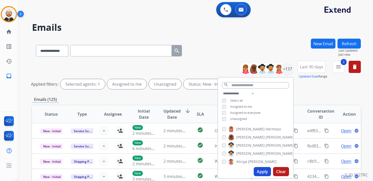
select select "**********"
click at [233, 115] on div "**********" at bounding box center [255, 106] width 75 height 32
click at [234, 118] on span "Unassigned" at bounding box center [238, 118] width 17 height 4
click at [260, 172] on button "Apply" at bounding box center [262, 171] width 17 height 9
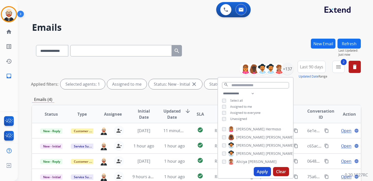
click at [303, 90] on div "**********" at bounding box center [196, 76] width 329 height 30
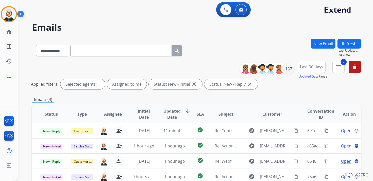
click at [166, 114] on span "Updated Date" at bounding box center [171, 114] width 17 height 12
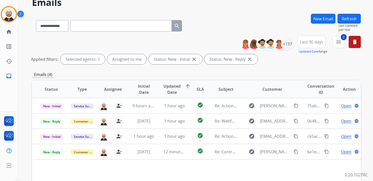
scroll to position [28, 0]
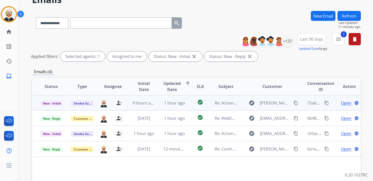
click at [341, 103] on span "Open" at bounding box center [346, 103] width 10 height 6
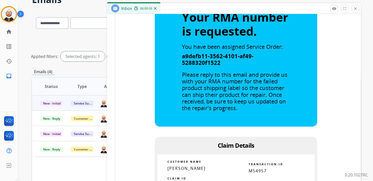
scroll to position [299, 0]
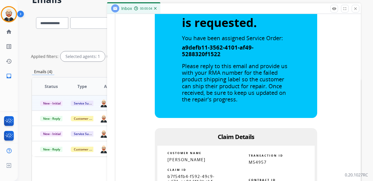
click at [183, 176] on span "b7f54fb4-f592-49c9-ad71-ea81df12bcbf" at bounding box center [190, 178] width 47 height 10
copy tbody
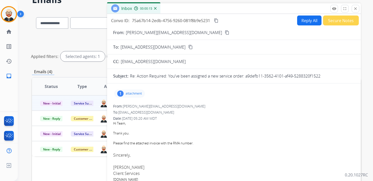
click at [139, 92] on p "attachment" at bounding box center [134, 93] width 16 height 4
click at [163, 106] on p "M76947_NSC (1).jpg" at bounding box center [162, 106] width 37 height 6
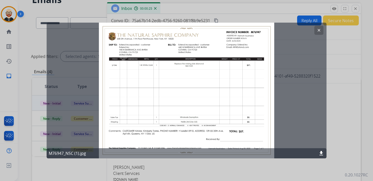
click at [318, 31] on mat-icon "clear" at bounding box center [318, 30] width 5 height 5
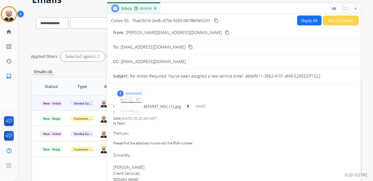
click at [217, 20] on mat-icon "content_copy" at bounding box center [216, 20] width 5 height 5
click at [303, 22] on button "Reply All" at bounding box center [309, 20] width 24 height 10
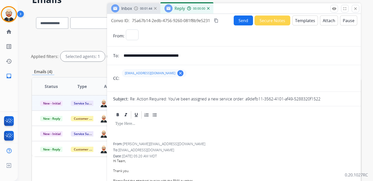
select select "**********"
click at [140, 130] on div at bounding box center [233, 130] width 241 height 23
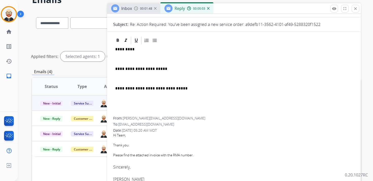
scroll to position [76, 0]
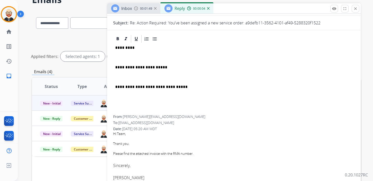
click at [118, 179] on font "[PERSON_NAME]" at bounding box center [128, 178] width 31 height 6
copy font "Hannah"
click at [125, 48] on p "*********" at bounding box center [231, 47] width 233 height 5
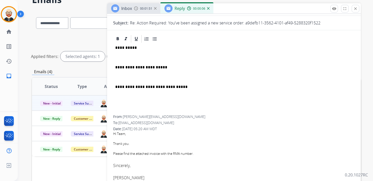
click at [123, 59] on p at bounding box center [233, 57] width 237 height 5
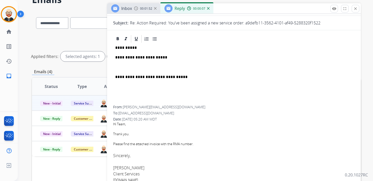
click at [123, 67] on p at bounding box center [233, 67] width 237 height 5
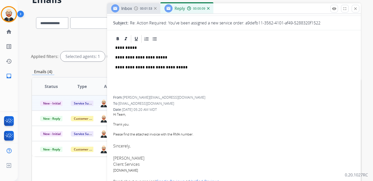
scroll to position [0, 0]
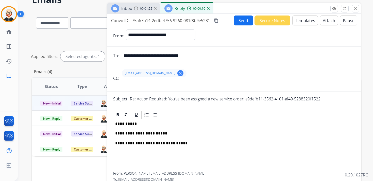
click at [237, 20] on button "Send" at bounding box center [243, 20] width 19 height 10
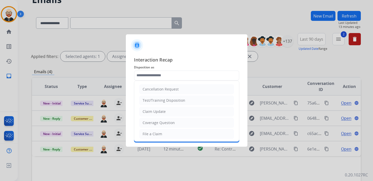
click at [156, 76] on input "text" at bounding box center [186, 75] width 105 height 10
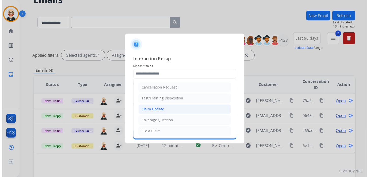
scroll to position [76, 0]
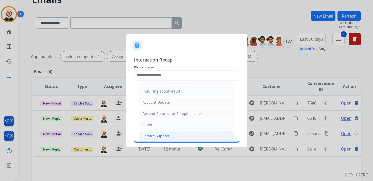
click at [151, 133] on div "Service Support" at bounding box center [156, 135] width 27 height 5
type input "**********"
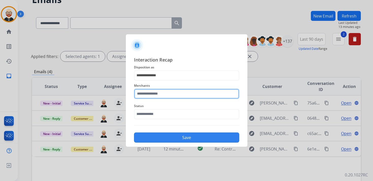
click at [150, 94] on input "text" at bounding box center [186, 94] width 105 height 10
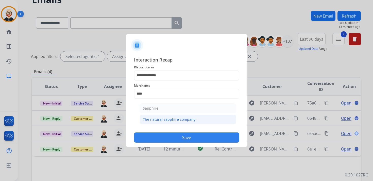
click at [159, 117] on div "The natural sapphire company" at bounding box center [169, 119] width 53 height 5
type input "**********"
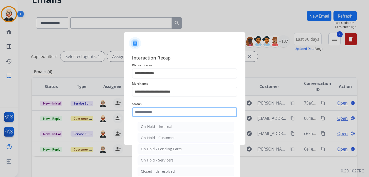
click at [156, 117] on input "text" at bounding box center [184, 112] width 105 height 10
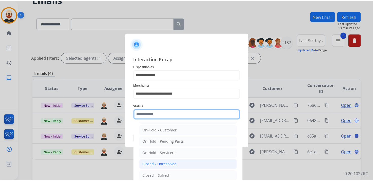
scroll to position [12, 0]
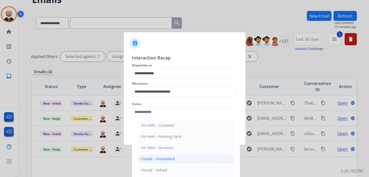
click at [156, 169] on div "Closed – Solved" at bounding box center [154, 169] width 26 height 5
type input "**********"
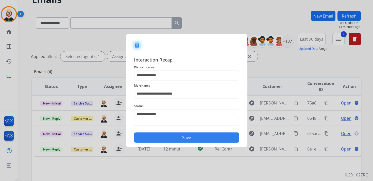
click at [170, 139] on button "Save" at bounding box center [186, 137] width 105 height 10
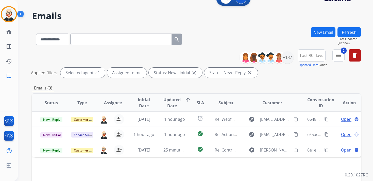
scroll to position [11, 0]
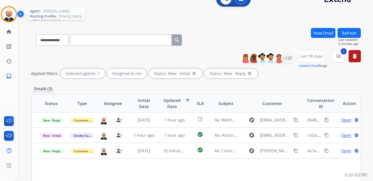
click at [8, 15] on img at bounding box center [9, 14] width 14 height 14
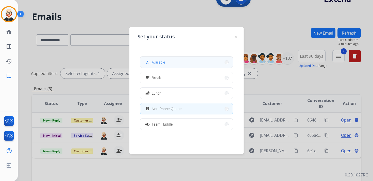
click at [153, 60] on div "how_to_reg Available" at bounding box center [154, 62] width 21 height 6
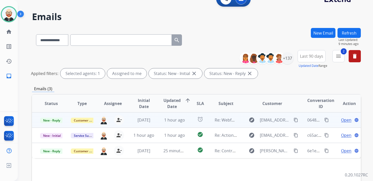
click at [341, 118] on span "Open" at bounding box center [346, 120] width 10 height 6
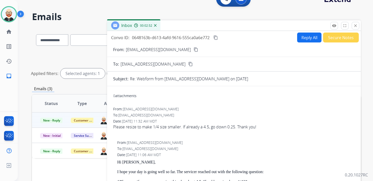
click at [194, 50] on mat-icon "content_copy" at bounding box center [196, 49] width 5 height 5
click at [164, 128] on div "Please resize to make 1/4 size smaller. If already a 4.5, go down 0.25. Thank y…" at bounding box center [233, 127] width 241 height 6
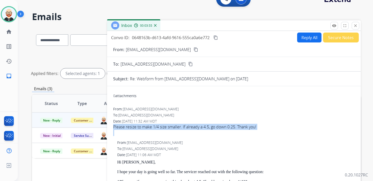
click at [164, 128] on div "Please resize to make 1/4 size smaller. If already a 4.5, go down 0.25. Thank y…" at bounding box center [233, 127] width 241 height 6
copy div "Please resize to make 1/4 size smaller. If already a 4.5, go down 0.25. Thank y…"
click at [299, 37] on button "Reply All" at bounding box center [309, 37] width 24 height 10
select select "**********"
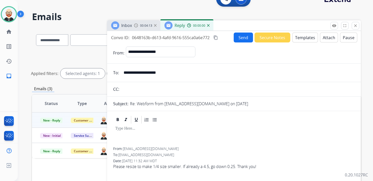
click at [139, 133] on div at bounding box center [233, 135] width 241 height 23
click at [355, 26] on mat-icon "close" at bounding box center [355, 25] width 5 height 5
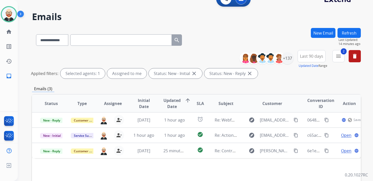
click at [82, 40] on input "text" at bounding box center [120, 39] width 101 height 11
paste input "**********"
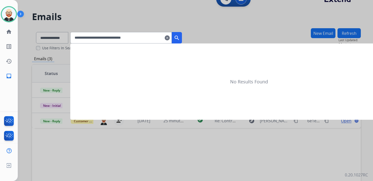
type input "**********"
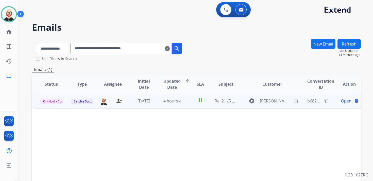
click at [344, 101] on span "Open" at bounding box center [346, 101] width 10 height 6
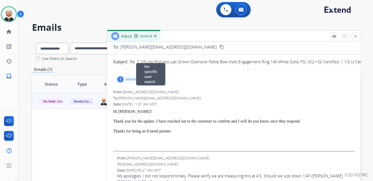
scroll to position [31, 0]
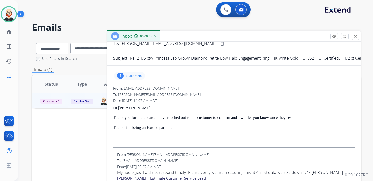
click at [175, 129] on p "Thanks for being an Extend partner." at bounding box center [233, 127] width 241 height 5
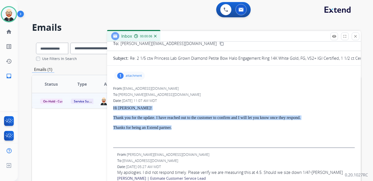
drag, startPoint x: 180, startPoint y: 126, endPoint x: 112, endPoint y: 108, distance: 70.3
copy div "Hi Kris! Thank you for the update. I have reached out to the customer to confir…"
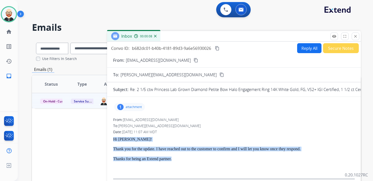
click at [305, 49] on button "Reply All" at bounding box center [309, 48] width 24 height 10
select select "**********"
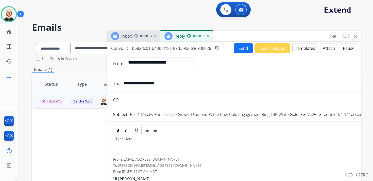
click at [144, 142] on div at bounding box center [233, 146] width 241 height 23
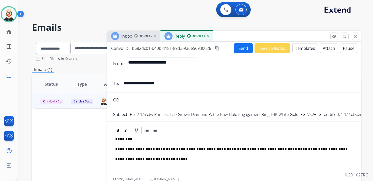
click at [151, 149] on p "**********" at bounding box center [231, 148] width 233 height 5
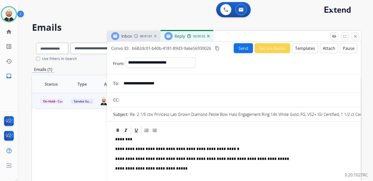
click at [116, 157] on p "**********" at bounding box center [231, 158] width 233 height 5
click at [127, 159] on p "**********" at bounding box center [231, 158] width 233 height 5
click at [173, 160] on em "**********" at bounding box center [200, 159] width 171 height 4
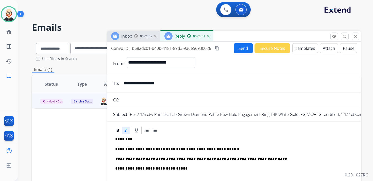
click at [239, 49] on button "Send" at bounding box center [243, 48] width 19 height 10
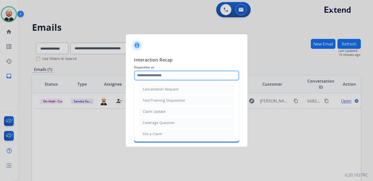
click at [175, 75] on input "text" at bounding box center [186, 75] width 105 height 10
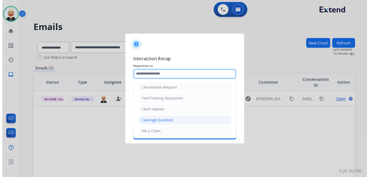
scroll to position [76, 0]
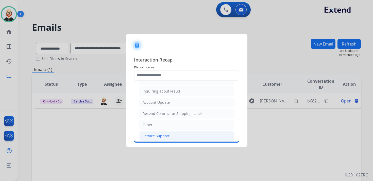
click at [152, 133] on div "Service Support" at bounding box center [156, 135] width 27 height 5
type input "**********"
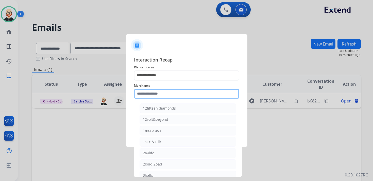
click at [155, 94] on input "text" at bounding box center [186, 94] width 105 height 10
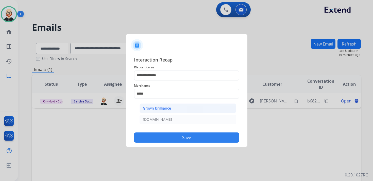
click at [157, 106] on div "Grown brilliance" at bounding box center [157, 108] width 28 height 5
type input "**********"
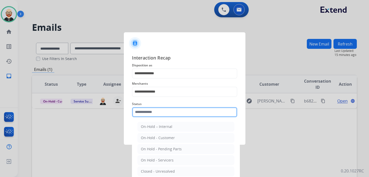
click at [155, 115] on input "text" at bounding box center [184, 112] width 105 height 10
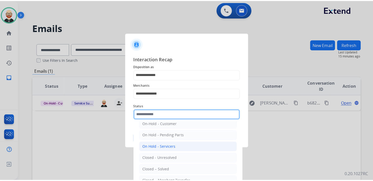
scroll to position [16, 0]
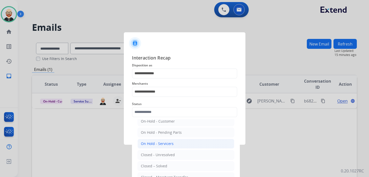
click at [155, 163] on div "Closed – Solved" at bounding box center [154, 165] width 26 height 5
type input "**********"
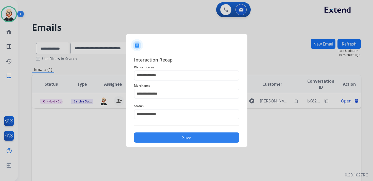
click at [166, 136] on button "Save" at bounding box center [186, 137] width 105 height 10
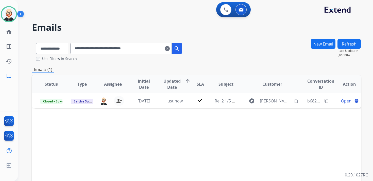
click at [170, 50] on mat-icon "clear" at bounding box center [167, 48] width 5 height 6
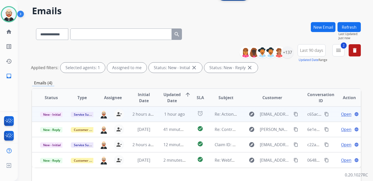
click at [341, 113] on span "Open" at bounding box center [346, 114] width 10 height 6
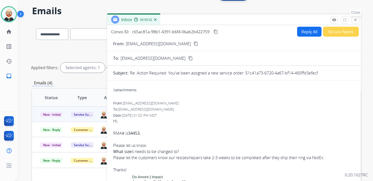
click at [353, 21] on button "close Close" at bounding box center [356, 20] width 8 height 8
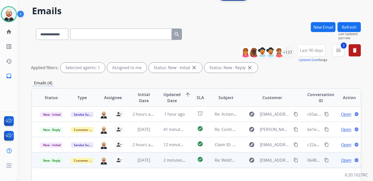
click at [344, 161] on span "Open" at bounding box center [346, 160] width 10 height 6
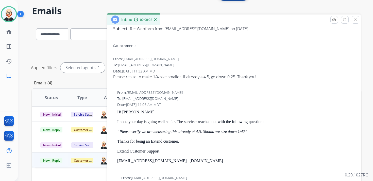
scroll to position [50, 0]
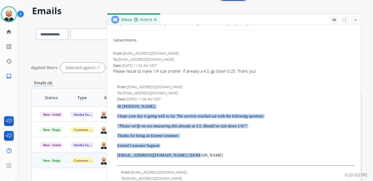
drag, startPoint x: 196, startPoint y: 157, endPoint x: 116, endPoint y: 108, distance: 93.4
click at [116, 108] on div "From: support@extend.com To: tomman88888@gmail.com Date: 08/25/2025 - 11:06 AM …" at bounding box center [233, 124] width 241 height 81
copy div "Hi Thomas, I hope your day is going well so far. The servicer reached out with …"
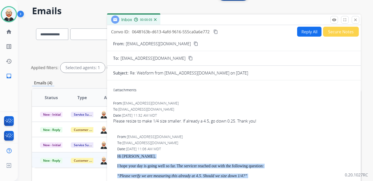
click at [302, 33] on button "Reply All" at bounding box center [309, 32] width 24 height 10
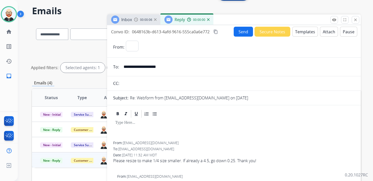
select select "**********"
click at [123, 126] on div at bounding box center [233, 129] width 241 height 23
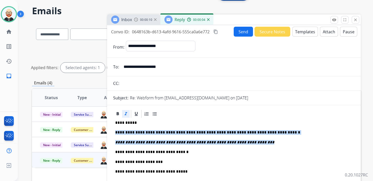
drag, startPoint x: 265, startPoint y: 144, endPoint x: 113, endPoint y: 130, distance: 153.3
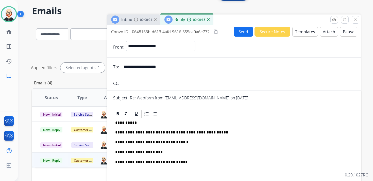
click at [240, 30] on button "Send" at bounding box center [243, 32] width 19 height 10
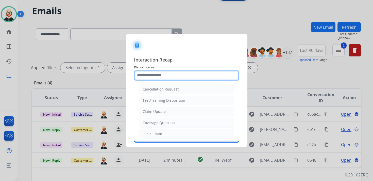
click at [171, 76] on input "text" at bounding box center [186, 75] width 105 height 10
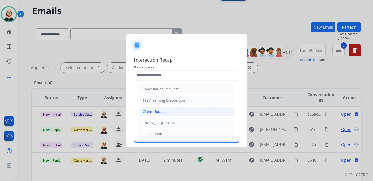
click at [150, 110] on div "Claim Update" at bounding box center [154, 111] width 23 height 5
type input "**********"
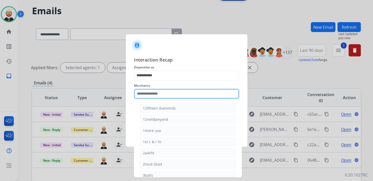
click at [151, 94] on input "text" at bounding box center [186, 94] width 105 height 10
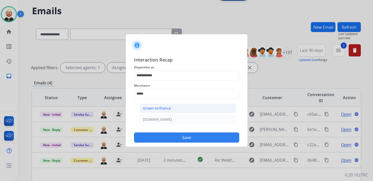
click at [152, 106] on div "Grown brilliance" at bounding box center [157, 108] width 28 height 5
type input "**********"
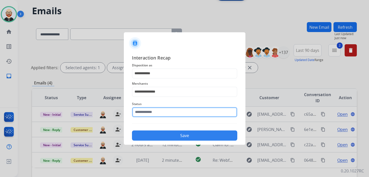
click at [149, 114] on input "text" at bounding box center [184, 112] width 105 height 10
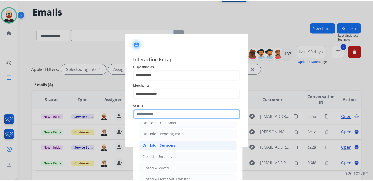
scroll to position [18, 0]
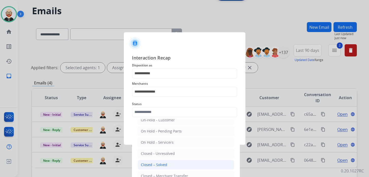
click at [157, 162] on div "Closed – Solved" at bounding box center [154, 164] width 26 height 5
type input "**********"
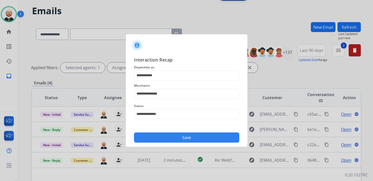
click at [166, 133] on button "Save" at bounding box center [186, 137] width 105 height 10
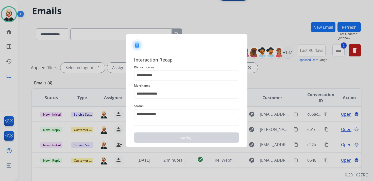
scroll to position [0, 0]
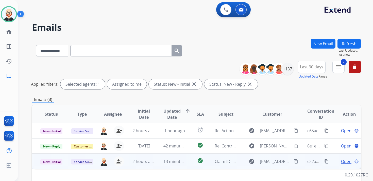
click at [341, 160] on span "Open" at bounding box center [346, 161] width 10 height 6
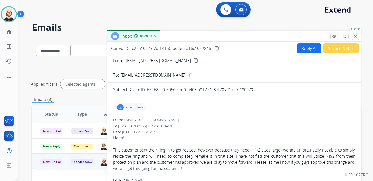
click at [356, 36] on mat-icon "close" at bounding box center [355, 36] width 5 height 5
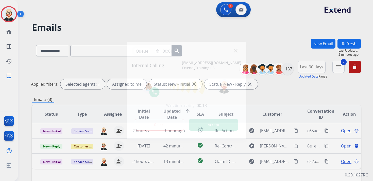
click at [227, 125] on button "Accept" at bounding box center [213, 125] width 49 height 12
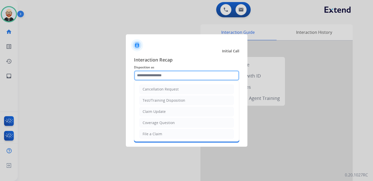
click at [166, 75] on input "text" at bounding box center [186, 75] width 105 height 10
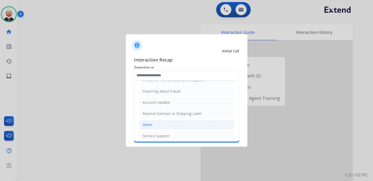
click at [157, 122] on li "Other" at bounding box center [186, 125] width 95 height 10
type input "*****"
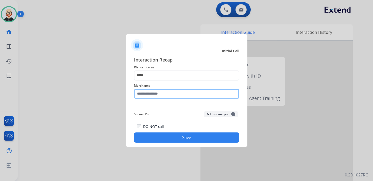
click at [154, 92] on input "text" at bounding box center [186, 94] width 105 height 10
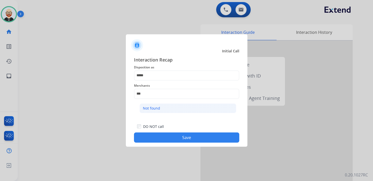
click at [157, 111] on li "Not found" at bounding box center [188, 108] width 97 height 10
type input "*********"
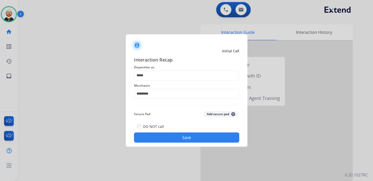
click at [199, 138] on button "Save" at bounding box center [186, 137] width 105 height 10
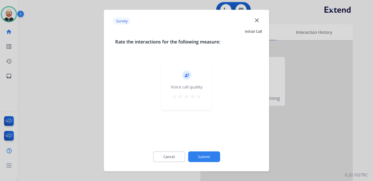
click at [257, 21] on mat-icon "close" at bounding box center [256, 20] width 7 height 7
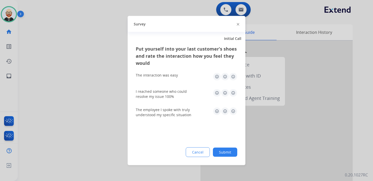
click at [237, 24] on div at bounding box center [238, 24] width 3 height 6
click at [238, 24] on img at bounding box center [238, 24] width 3 height 3
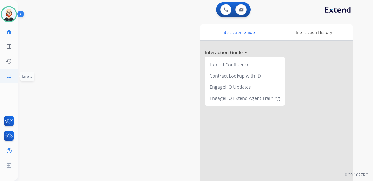
click at [7, 78] on mat-icon "inbox" at bounding box center [9, 76] width 6 height 6
select select "**********"
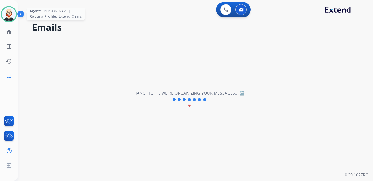
click at [8, 15] on img at bounding box center [9, 14] width 14 height 14
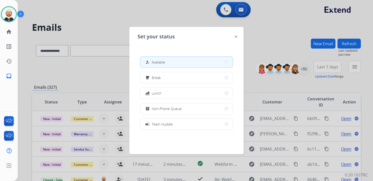
click at [238, 37] on div "Set your status how_to_reg Available free_breakfast Break fastfood Lunch assign…" at bounding box center [186, 90] width 114 height 127
click at [236, 37] on img at bounding box center [236, 36] width 3 height 3
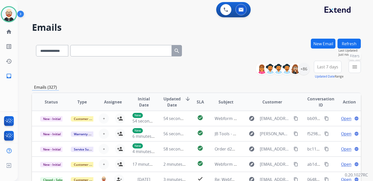
click at [359, 68] on button "menu Filters" at bounding box center [355, 67] width 12 height 12
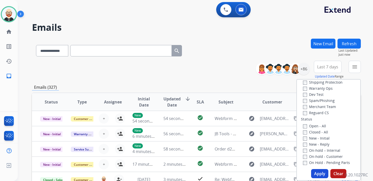
scroll to position [34, 0]
click at [311, 137] on label "New - Initial" at bounding box center [316, 137] width 27 height 5
click at [311, 143] on label "New - Reply" at bounding box center [316, 143] width 26 height 5
click at [314, 173] on button "Apply" at bounding box center [319, 173] width 17 height 9
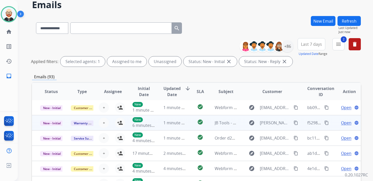
scroll to position [23, 0]
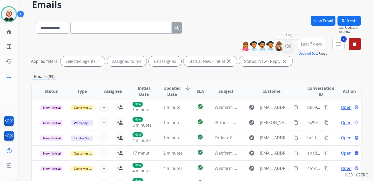
click at [287, 48] on div "+86" at bounding box center [287, 46] width 12 height 12
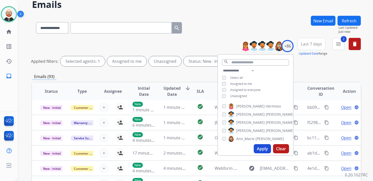
click at [243, 94] on span "Unassigned" at bounding box center [238, 96] width 17 height 4
click at [260, 149] on button "Apply" at bounding box center [262, 148] width 17 height 9
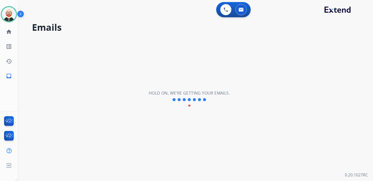
scroll to position [0, 0]
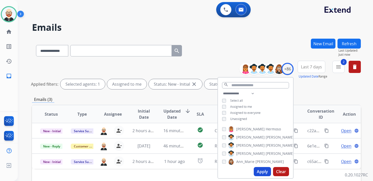
click at [309, 66] on span "Last 7 days" at bounding box center [311, 67] width 21 height 2
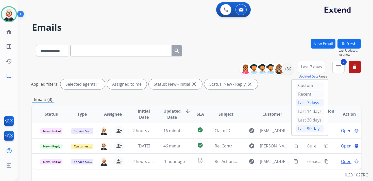
click at [306, 125] on div "Last 90 days" at bounding box center [310, 129] width 28 height 8
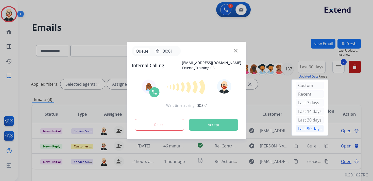
click at [225, 124] on button "Accept" at bounding box center [213, 125] width 49 height 12
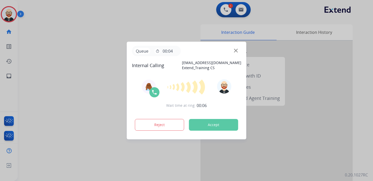
click at [217, 122] on button "Accept" at bounding box center [213, 125] width 49 height 12
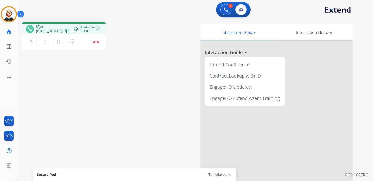
click at [126, 77] on div "phone Mya +18772487707 content_copy access_time Call metrics Queue 00:10 Hold 0…" at bounding box center [189, 124] width 343 height 212
click at [97, 43] on button "Disconnect" at bounding box center [96, 42] width 11 height 11
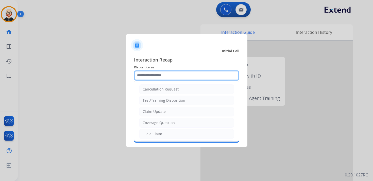
click at [173, 76] on input "text" at bounding box center [186, 75] width 105 height 10
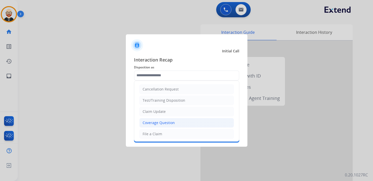
click at [170, 120] on div "Coverage Question" at bounding box center [159, 122] width 32 height 5
type input "**********"
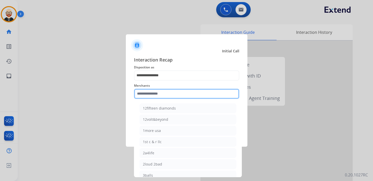
click at [160, 98] on input "text" at bounding box center [186, 94] width 105 height 10
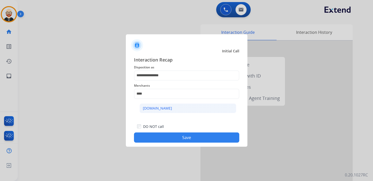
click at [164, 107] on div "[DOMAIN_NAME]" at bounding box center [157, 108] width 29 height 5
type input "**********"
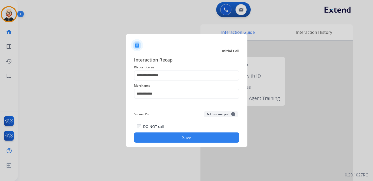
click at [168, 135] on button "Save" at bounding box center [186, 137] width 105 height 10
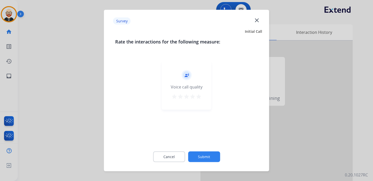
click at [200, 98] on mat-icon "star" at bounding box center [199, 96] width 6 height 6
click at [203, 157] on button "Submit" at bounding box center [204, 156] width 32 height 11
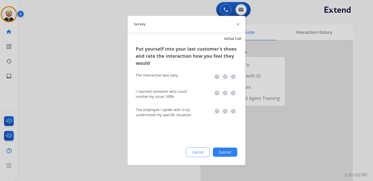
click at [234, 77] on img at bounding box center [233, 77] width 8 height 8
click at [234, 92] on img at bounding box center [233, 93] width 8 height 8
click at [233, 109] on img at bounding box center [233, 111] width 8 height 8
click at [229, 151] on button "Submit" at bounding box center [225, 151] width 24 height 9
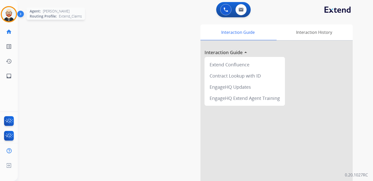
click at [11, 15] on img at bounding box center [9, 14] width 14 height 14
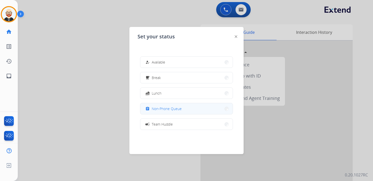
click at [157, 109] on span "Non-Phone Queue" at bounding box center [167, 108] width 30 height 5
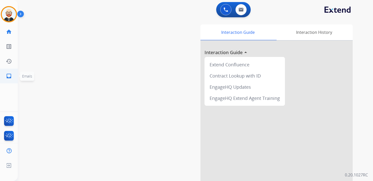
click at [5, 75] on link "inbox Emails" at bounding box center [9, 76] width 14 height 14
select select "**********"
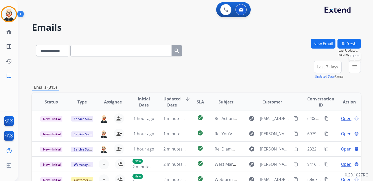
click at [358, 67] on button "menu Filters" at bounding box center [355, 67] width 12 height 12
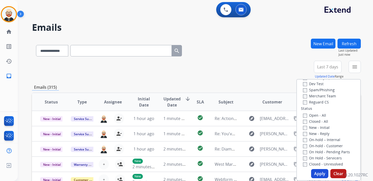
scroll to position [46, 0]
click at [320, 127] on label "New - Initial" at bounding box center [316, 126] width 27 height 5
click at [320, 133] on label "New - Reply" at bounding box center [316, 132] width 26 height 5
click at [316, 170] on button "Apply" at bounding box center [319, 173] width 17 height 9
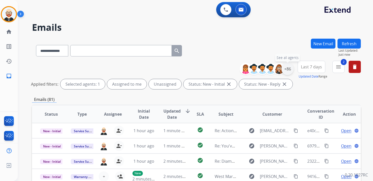
click at [285, 67] on div "+86" at bounding box center [287, 69] width 12 height 12
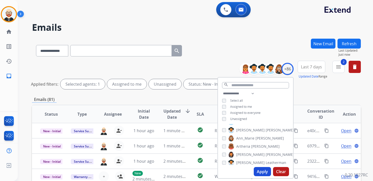
scroll to position [0, 0]
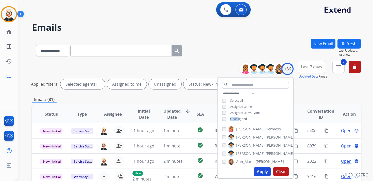
click at [237, 116] on span "Unassigned" at bounding box center [238, 118] width 17 height 4
click at [258, 175] on button "Apply" at bounding box center [262, 171] width 17 height 9
click at [312, 71] on button "Last 7 days" at bounding box center [312, 67] width 28 height 12
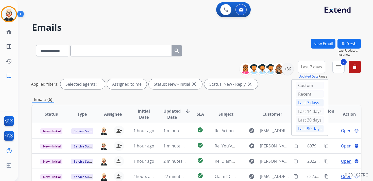
click at [304, 127] on div "Last 90 days" at bounding box center [310, 129] width 28 height 8
click at [172, 112] on span "Updated Date" at bounding box center [171, 114] width 17 height 12
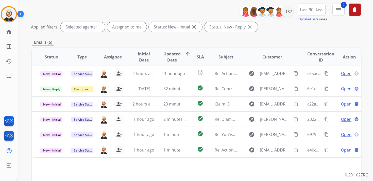
scroll to position [58, 0]
